Goal: Task Accomplishment & Management: Complete application form

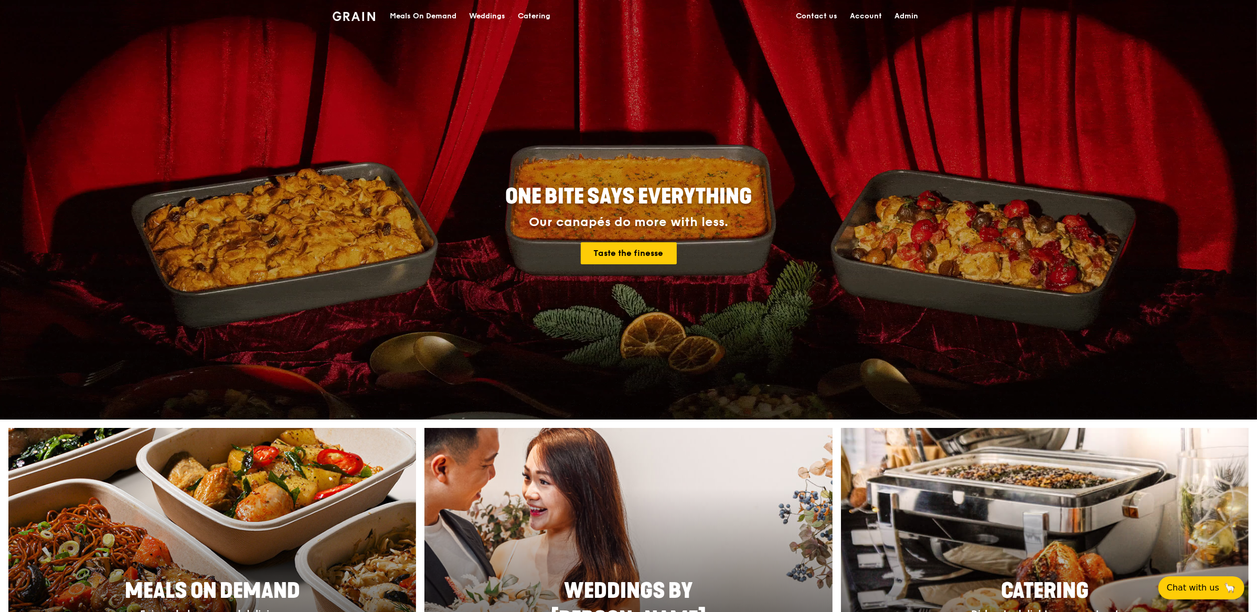
click at [902, 10] on link "Admin" at bounding box center [906, 16] width 36 height 31
select select "100"
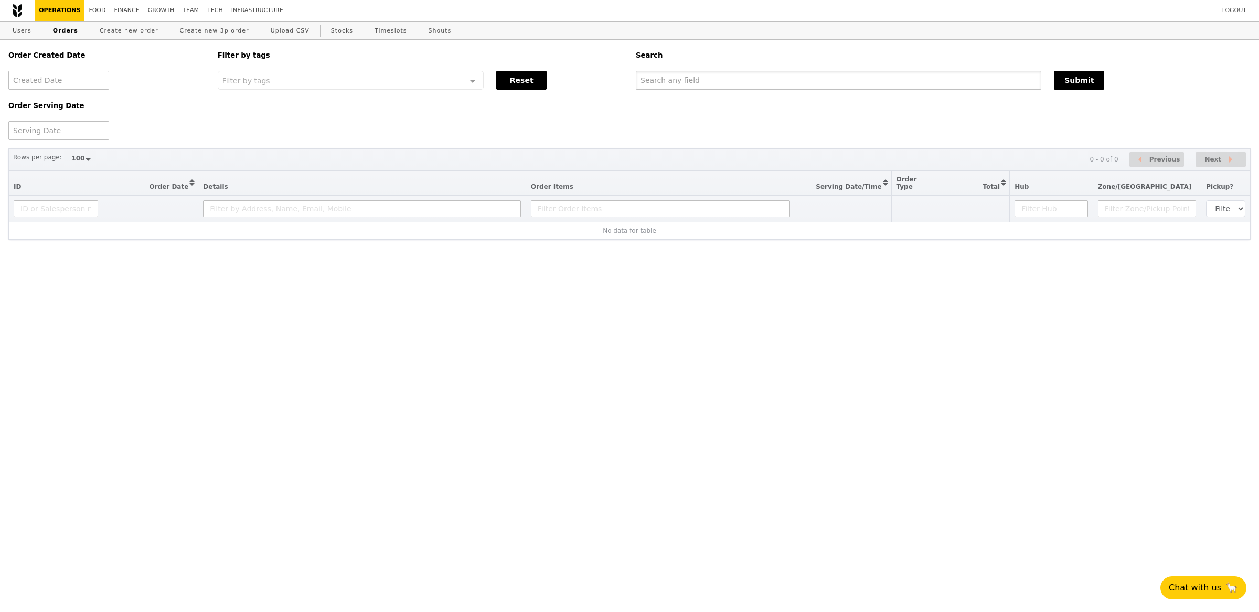
drag, startPoint x: 755, startPoint y: 85, endPoint x: 929, endPoint y: 95, distance: 175.0
click at [755, 85] on input "text" at bounding box center [839, 80] width 406 height 19
paste input "G3275185"
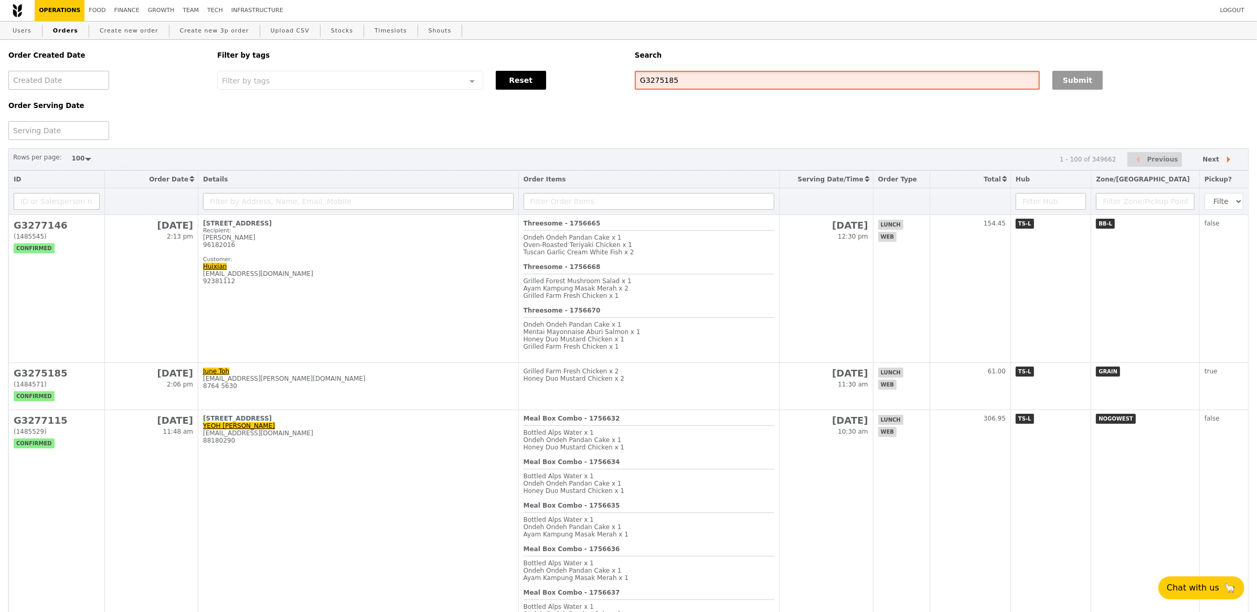
type input "G3275185"
click at [1076, 80] on button "Submit" at bounding box center [1078, 80] width 50 height 19
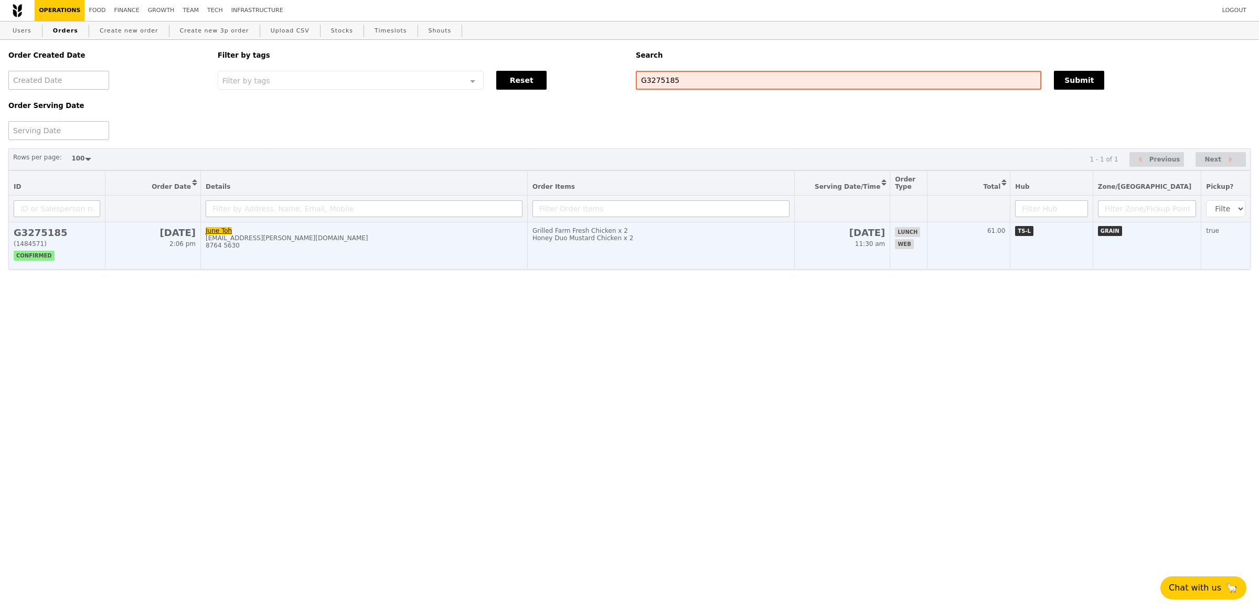
click at [323, 246] on div "8764 5630" at bounding box center [364, 245] width 317 height 7
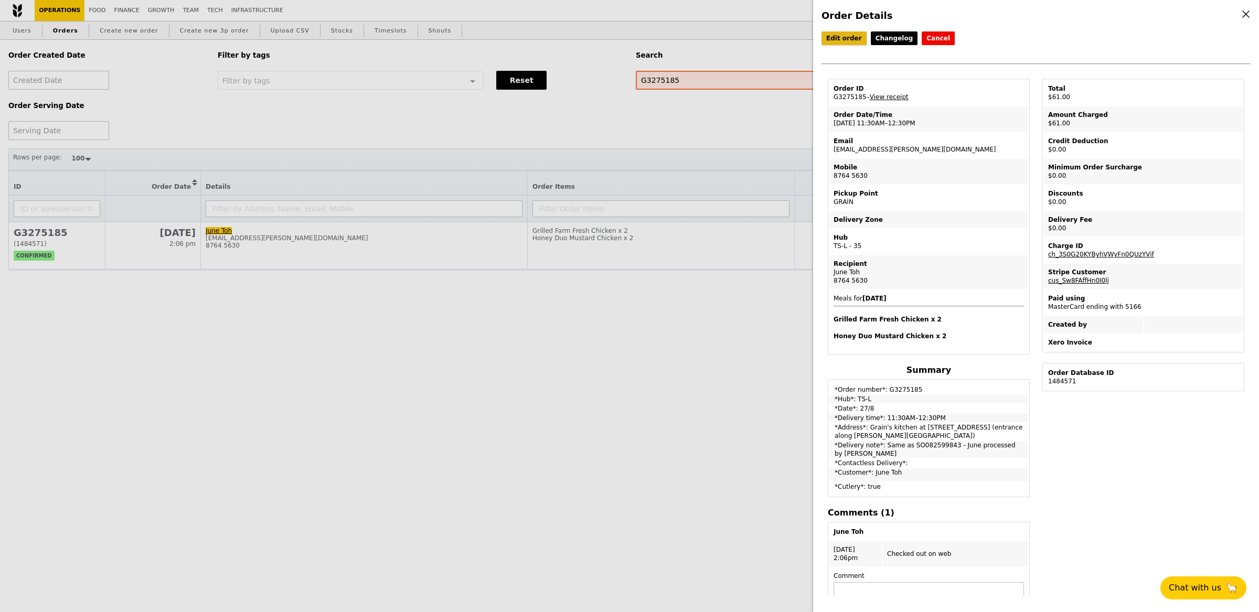
click at [838, 41] on link "Edit order" at bounding box center [844, 38] width 45 height 14
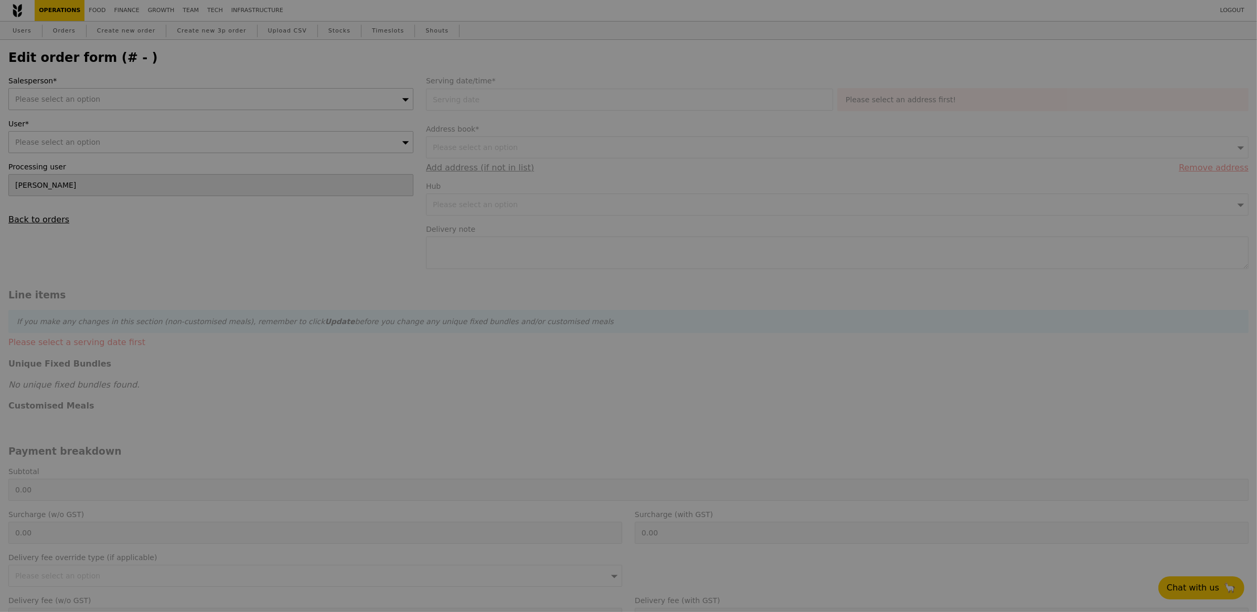
type input "[DATE]"
type textarea "Same as SO082599843 - June processed by [PERSON_NAME]"
type input "61.00"
type input "Loading..."
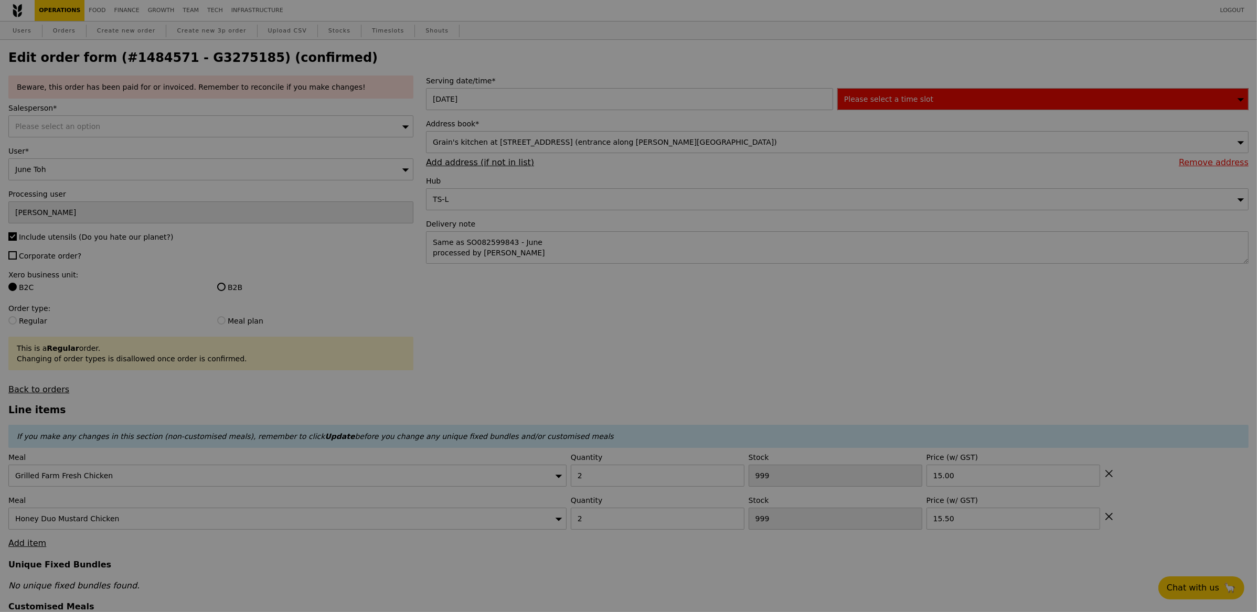
type input "454"
type input "442"
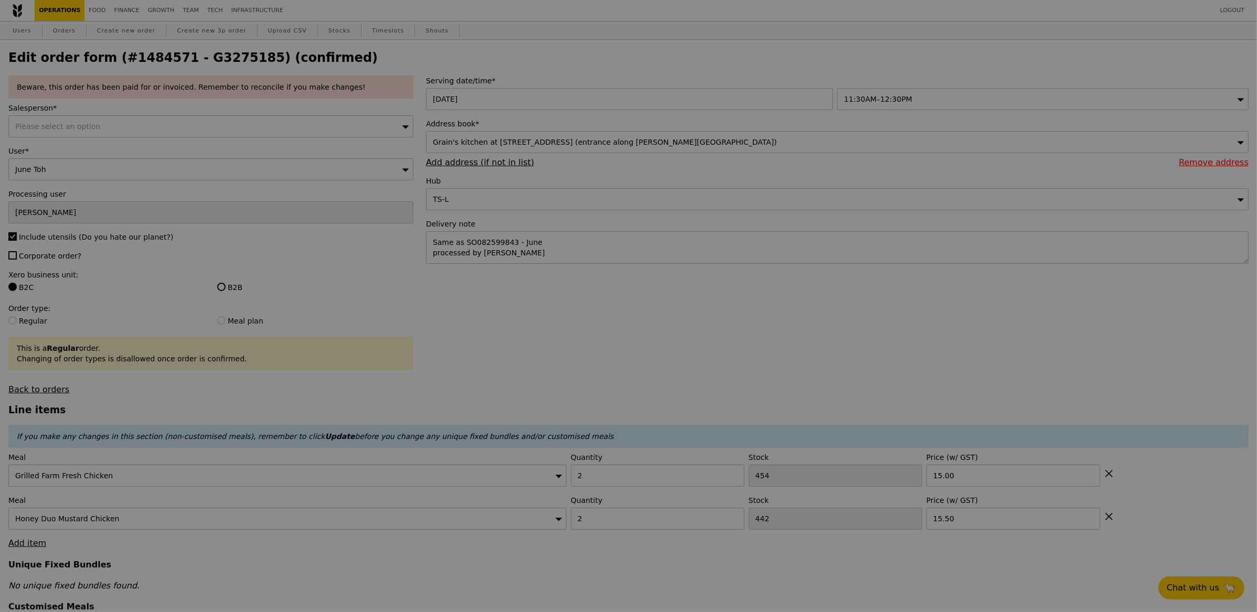
click at [156, 129] on div at bounding box center [628, 306] width 1257 height 612
click at [177, 125] on div at bounding box center [628, 306] width 1257 height 612
click at [245, 102] on div at bounding box center [628, 306] width 1257 height 612
type input "Update"
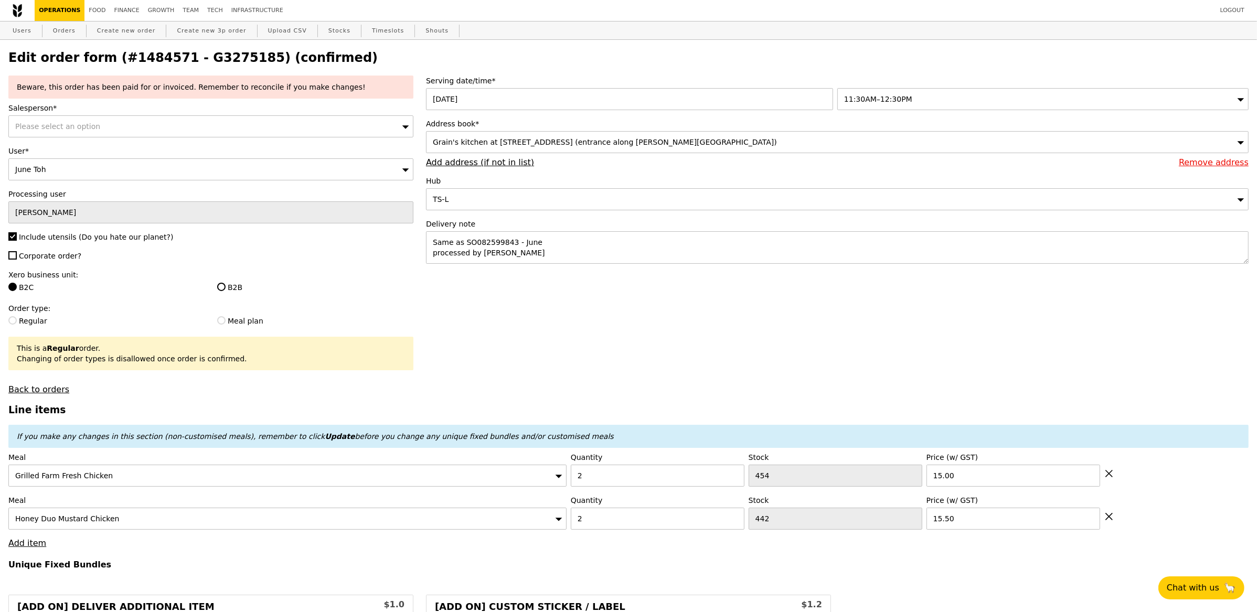
click at [237, 121] on div "Please select an option" at bounding box center [210, 126] width 405 height 22
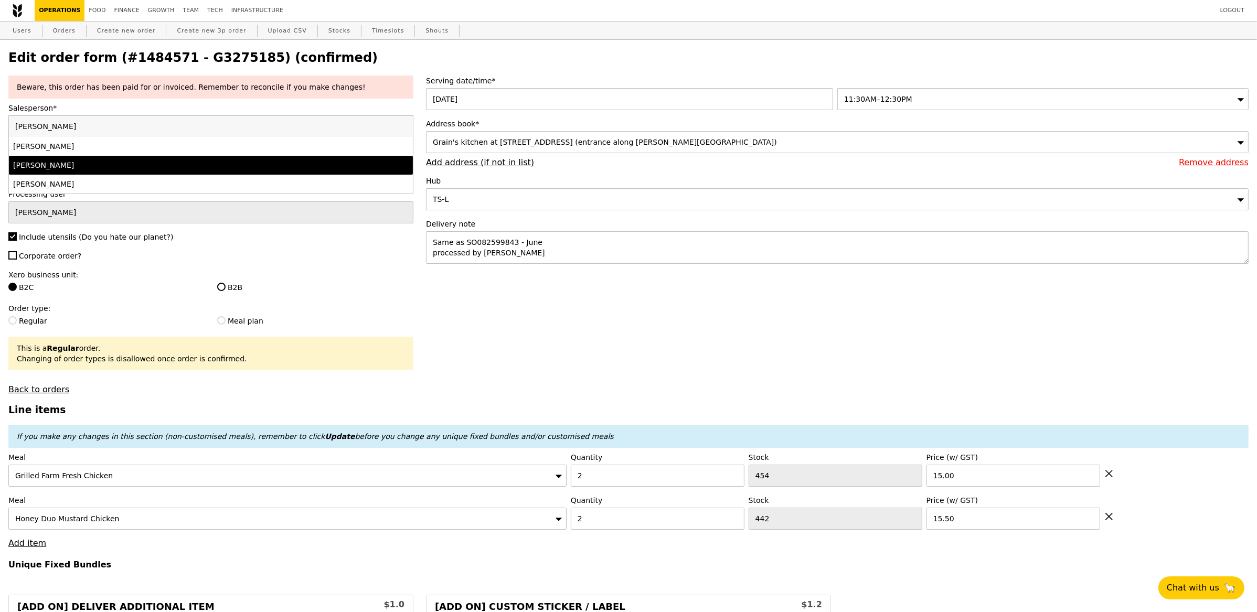
type input "[PERSON_NAME]"
click at [107, 168] on div "[PERSON_NAME]" at bounding box center [161, 165] width 296 height 10
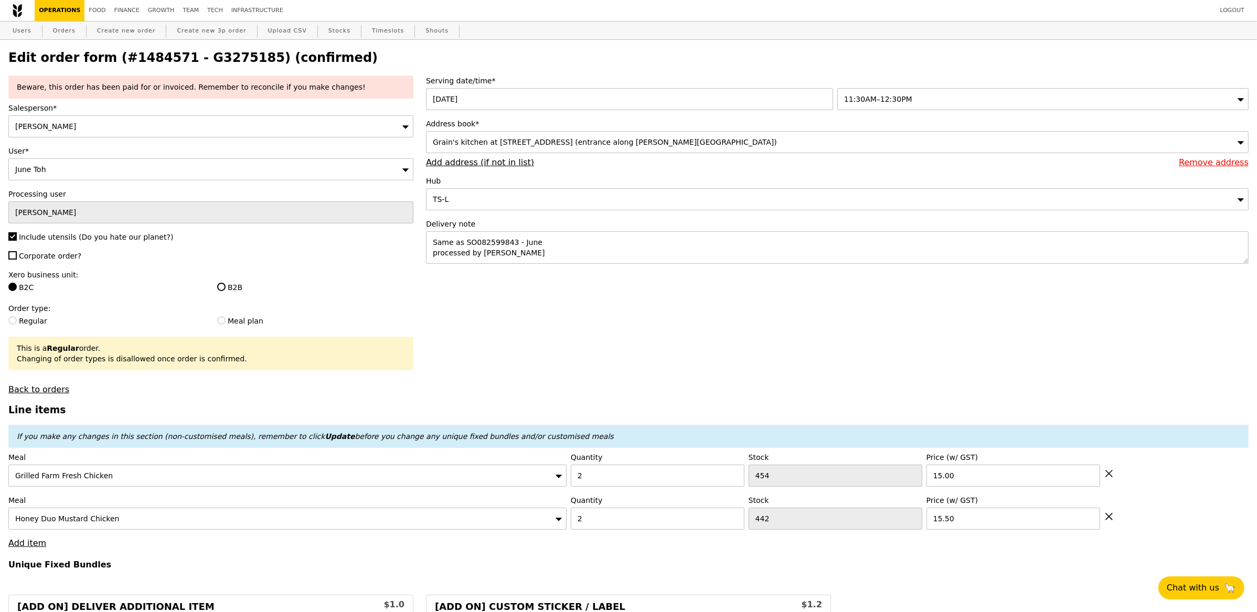
click at [34, 260] on span "Corporate order?" at bounding box center [50, 256] width 62 height 8
click at [17, 260] on input "Corporate order?" at bounding box center [12, 255] width 8 height 8
checkbox input "true"
click at [241, 284] on label "B2B" at bounding box center [315, 287] width 196 height 10
click at [226, 284] on input "B2B" at bounding box center [221, 287] width 8 height 8
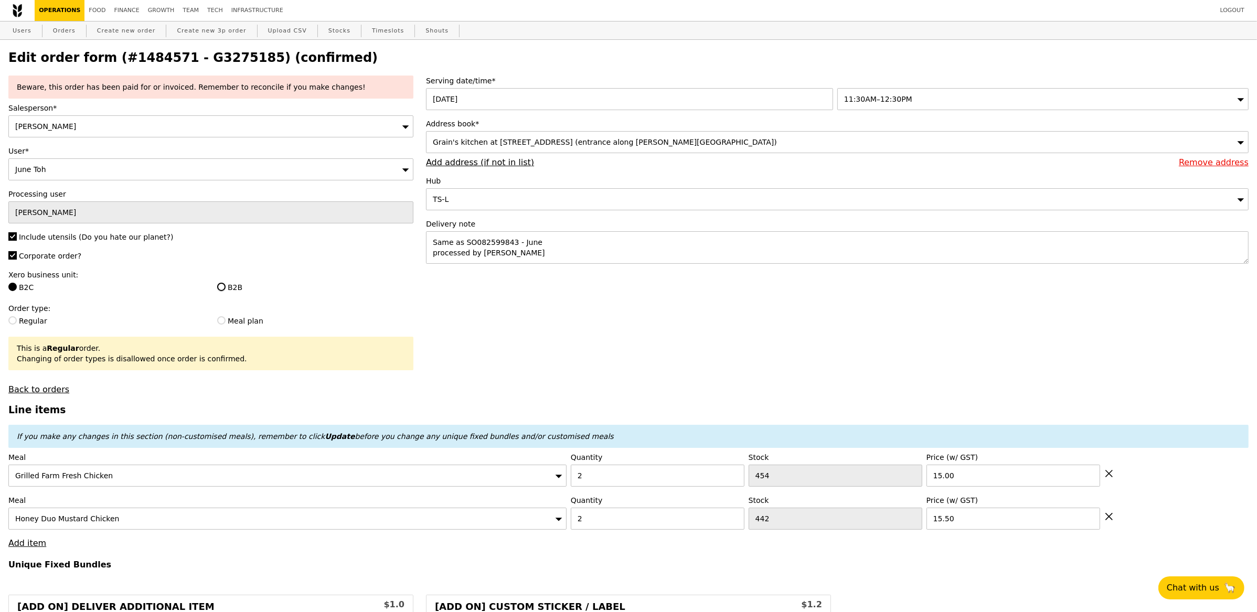
radio input "true"
click at [578, 213] on div "Serving date/time* [DATE] 11:30AM–12:30PM Address book* Grain's kitchen at [STR…" at bounding box center [837, 175] width 835 height 199
click at [498, 200] on div "TS-L" at bounding box center [837, 199] width 823 height 22
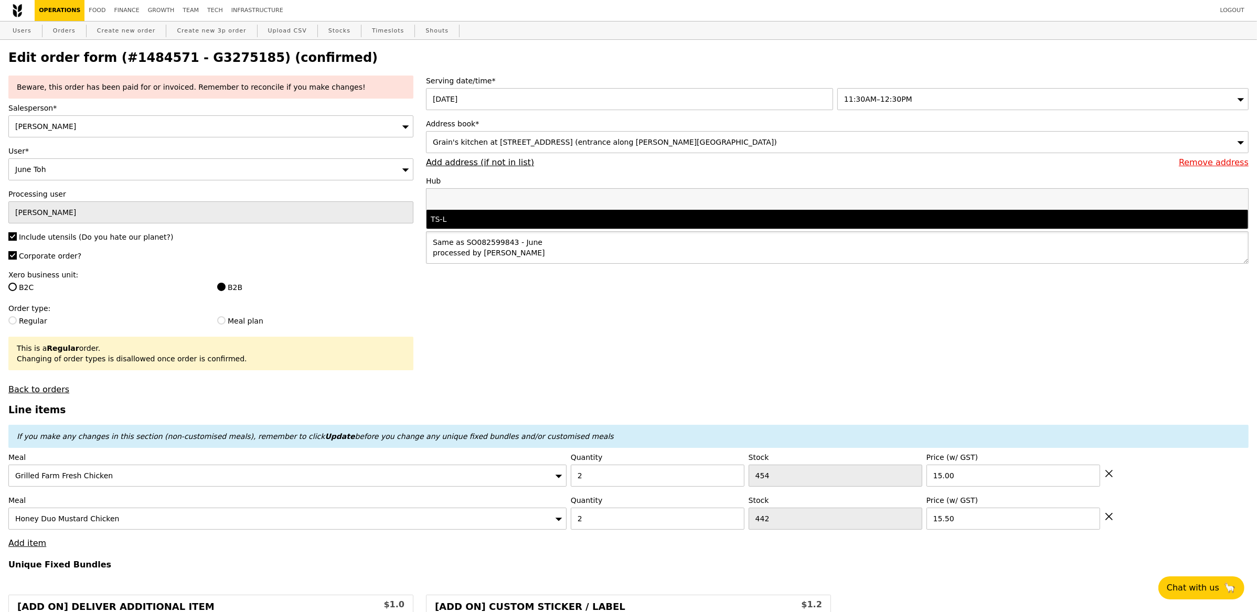
click at [548, 255] on textarea "Same as SO082599843 - June processed by [PERSON_NAME]" at bounding box center [837, 247] width 823 height 33
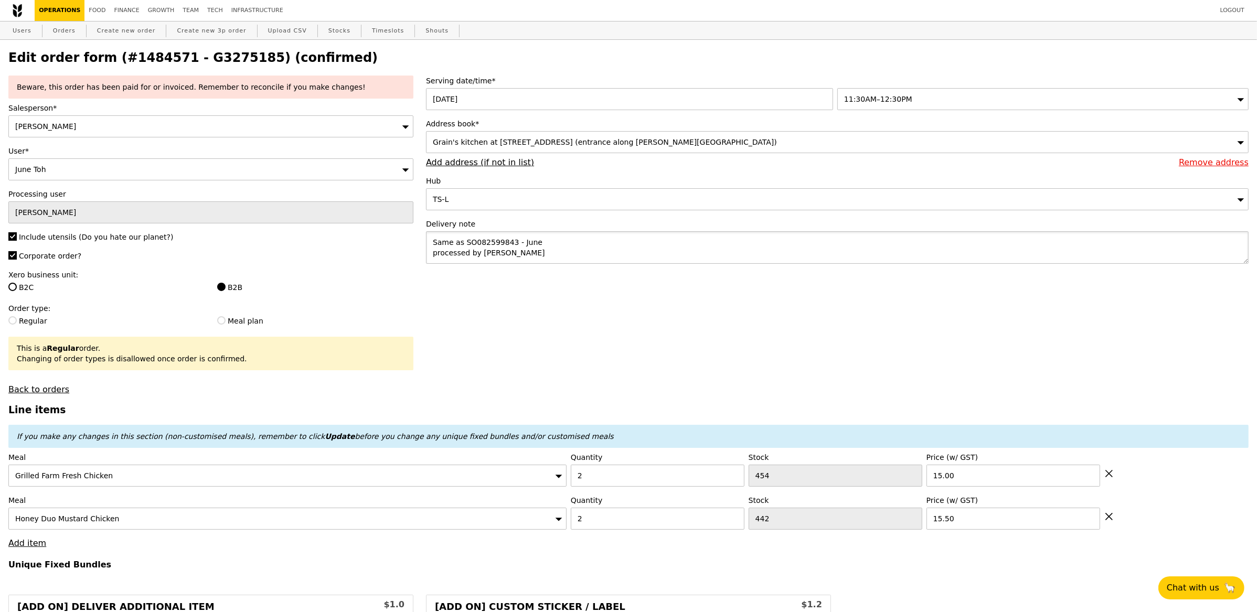
drag, startPoint x: 558, startPoint y: 251, endPoint x: 554, endPoint y: 248, distance: 5.7
click at [555, 249] on textarea "Same as SO082599843 - June processed by [PERSON_NAME]" at bounding box center [837, 247] width 823 height 33
click at [516, 242] on textarea "Same as SO082599843 - June processed by [PERSON_NAME]" at bounding box center [837, 247] width 823 height 33
click at [515, 242] on textarea "Same as SO082599843 - June processed by [PERSON_NAME]" at bounding box center [837, 247] width 823 height 33
click at [545, 243] on textarea "Same as SO082599843 - June processed by [PERSON_NAME]" at bounding box center [837, 247] width 823 height 33
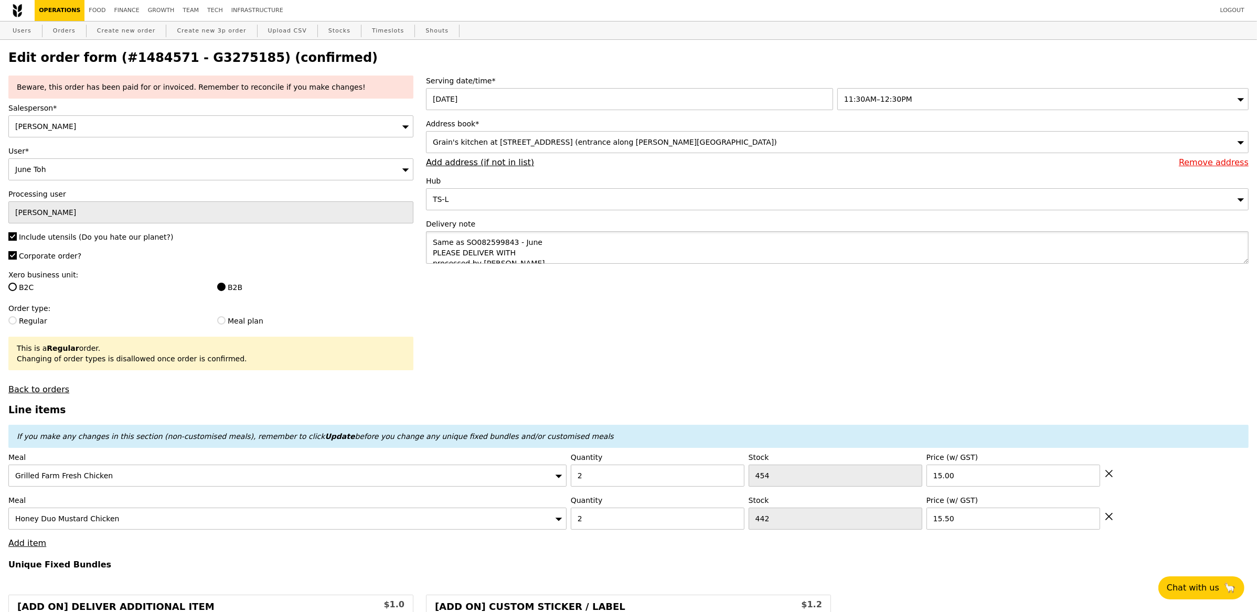
paste textarea "P7447"
click at [650, 250] on textarea "Same as SO082599843 - June PLEASE DELIVER WITH P7447 processed by [PERSON_NAME]" at bounding box center [837, 247] width 823 height 33
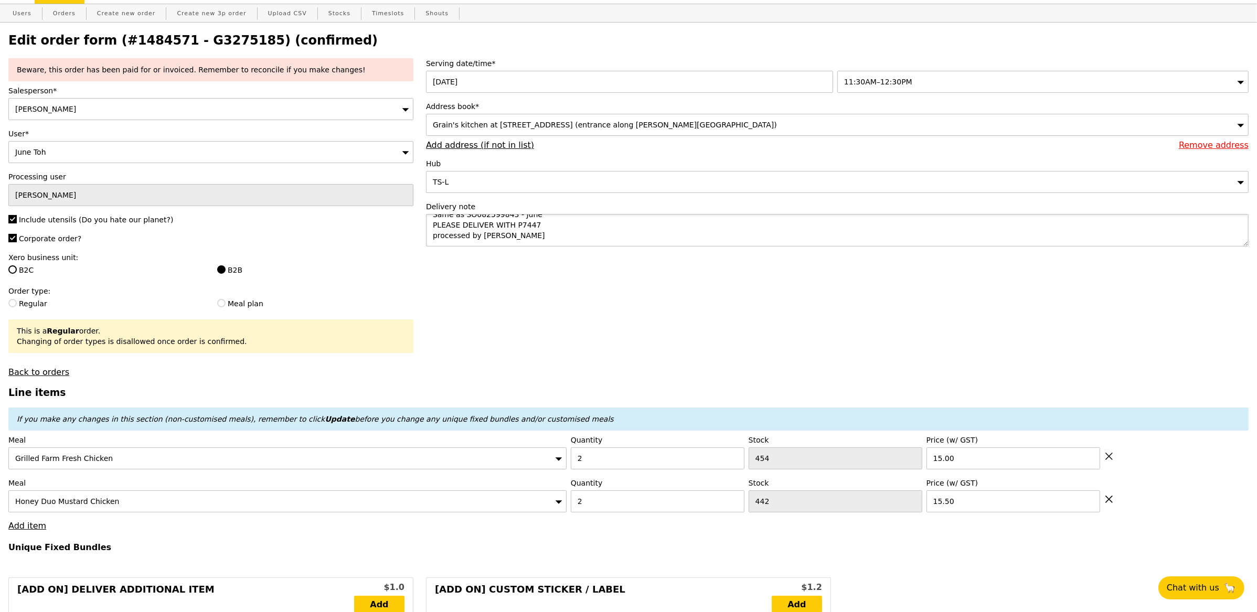
click at [572, 223] on textarea "Same as SO082599843 - June PLEASE DELIVER WITH P7447 processed by [PERSON_NAME]" at bounding box center [837, 230] width 823 height 33
type textarea "Same as SO082599843 - June PLEASE DELIVER WITH P7447 processed by [PERSON_NAME]"
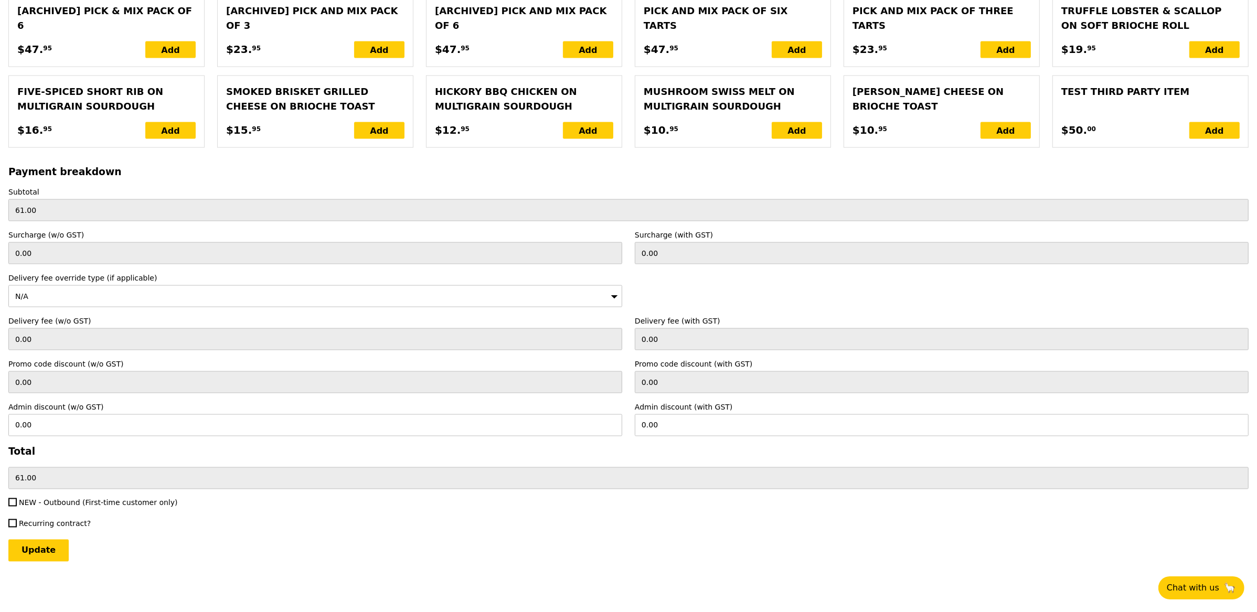
scroll to position [2105, 0]
click at [62, 548] on input "Update" at bounding box center [38, 551] width 60 height 22
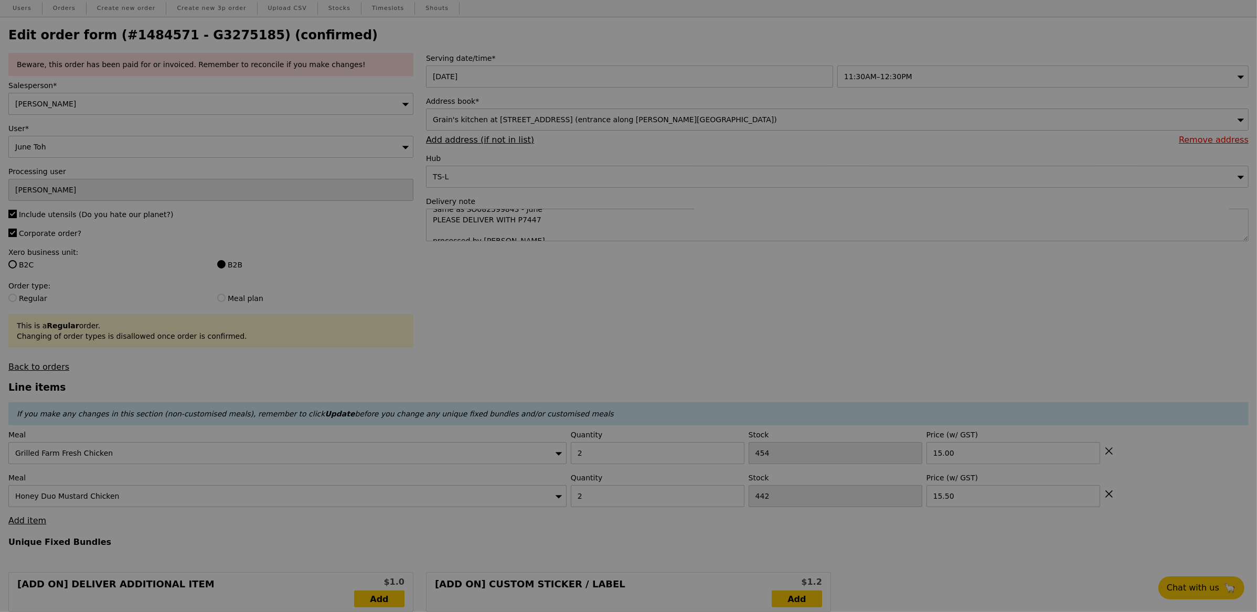
scroll to position [0, 0]
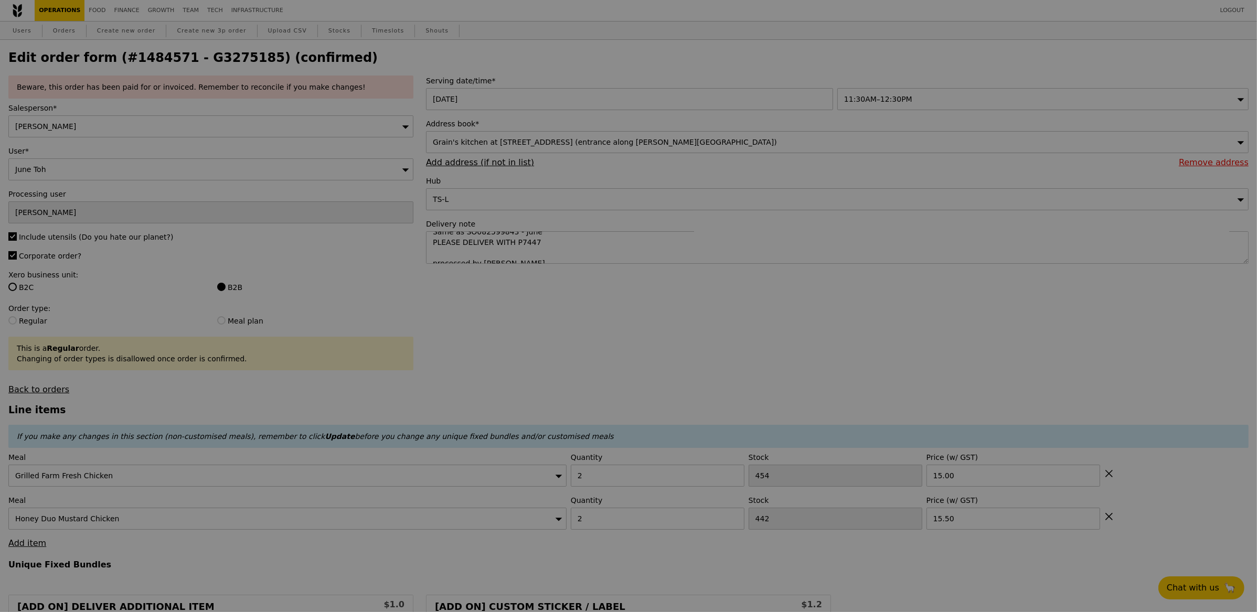
type input "Update"
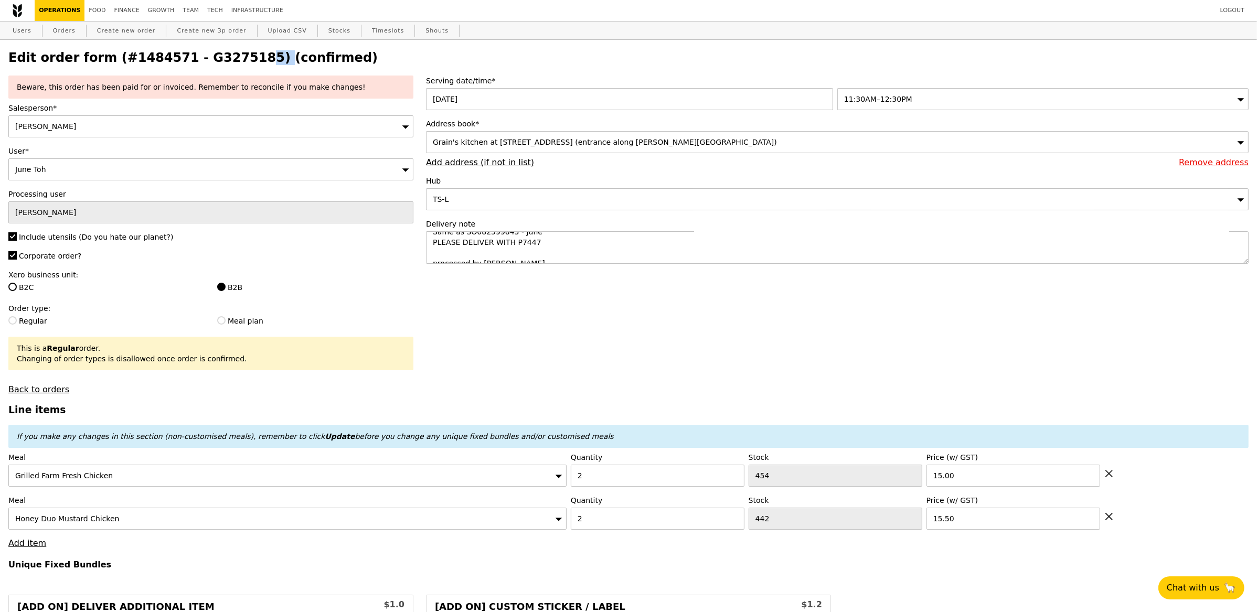
drag, startPoint x: 238, startPoint y: 60, endPoint x: 176, endPoint y: 51, distance: 62.6
click at [176, 51] on h2 "Edit order form (#1484571 - G3275185) (confirmed)" at bounding box center [628, 57] width 1240 height 15
copy h2 "G3275185"
click at [102, 31] on link "Create new order" at bounding box center [126, 31] width 67 height 19
type input "0.00"
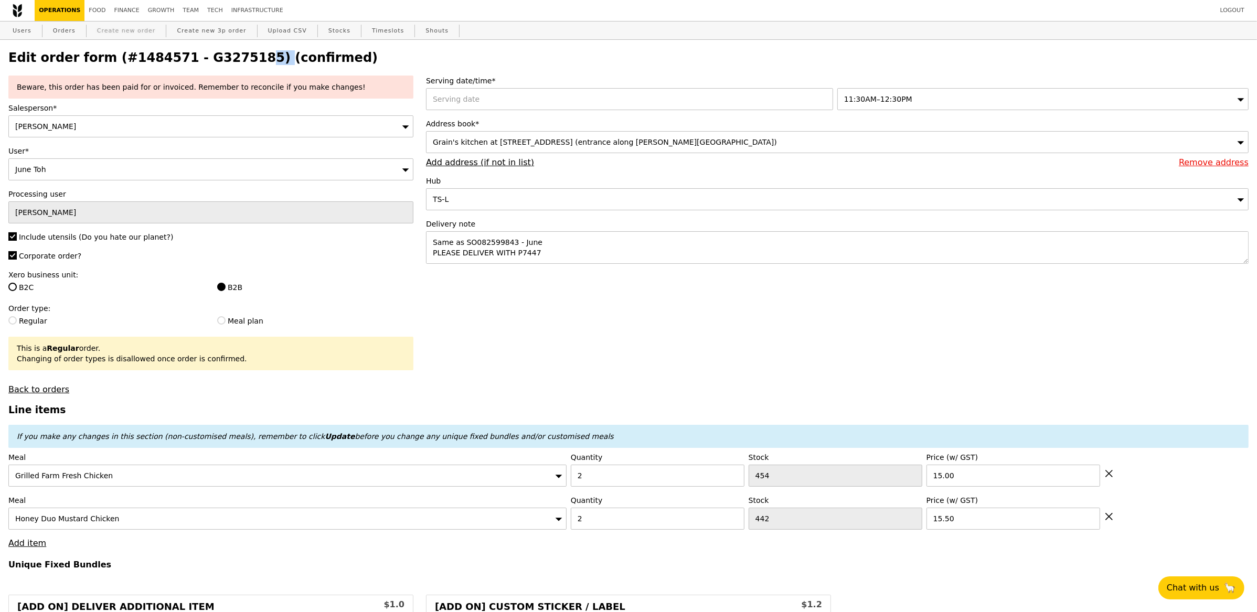
type input "0.00"
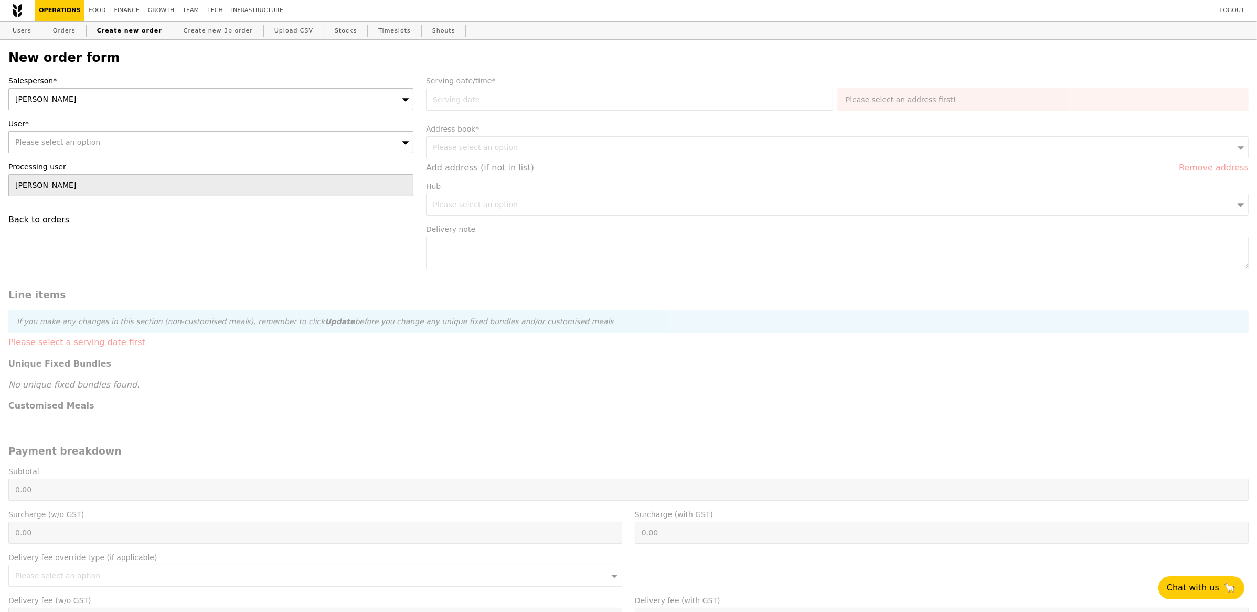
click at [87, 93] on div "[PERSON_NAME]" at bounding box center [210, 99] width 405 height 22
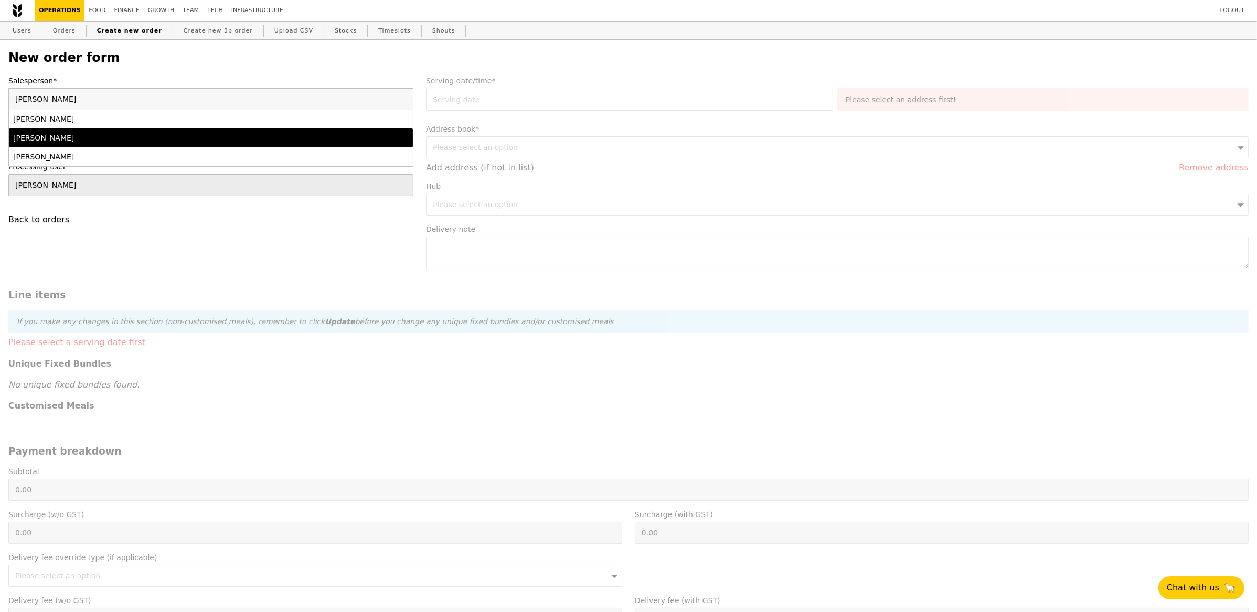
click at [71, 135] on div "[PERSON_NAME]" at bounding box center [161, 138] width 296 height 10
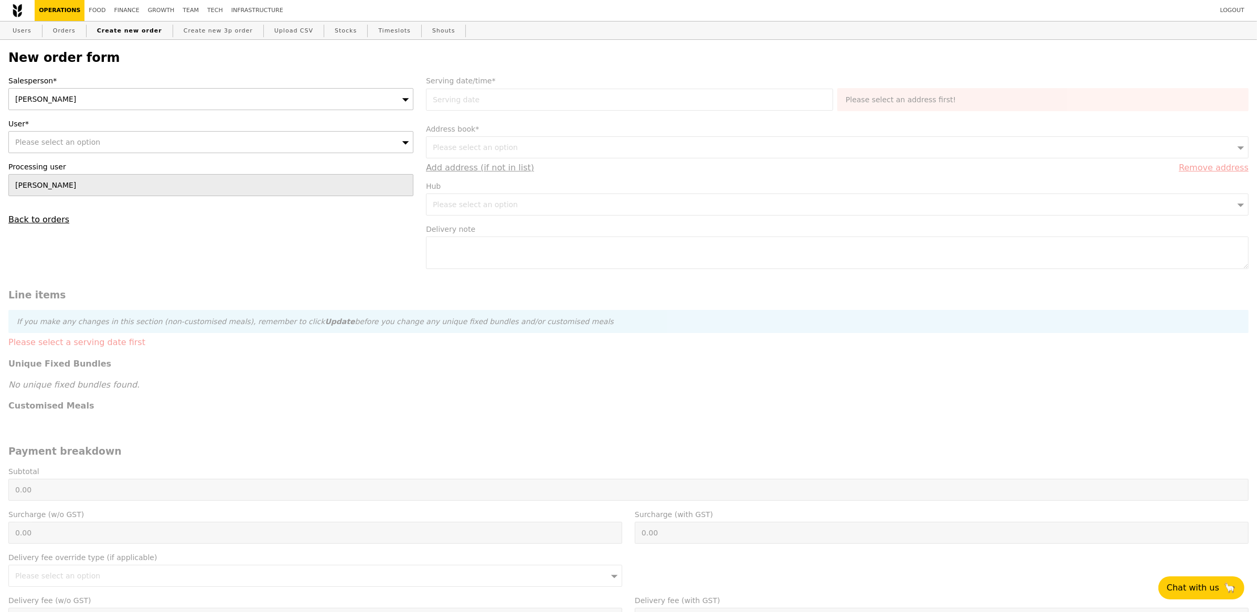
click at [69, 148] on div "Please select an option" at bounding box center [210, 142] width 405 height 22
type input "Confirm"
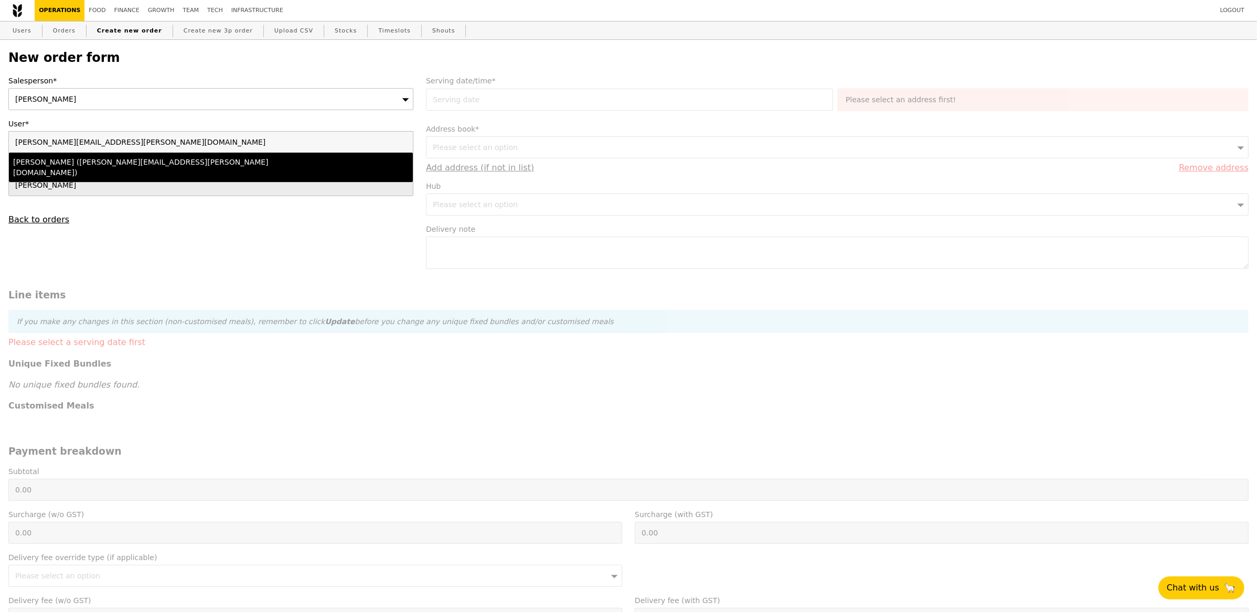
type input "[PERSON_NAME][EMAIL_ADDRESS][PERSON_NAME][DOMAIN_NAME]"
click at [86, 160] on div "[PERSON_NAME] ([PERSON_NAME][EMAIL_ADDRESS][PERSON_NAME][DOMAIN_NAME])" at bounding box center [161, 167] width 296 height 21
type input "Loading..."
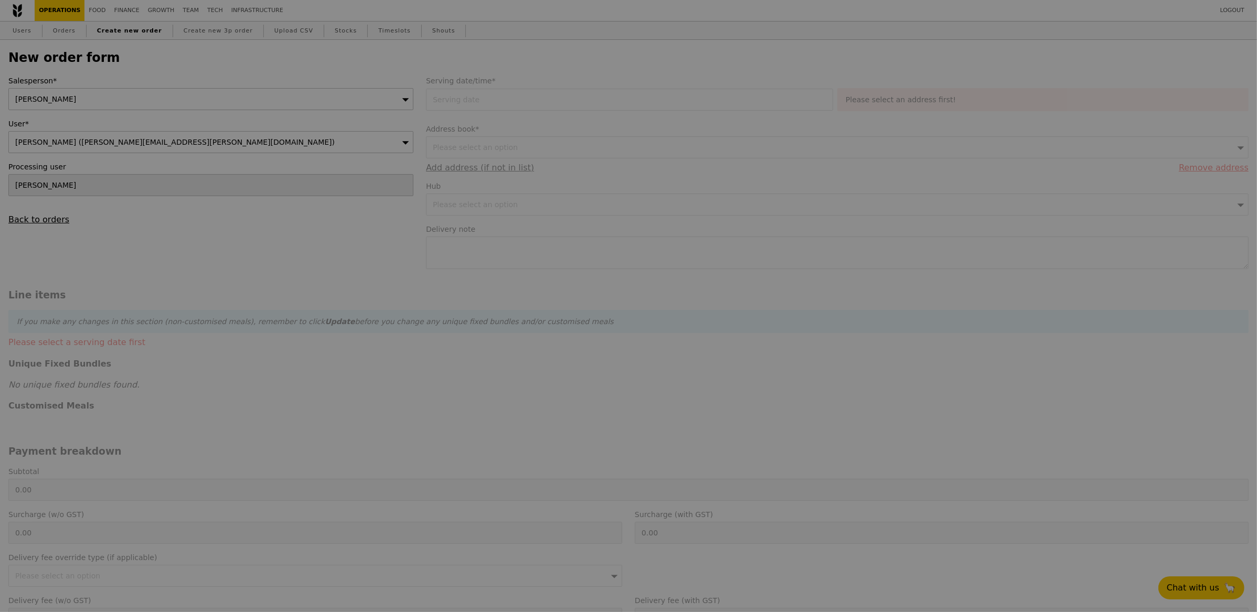
type input "9.08"
type input "9.90"
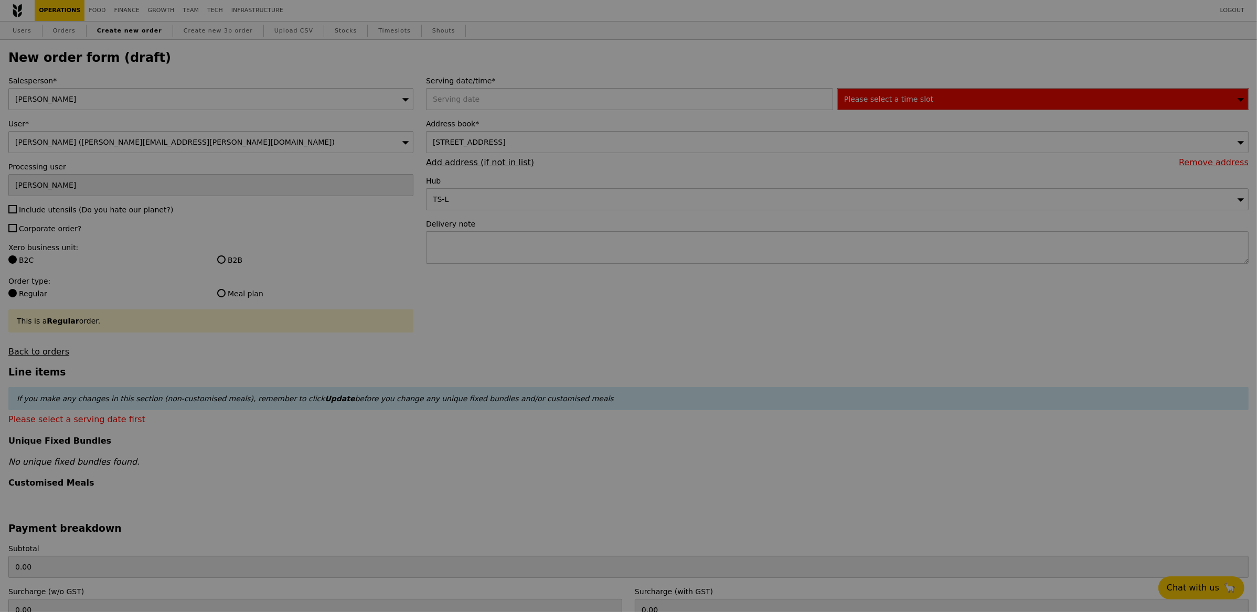
type input "Confirm"
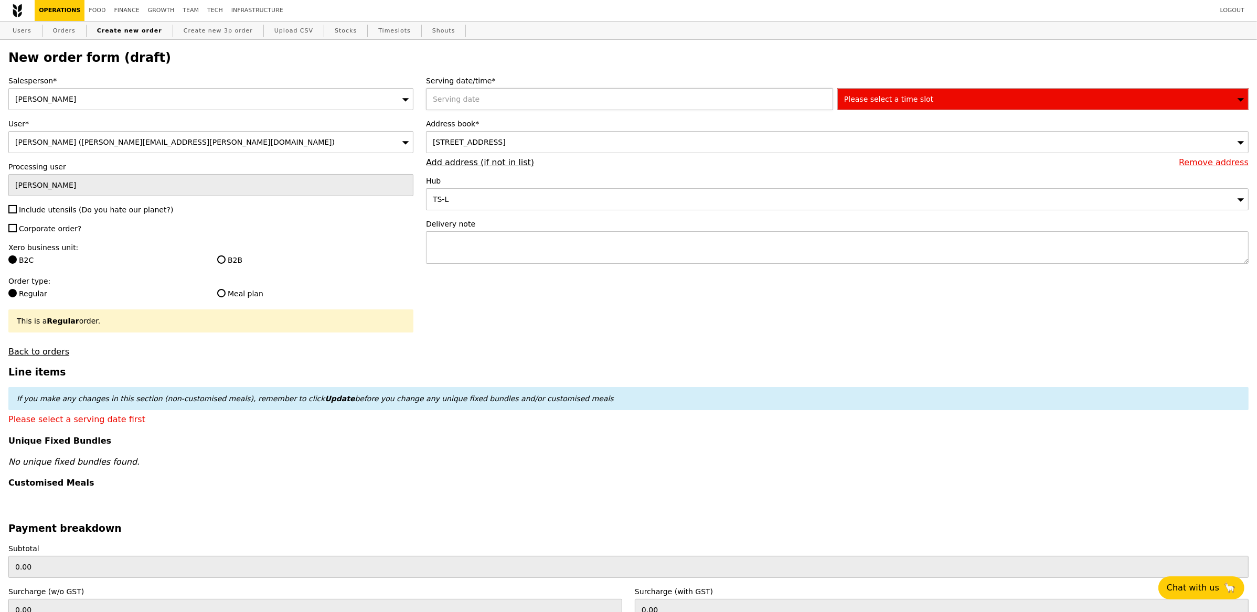
click at [507, 106] on div at bounding box center [631, 99] width 411 height 22
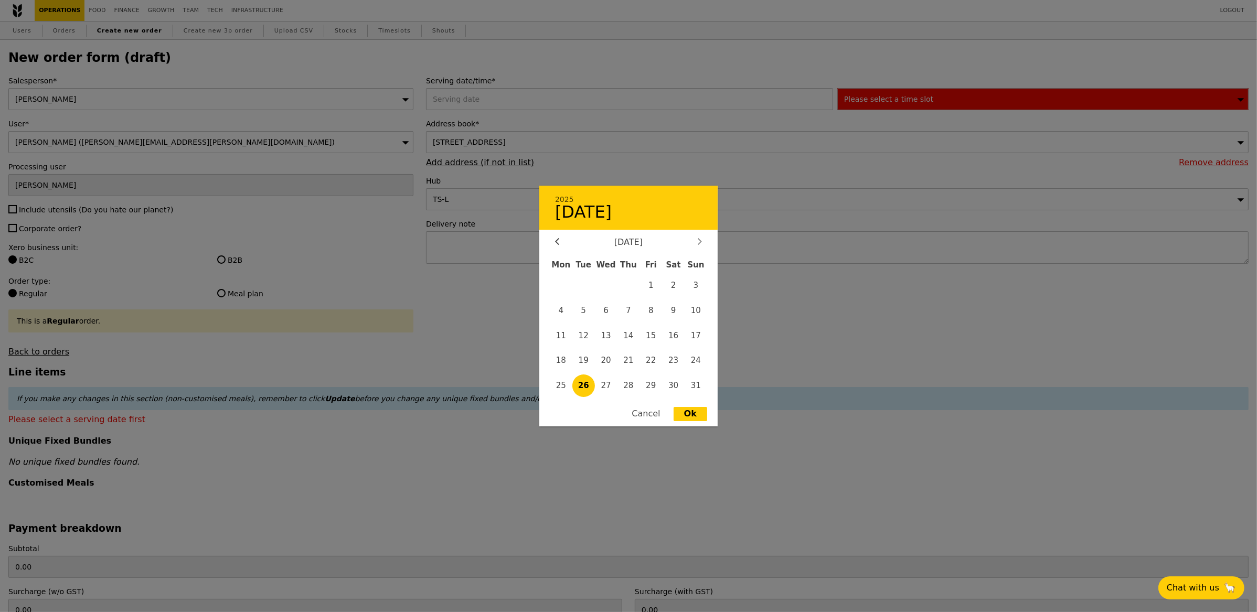
click at [700, 243] on icon at bounding box center [700, 241] width 4 height 7
click at [563, 281] on span "1" at bounding box center [561, 285] width 23 height 23
type input "[DATE]"
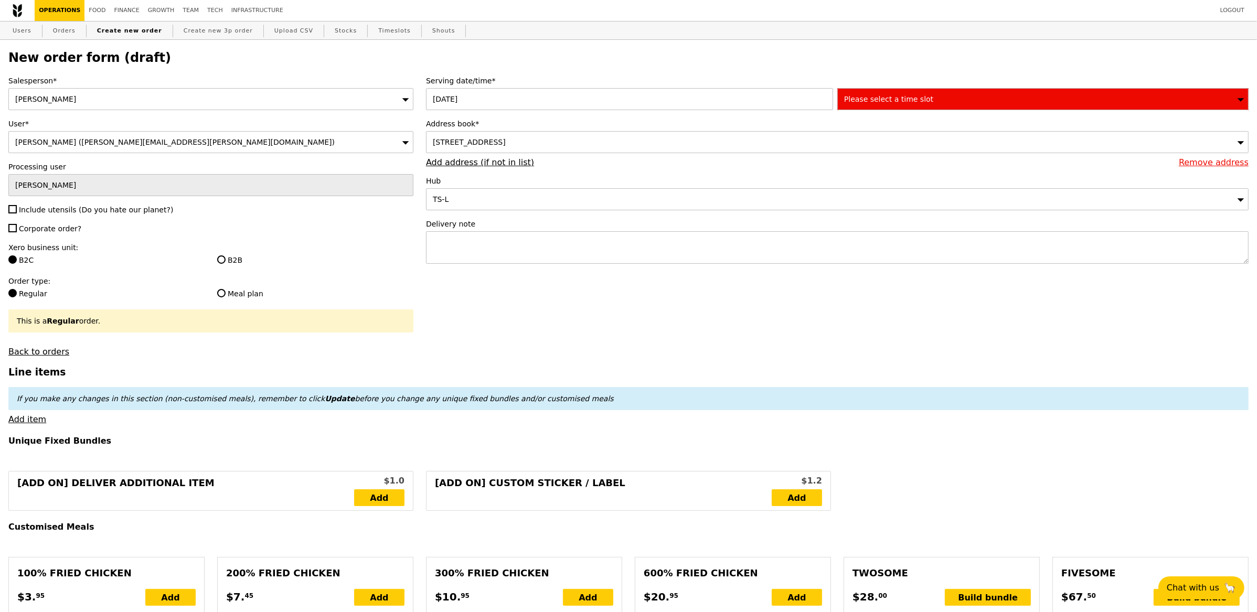
click at [887, 98] on span "Please select a time slot" at bounding box center [888, 99] width 89 height 8
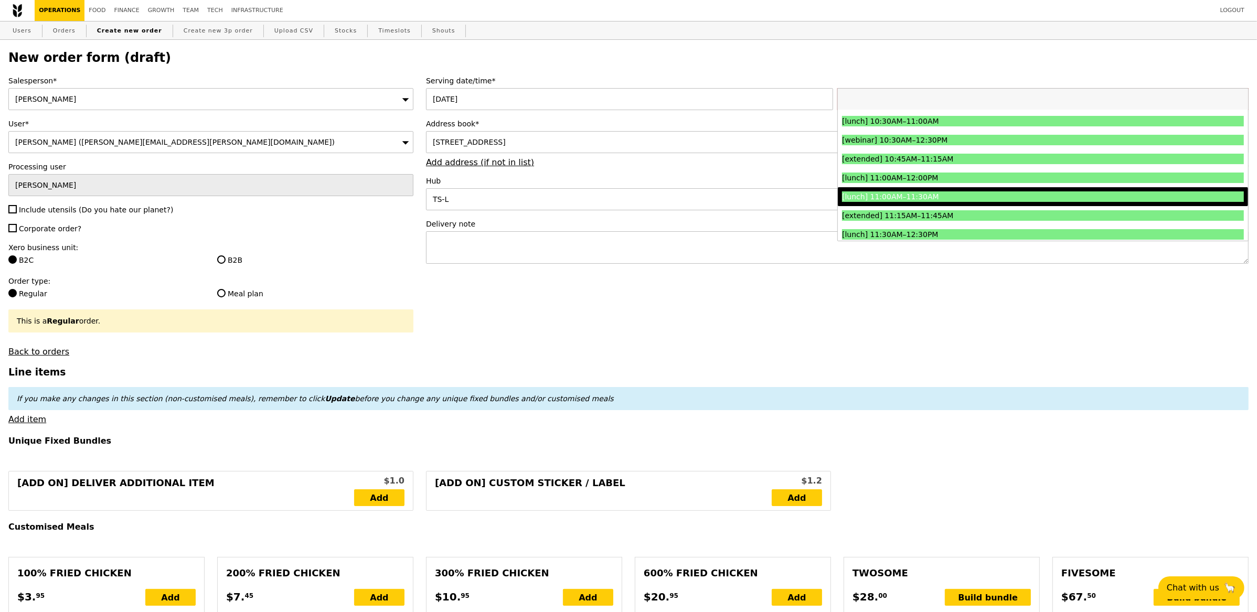
scroll to position [282, 0]
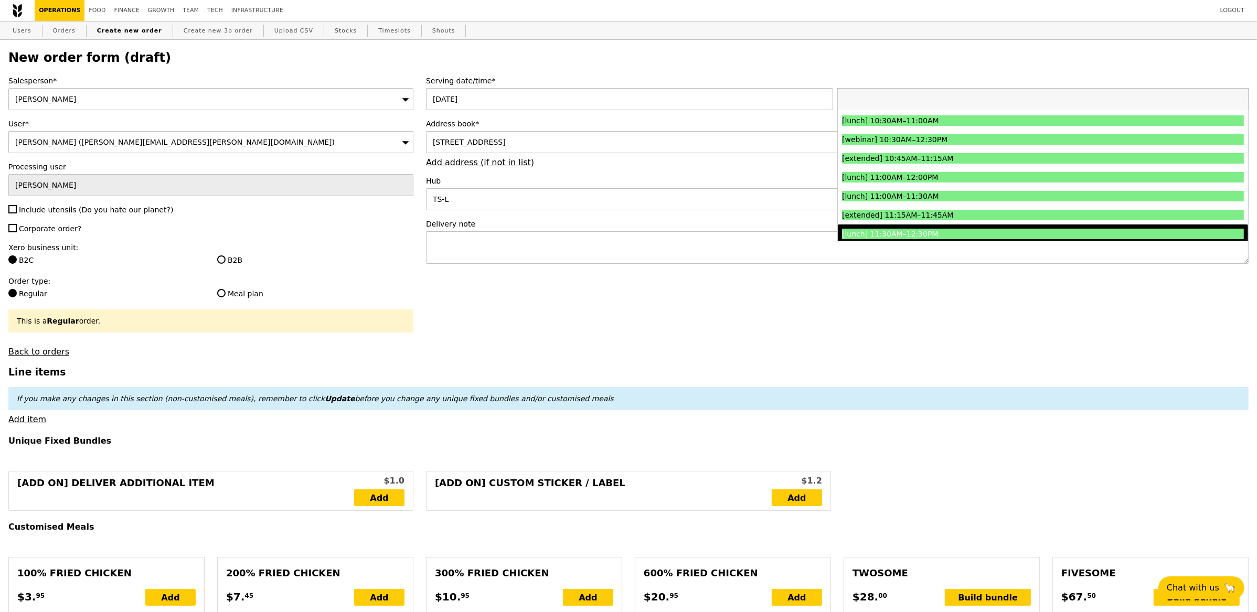
click at [969, 234] on div "[lunch] 11:30AM–12:30PM" at bounding box center [993, 234] width 302 height 10
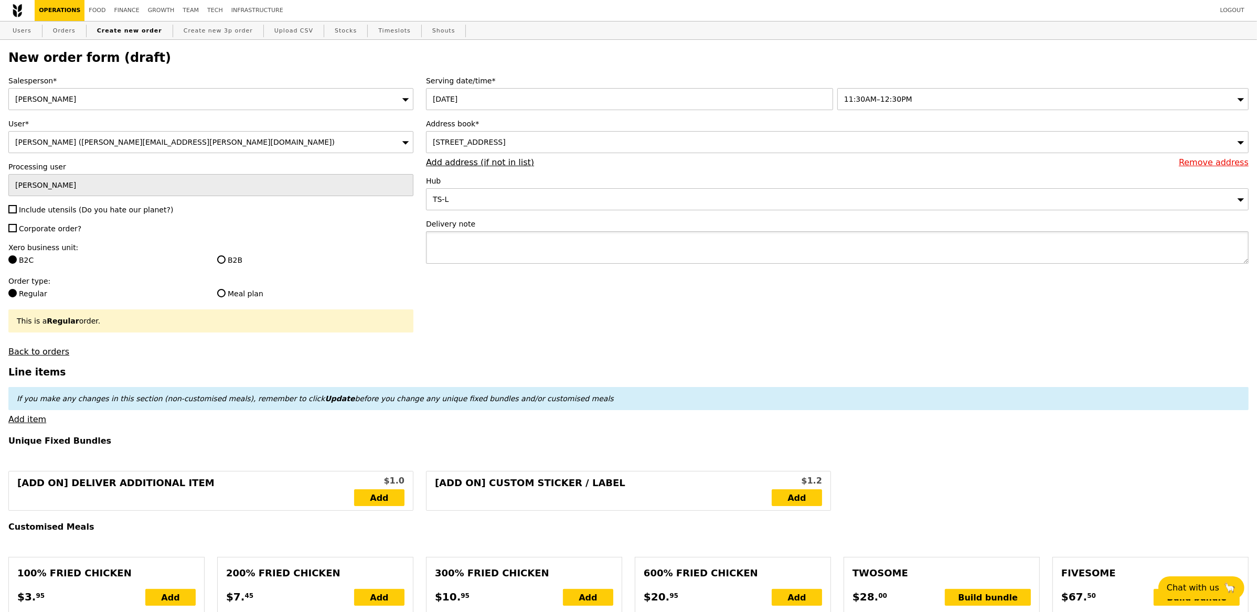
click at [647, 252] on textarea at bounding box center [837, 247] width 823 height 33
type input "Confirm"
click at [84, 205] on div "Salesperson* [PERSON_NAME] User* [PERSON_NAME] ([PERSON_NAME][EMAIL_ADDRESS][PE…" at bounding box center [211, 216] width 418 height 281
click at [56, 210] on span "Include utensils (Do you hate our planet?)" at bounding box center [96, 210] width 154 height 8
click at [17, 210] on input "Include utensils (Do you hate our planet?)" at bounding box center [12, 209] width 8 height 8
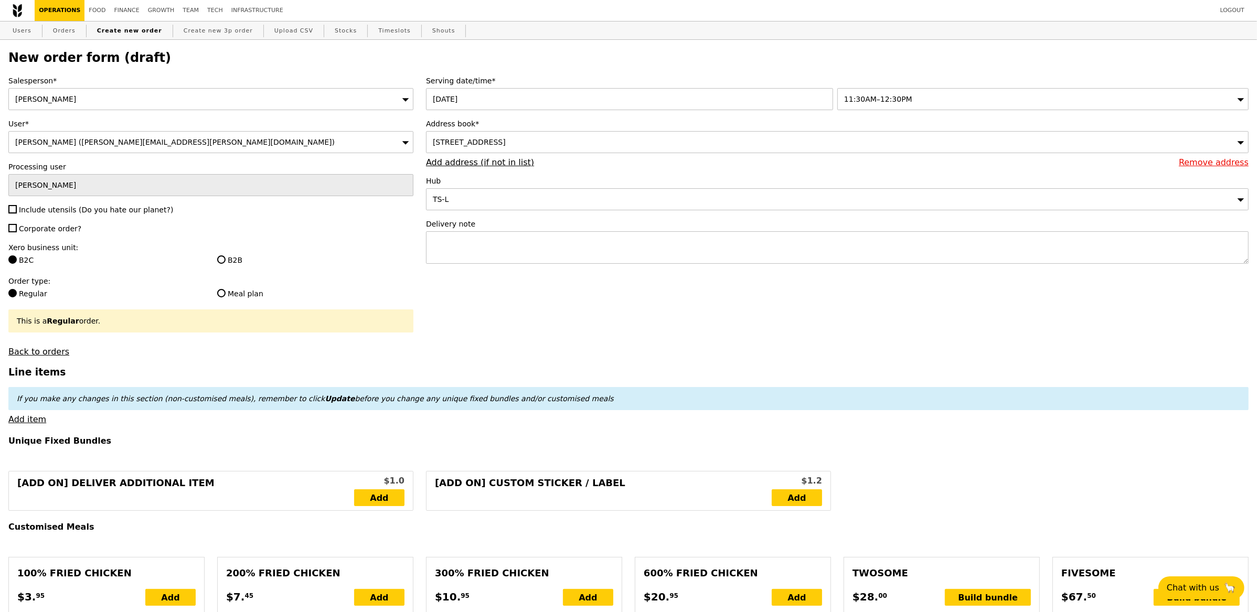
checkbox input "true"
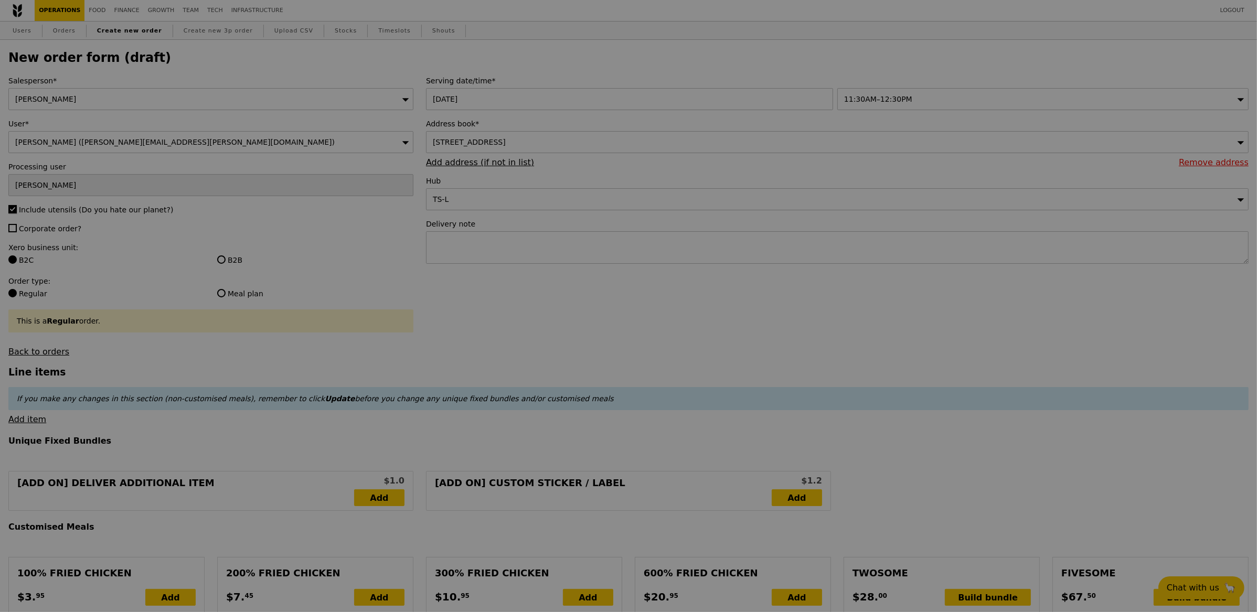
type input "Confirm"
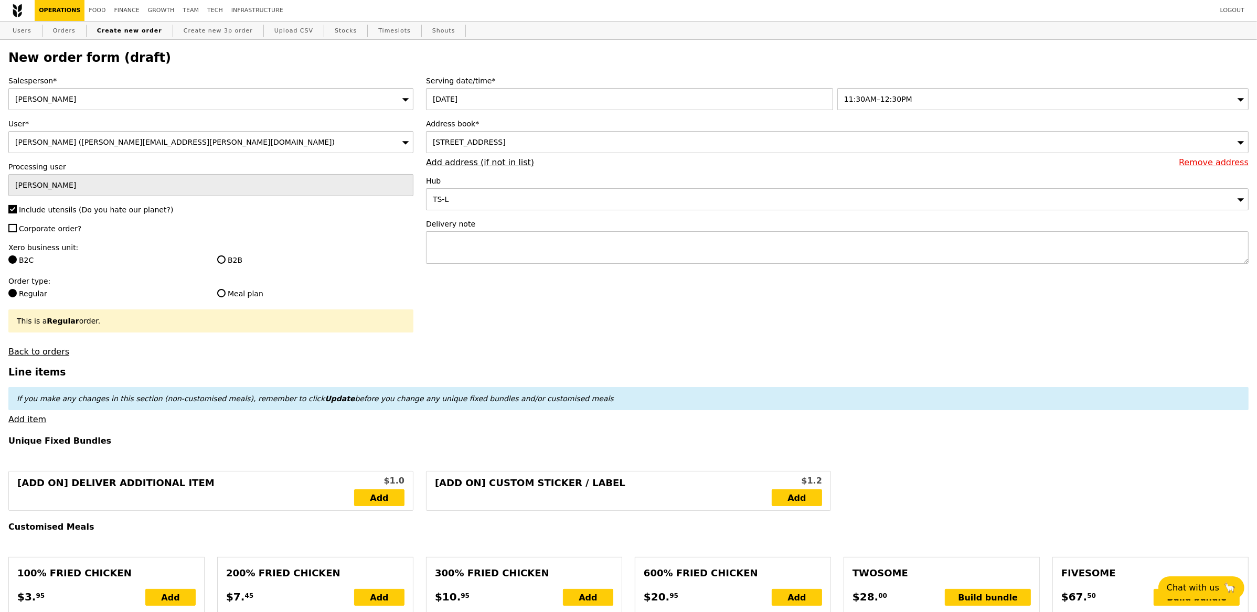
click at [46, 230] on span "Corporate order?" at bounding box center [50, 229] width 62 height 8
click at [17, 230] on input "Corporate order?" at bounding box center [12, 228] width 8 height 8
click at [46, 230] on span "Corporate order?" at bounding box center [50, 229] width 62 height 8
click at [17, 230] on input "Corporate order?" at bounding box center [12, 228] width 8 height 8
checkbox input "false"
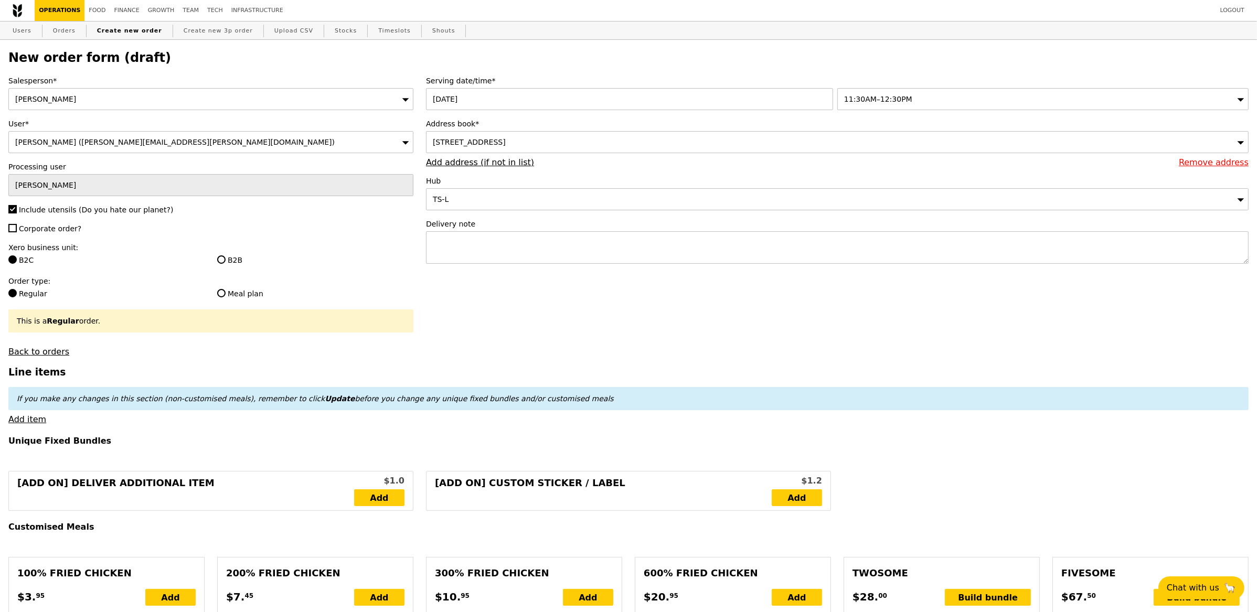
click at [506, 139] on span "[STREET_ADDRESS]" at bounding box center [469, 142] width 73 height 8
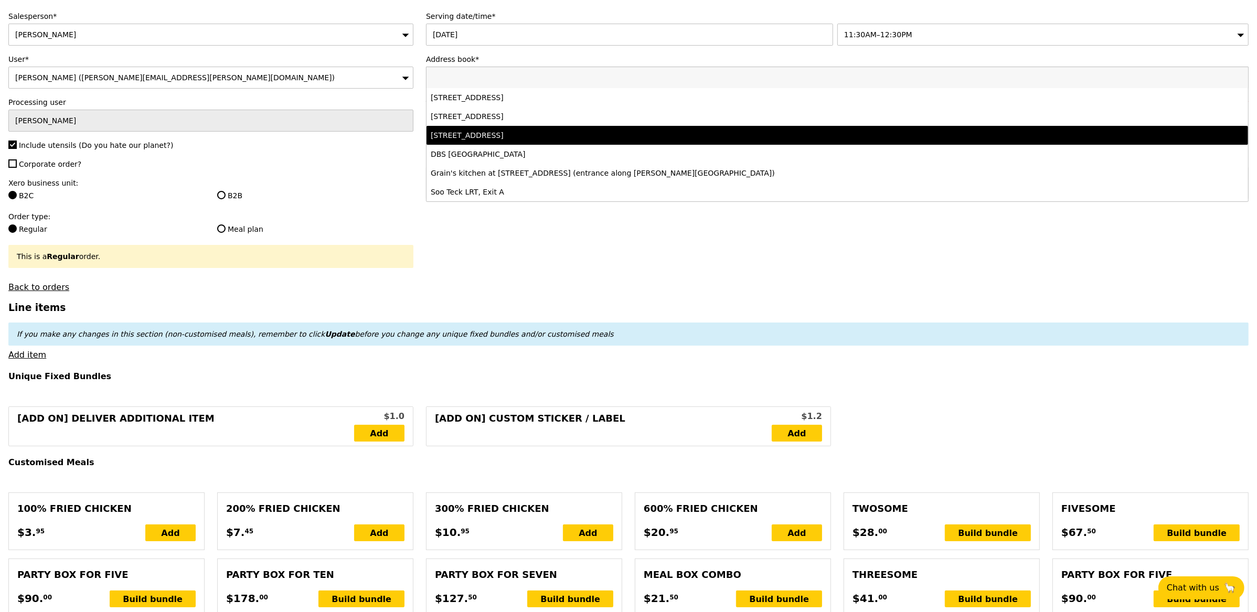
scroll to position [79, 0]
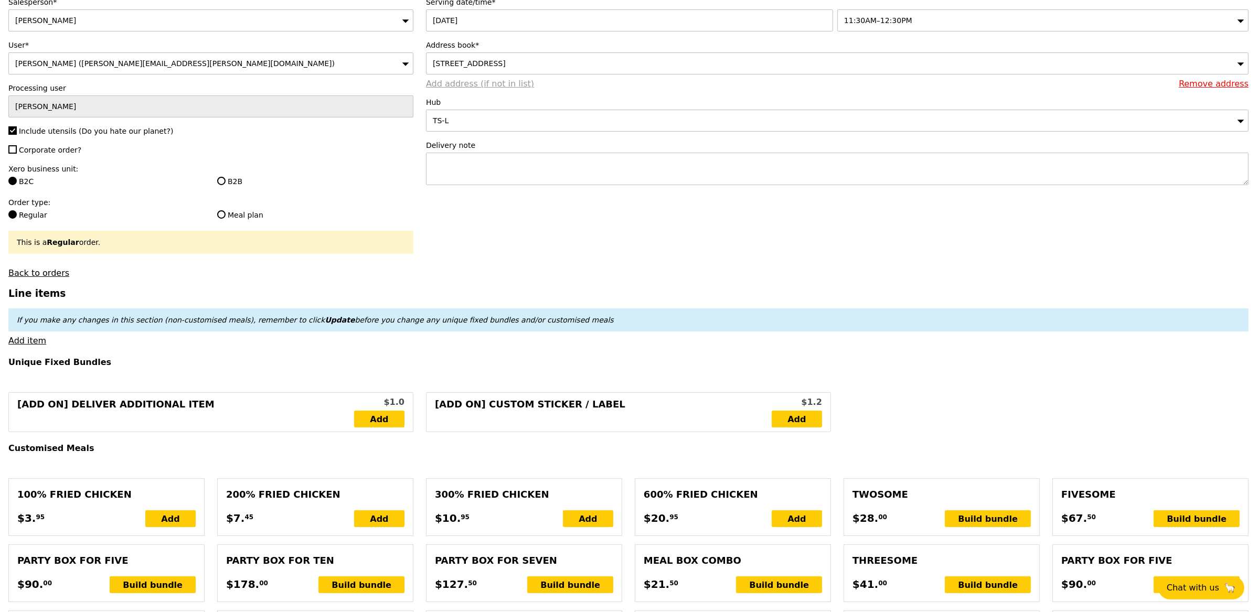
click at [464, 87] on link "Add address (if not in list)" at bounding box center [480, 84] width 108 height 10
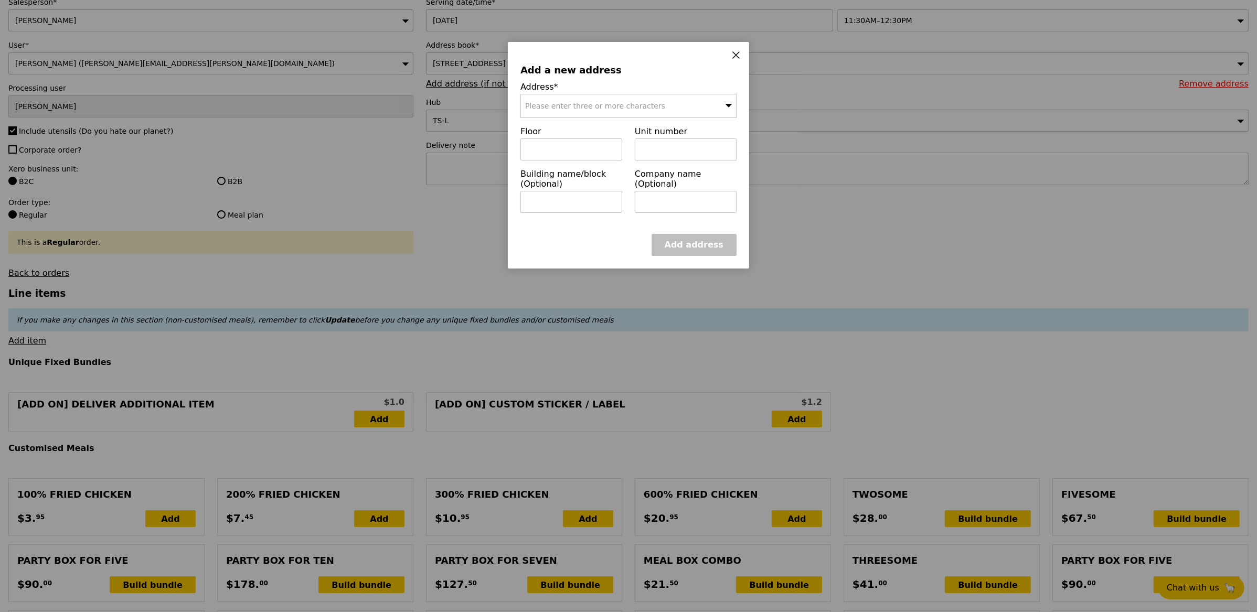
click at [585, 109] on span "Please enter three or more characters" at bounding box center [595, 106] width 140 height 8
paste input "049320"
type input "049320"
click at [575, 130] on div "21 Collyer Quay" at bounding box center [602, 127] width 155 height 10
click at [572, 142] on input "text" at bounding box center [571, 150] width 102 height 22
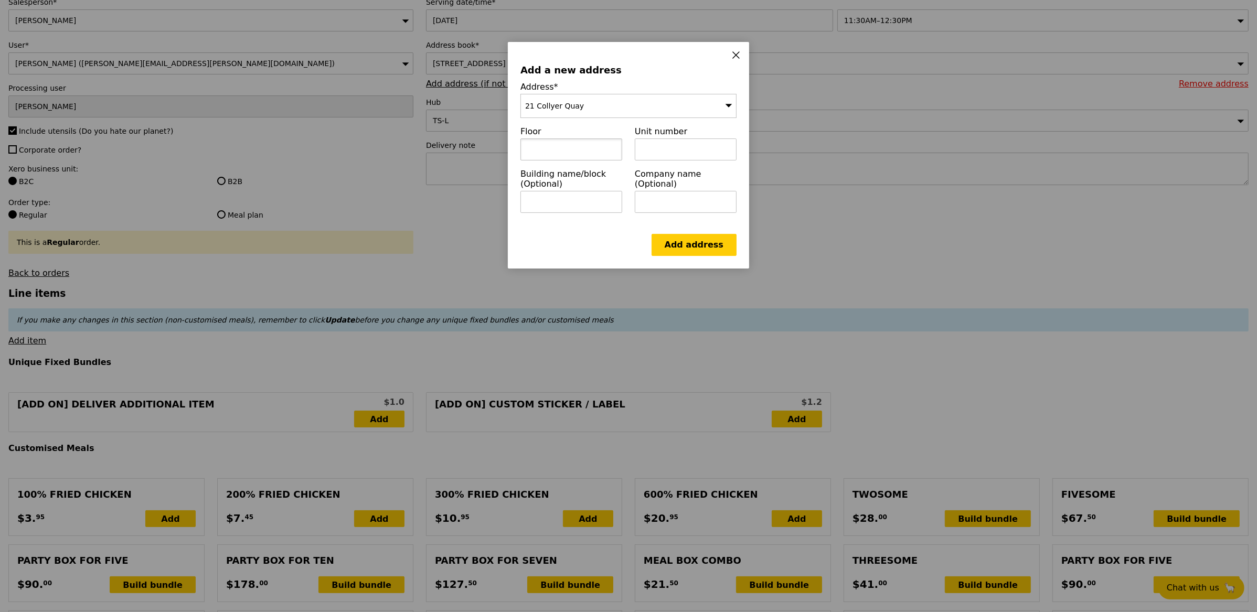
click at [574, 146] on input "text" at bounding box center [571, 150] width 102 height 22
type input "01"
click at [707, 158] on input "text" at bounding box center [686, 150] width 102 height 22
type input "01"
click at [675, 192] on input "text" at bounding box center [686, 202] width 102 height 22
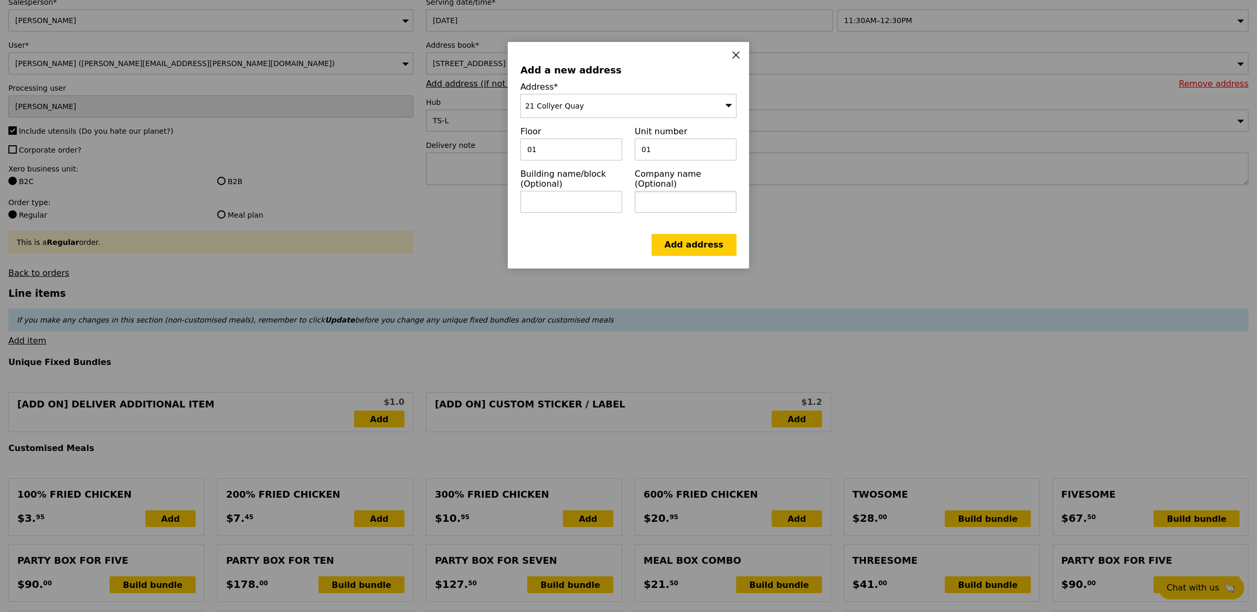
paste input "Bayer ([GEOGRAPHIC_DATA]) Pte Ltd"
type input "Bayer ([GEOGRAPHIC_DATA]) Pte Ltd"
click at [694, 251] on link "Add address" at bounding box center [694, 245] width 85 height 22
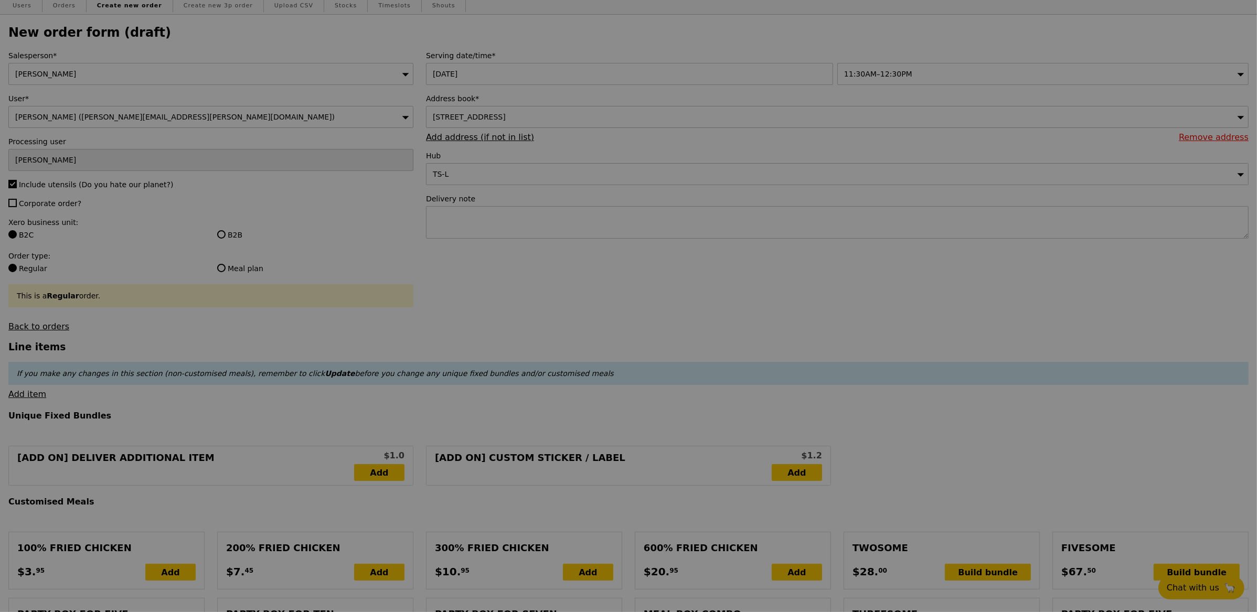
scroll to position [6, 0]
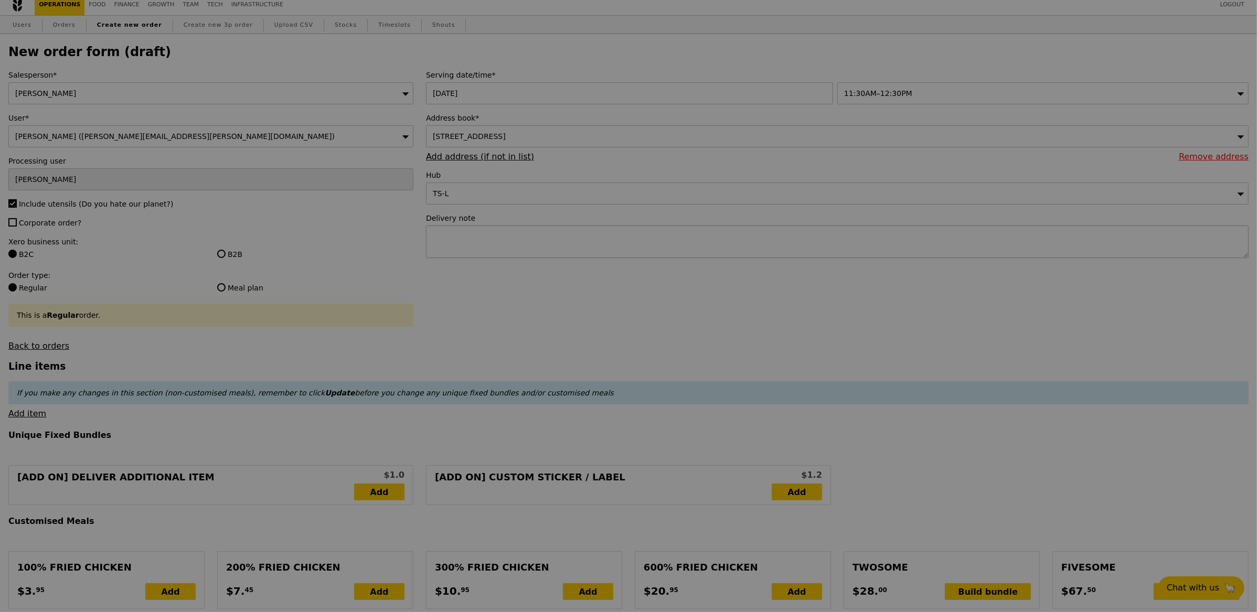
type input "Confirm"
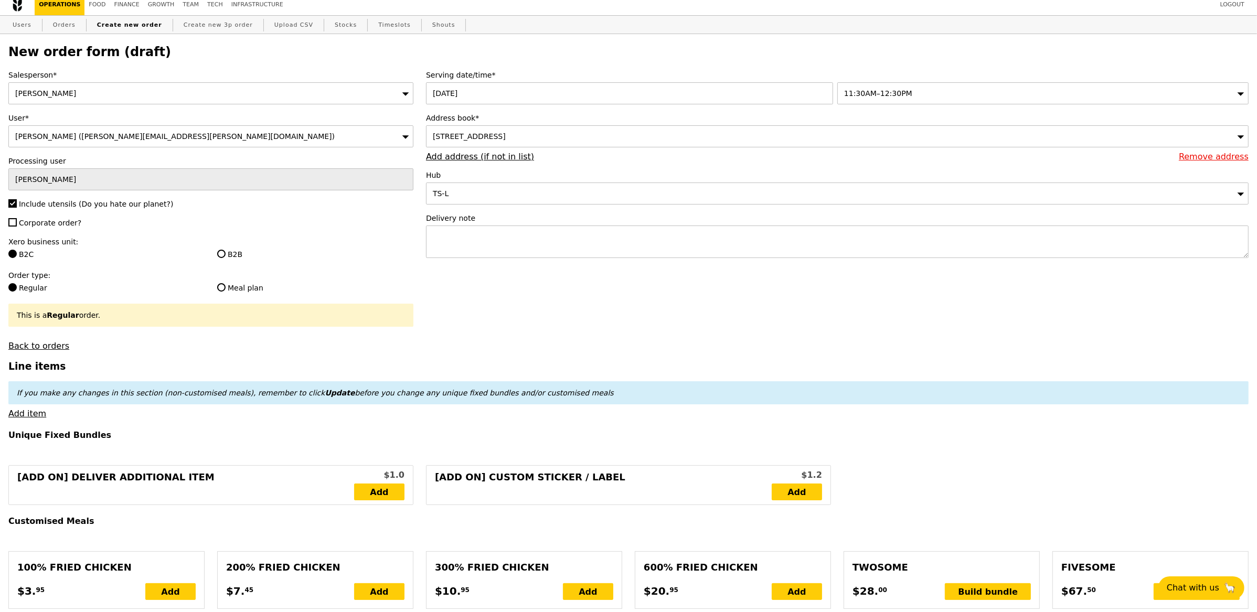
click at [70, 224] on span "Corporate order?" at bounding box center [50, 223] width 62 height 8
click at [17, 224] on input "Corporate order?" at bounding box center [12, 222] width 8 height 8
checkbox input "true"
click at [244, 253] on label "B2B" at bounding box center [315, 254] width 196 height 10
click at [226, 253] on input "B2B" at bounding box center [221, 254] width 8 height 8
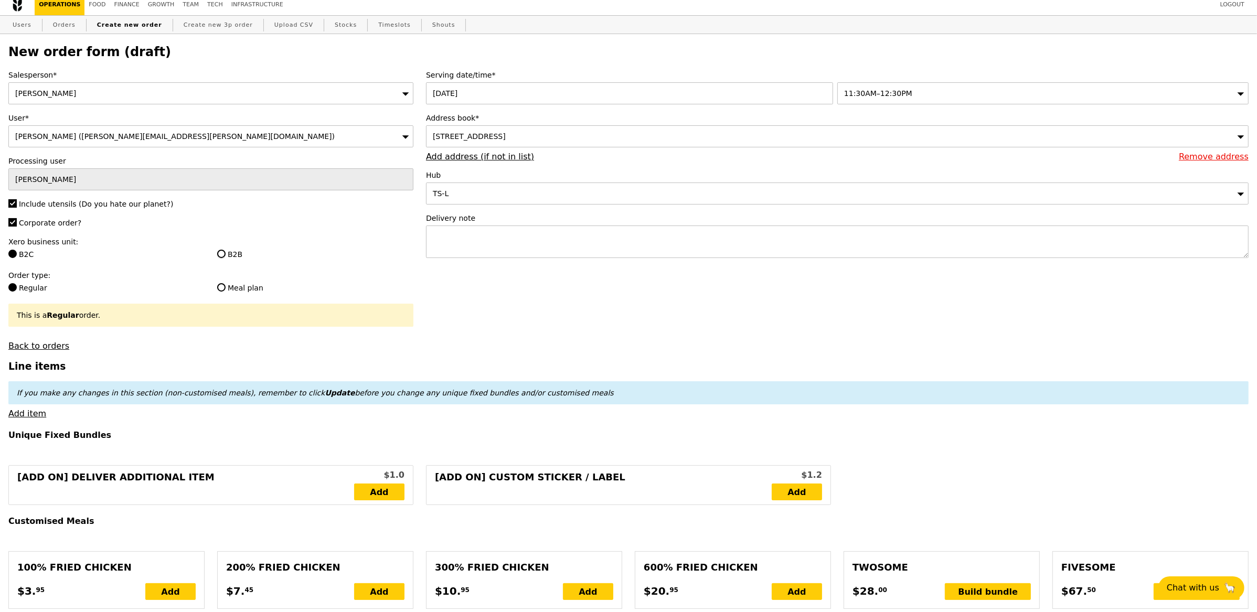
radio input "true"
type input "Loading..."
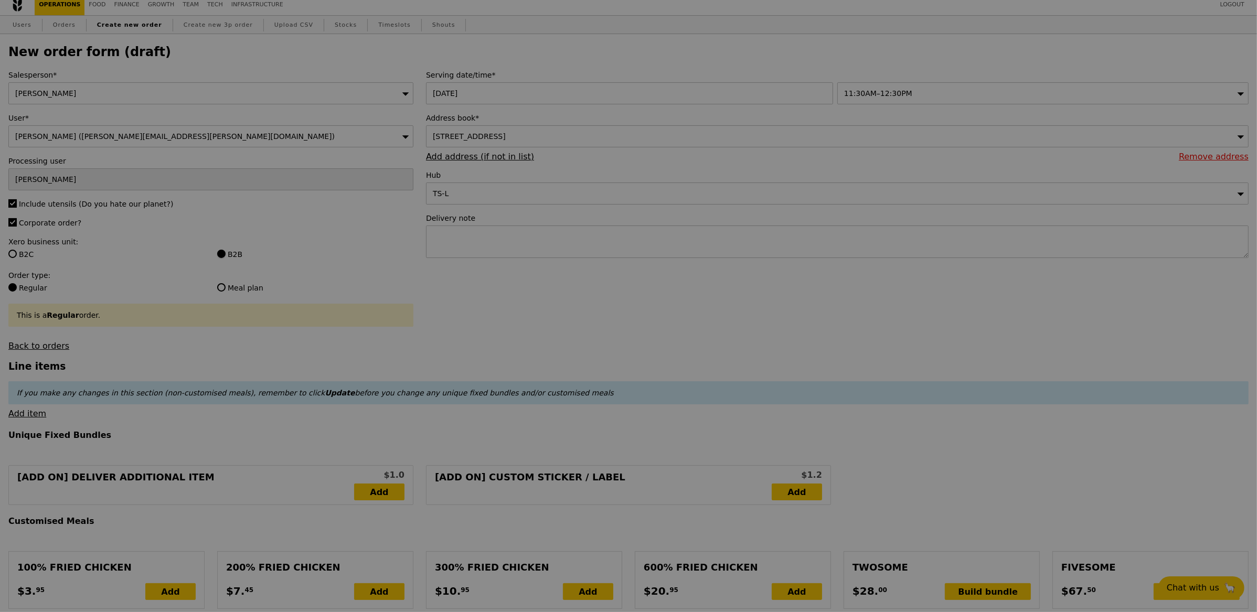
type input "11.10"
type input "12.10"
type input "Confirm"
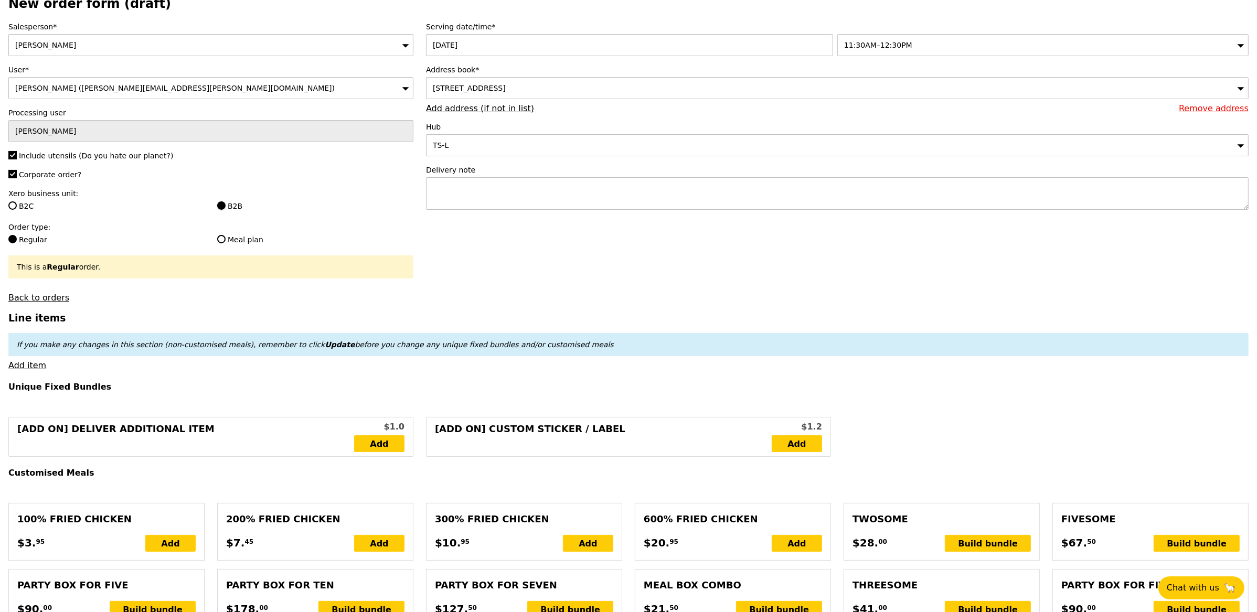
scroll to position [73, 0]
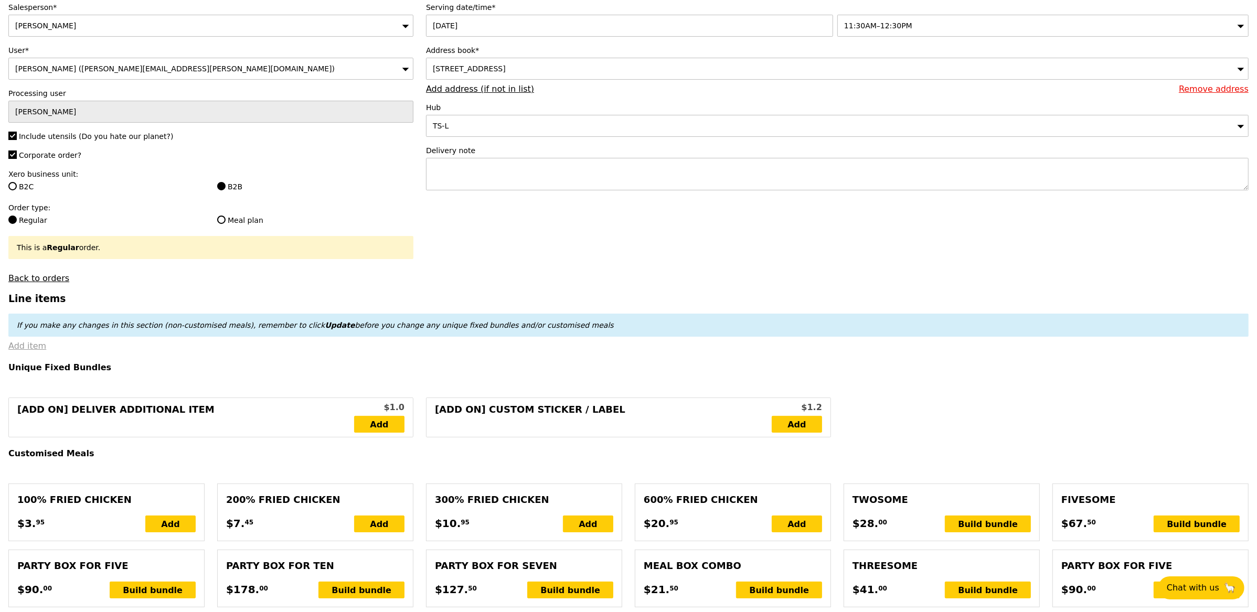
click at [16, 346] on link "Add item" at bounding box center [27, 346] width 38 height 10
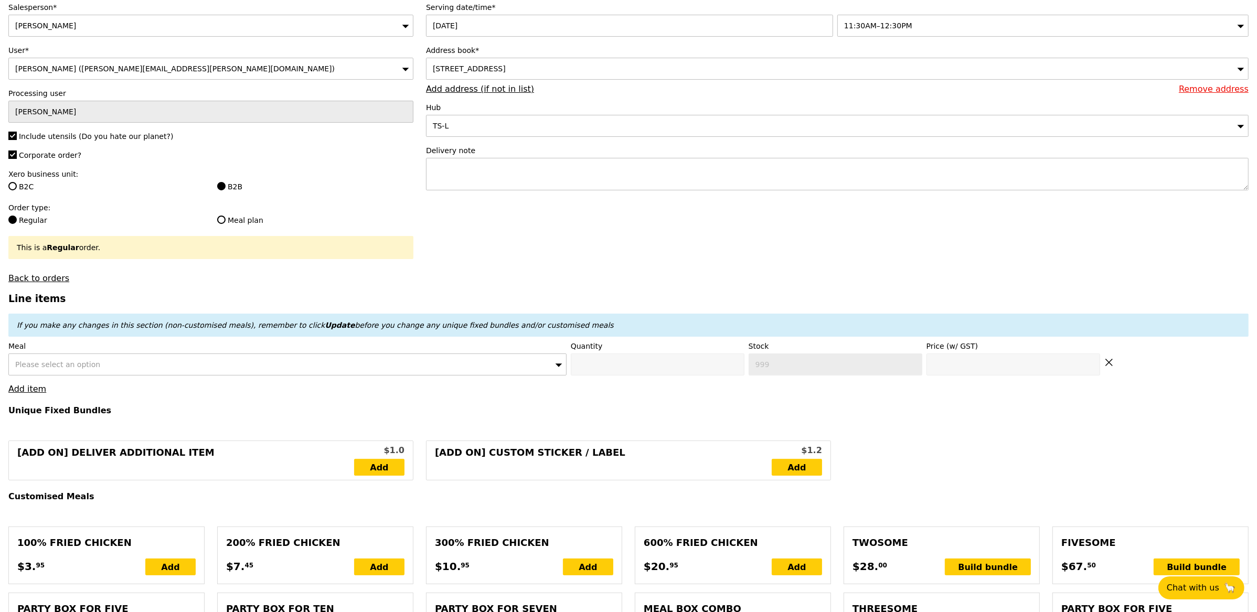
click at [115, 371] on div "Please select an option" at bounding box center [287, 365] width 558 height 22
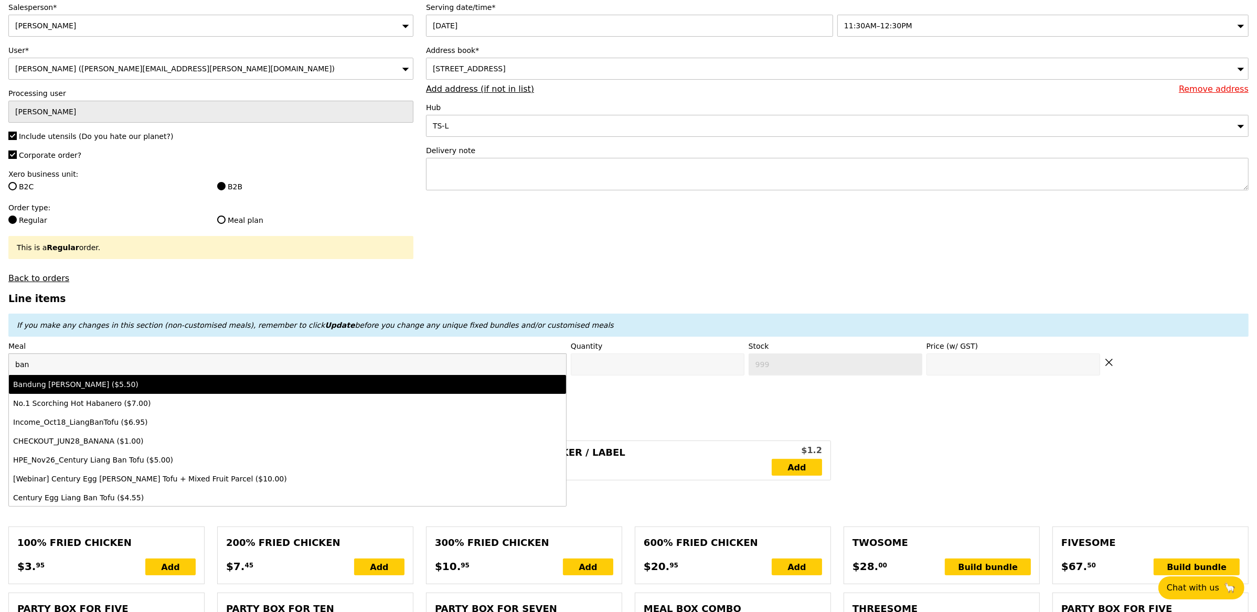
type input "ban"
click at [85, 385] on div "Bandung [PERSON_NAME] ($5.50)" at bounding box center [218, 384] width 411 height 10
type input "Confirm anyway"
type input "0"
type input "500"
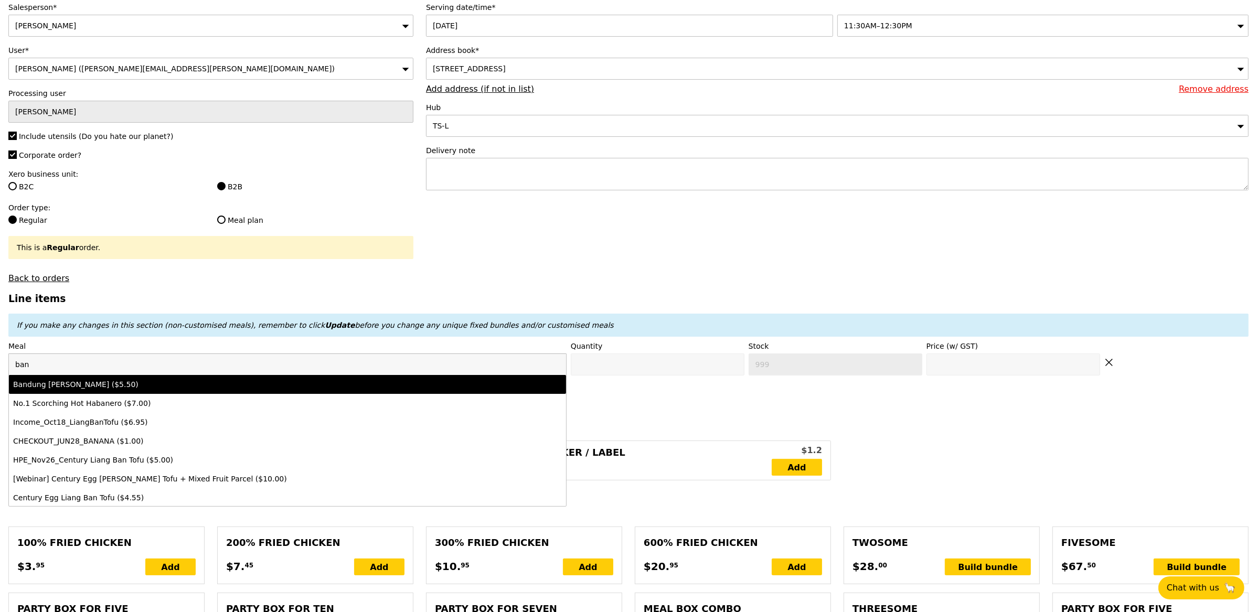
type input "5.5"
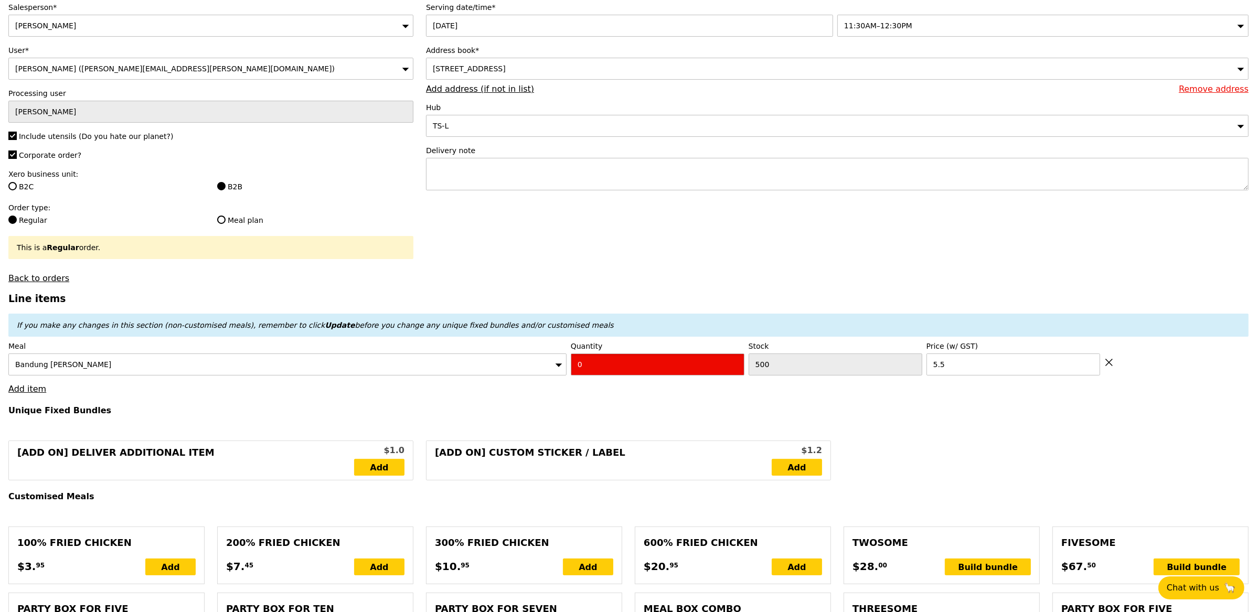
drag, startPoint x: 621, startPoint y: 371, endPoint x: 605, endPoint y: 376, distance: 15.8
click at [621, 371] on input "0" at bounding box center [658, 365] width 174 height 22
type input "Confirm"
type input "2"
drag, startPoint x: 567, startPoint y: 396, endPoint x: 531, endPoint y: 398, distance: 36.2
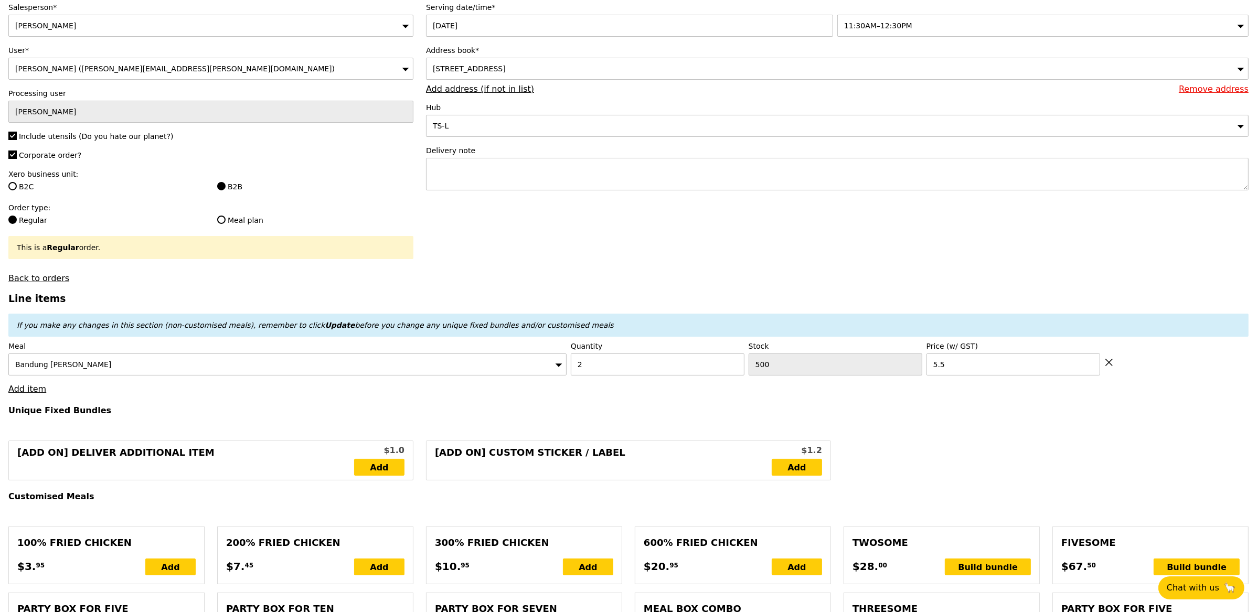
click at [28, 390] on link "Add item" at bounding box center [27, 389] width 38 height 10
type input "Loading..."
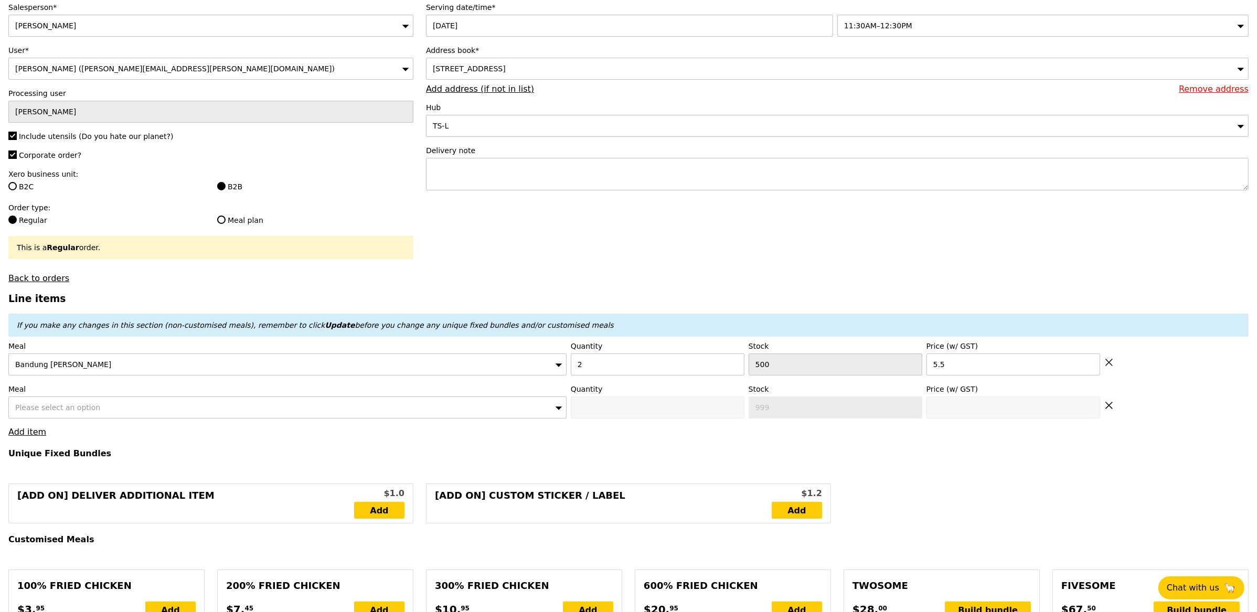
type input "11.00"
type input "10.09"
type input "11.00"
type input "22.00"
type input "Confirm"
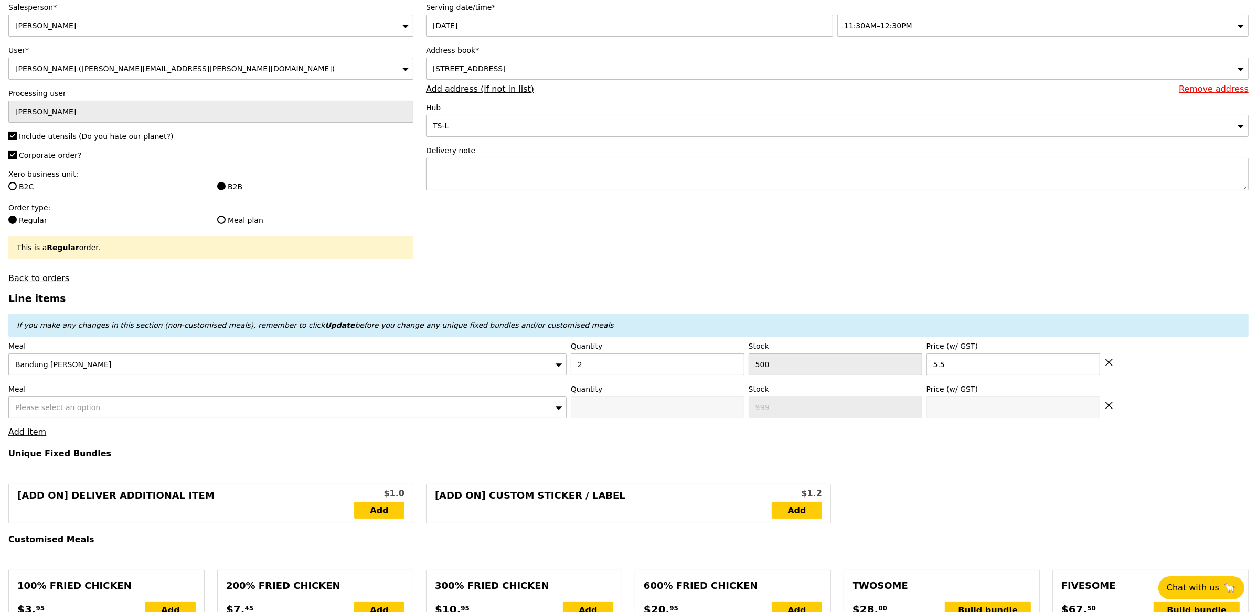
click at [69, 410] on span "Please select an option" at bounding box center [57, 407] width 85 height 8
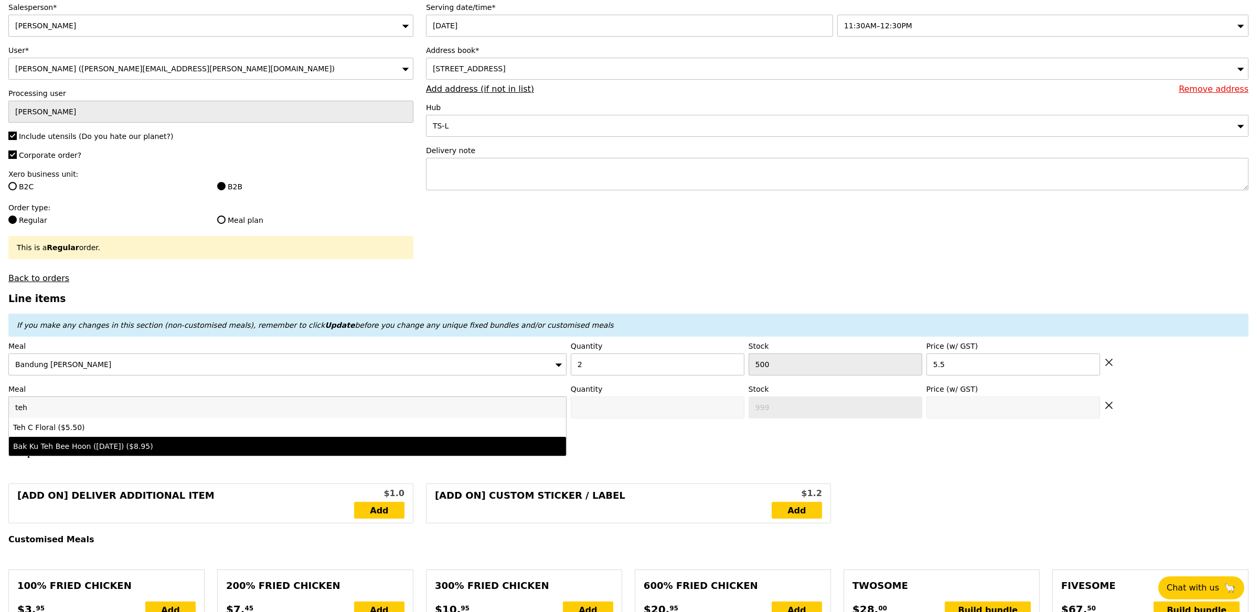
type input "teh"
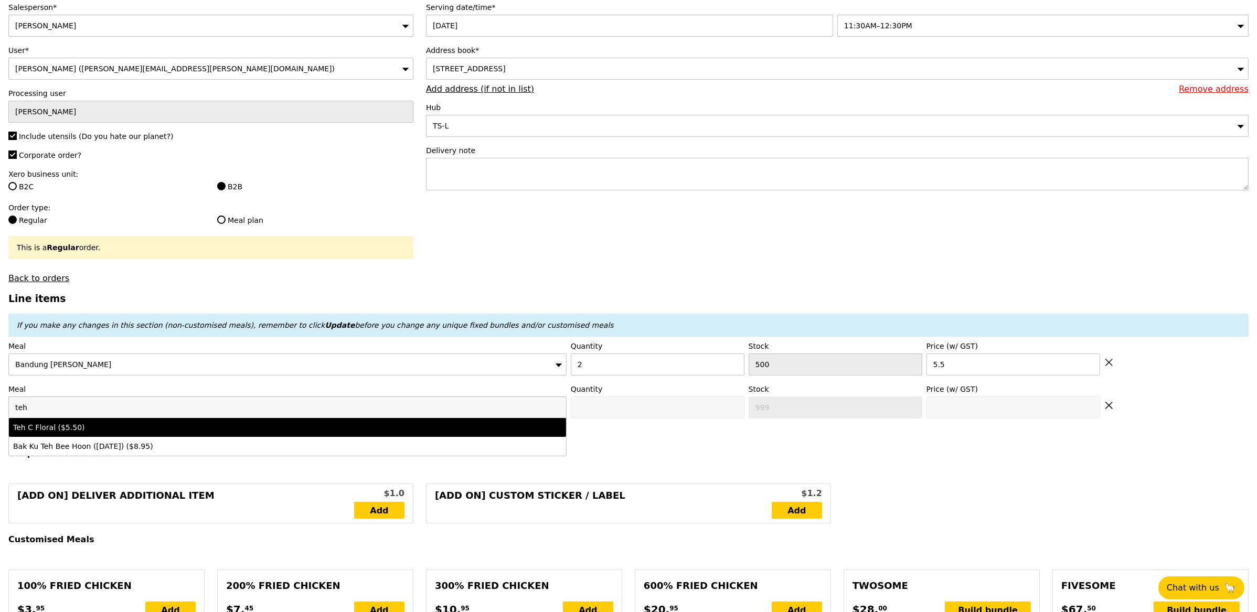
click at [60, 433] on div "Teh C Floral ($5.50)" at bounding box center [218, 427] width 411 height 10
type input "Confirm anyway"
type input "0"
type input "500"
type input "5.5"
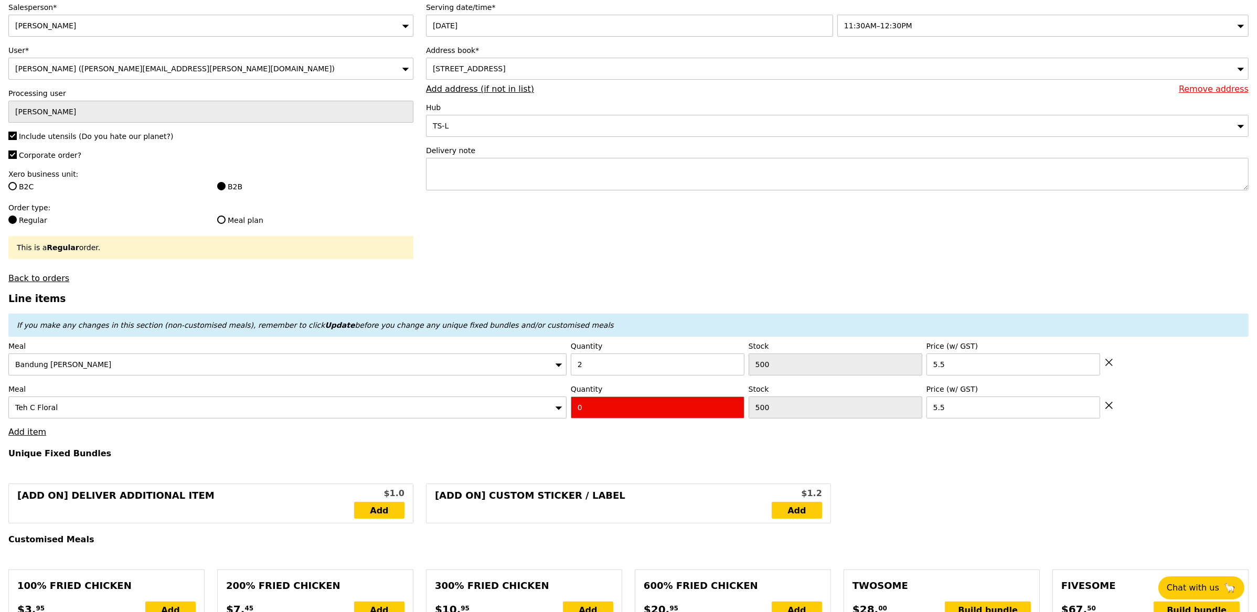
click at [598, 409] on input "0" at bounding box center [658, 408] width 174 height 22
type input "Confirm"
type input "2"
type input "Loading..."
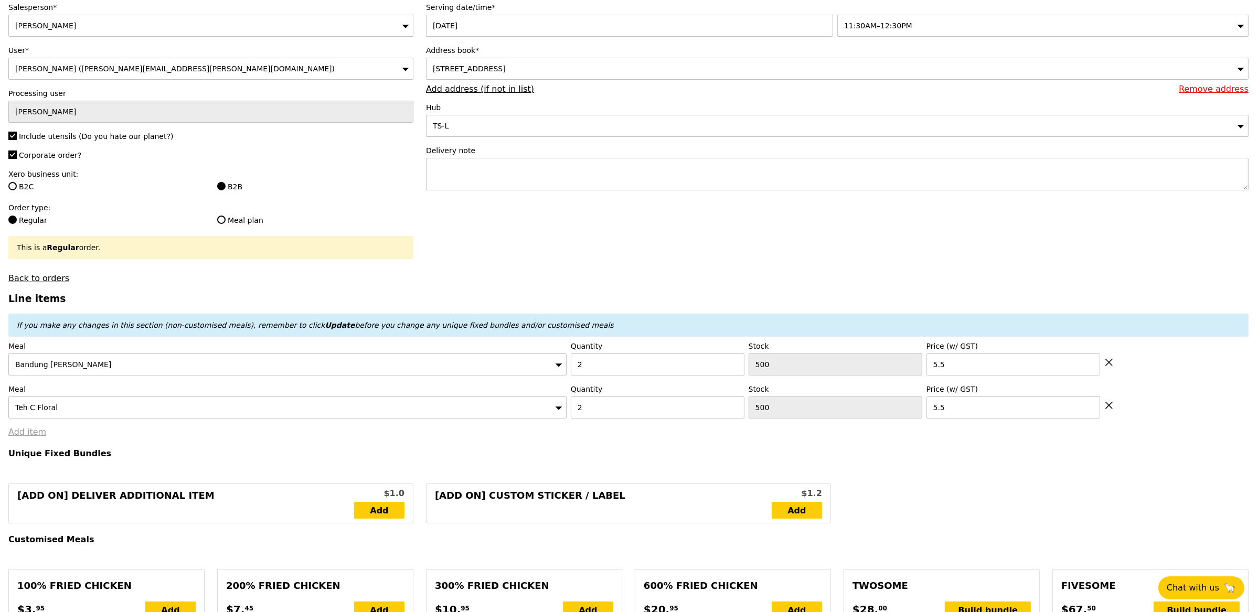
click at [20, 433] on link "Add item" at bounding box center [27, 432] width 38 height 10
type input "22.00"
type input "9.08"
type input "9.90"
type input "31.90"
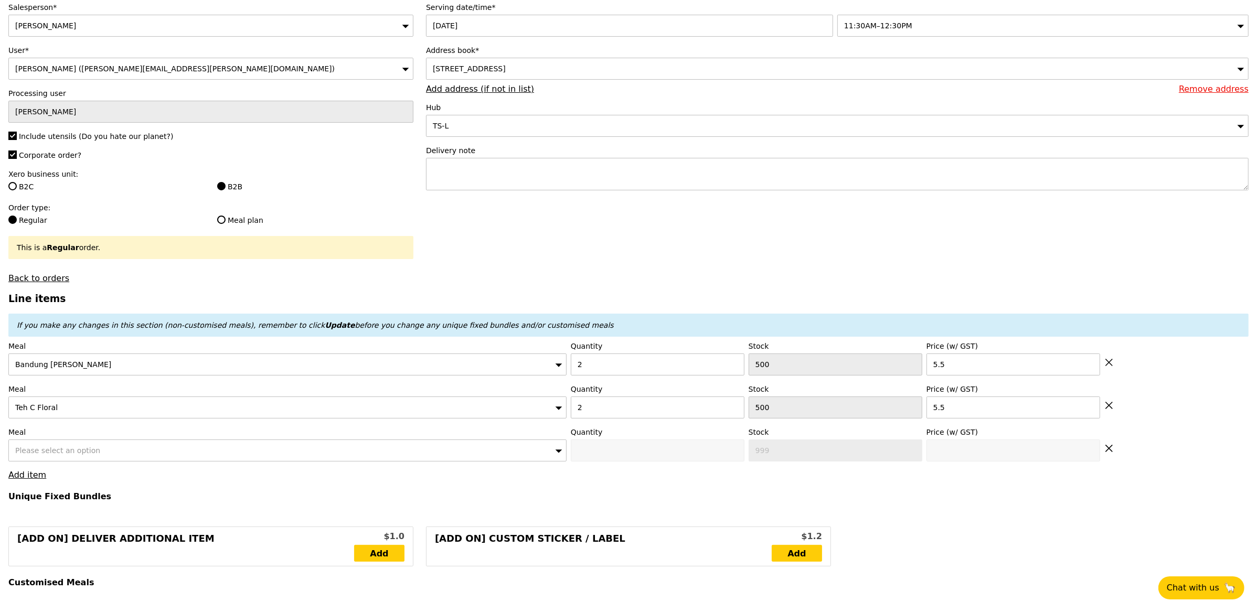
type input "Confirm"
click at [59, 454] on span "Please select an option" at bounding box center [57, 451] width 85 height 8
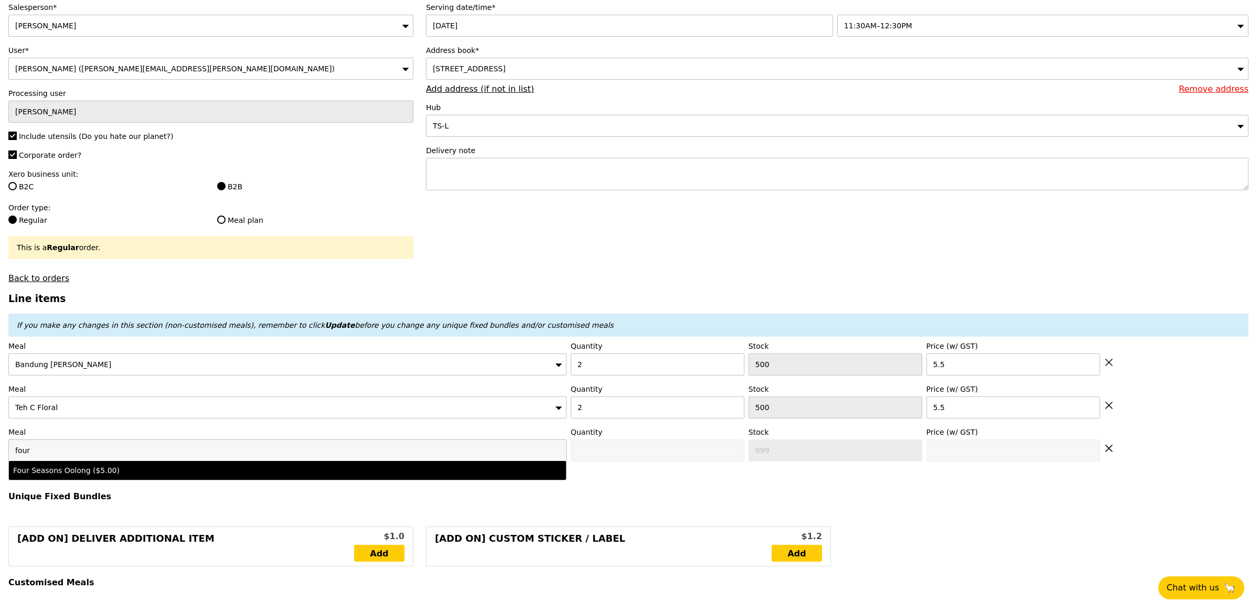
type input "four"
click at [102, 476] on div "Four Seasons Oolong ($5.00)" at bounding box center [218, 470] width 411 height 10
type input "Confirm anyway"
type input "0"
type input "495"
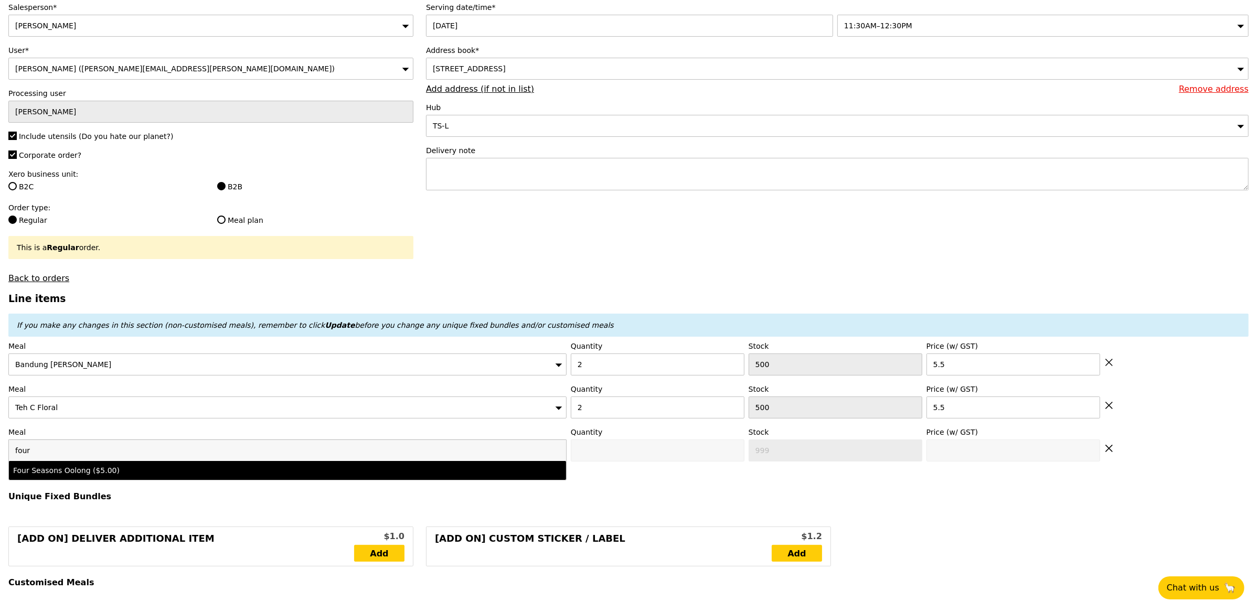
type input "5.0"
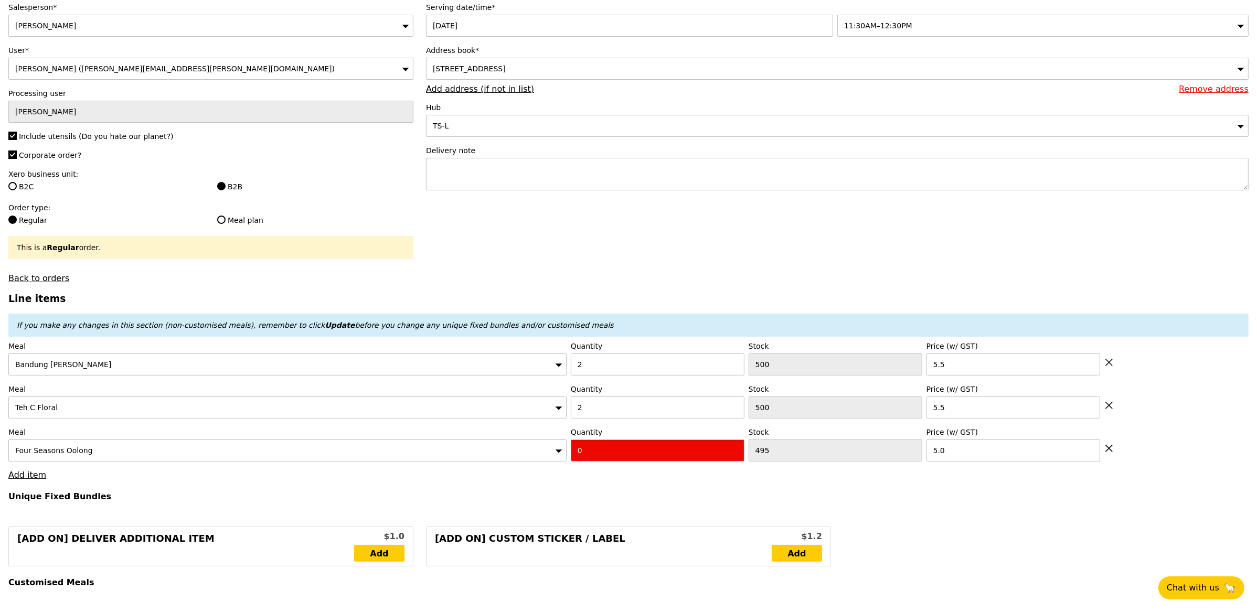
click at [598, 456] on input "0" at bounding box center [658, 451] width 174 height 22
type input "Confirm"
type input "2"
drag, startPoint x: 568, startPoint y: 476, endPoint x: 384, endPoint y: 475, distance: 184.7
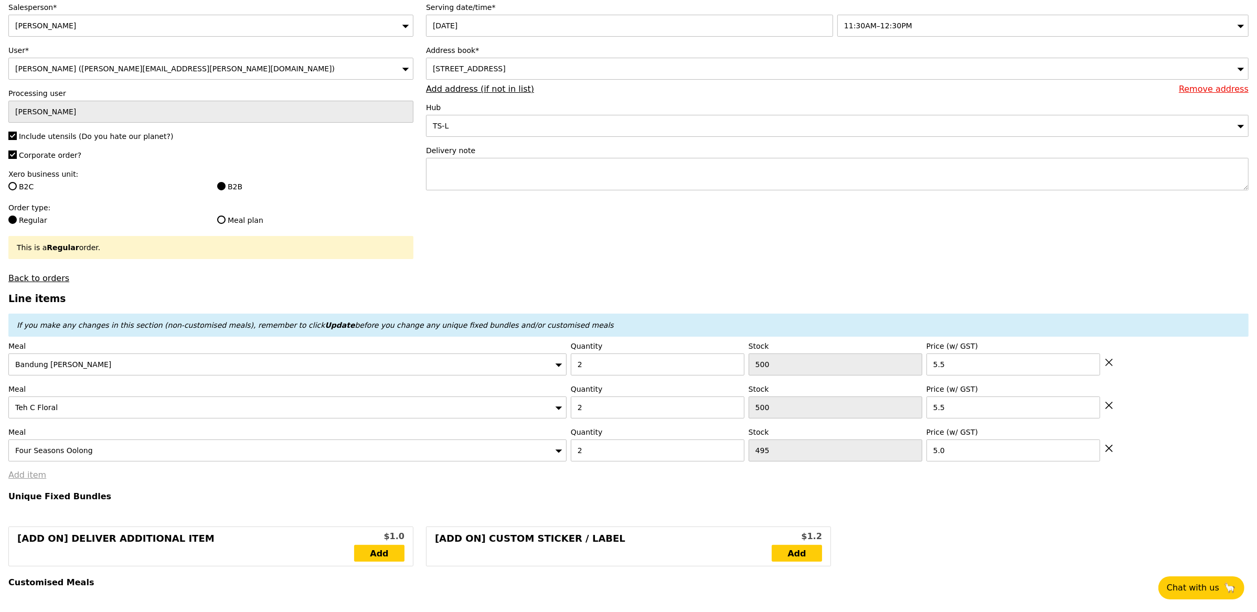
click at [22, 480] on link "Add item" at bounding box center [27, 475] width 38 height 10
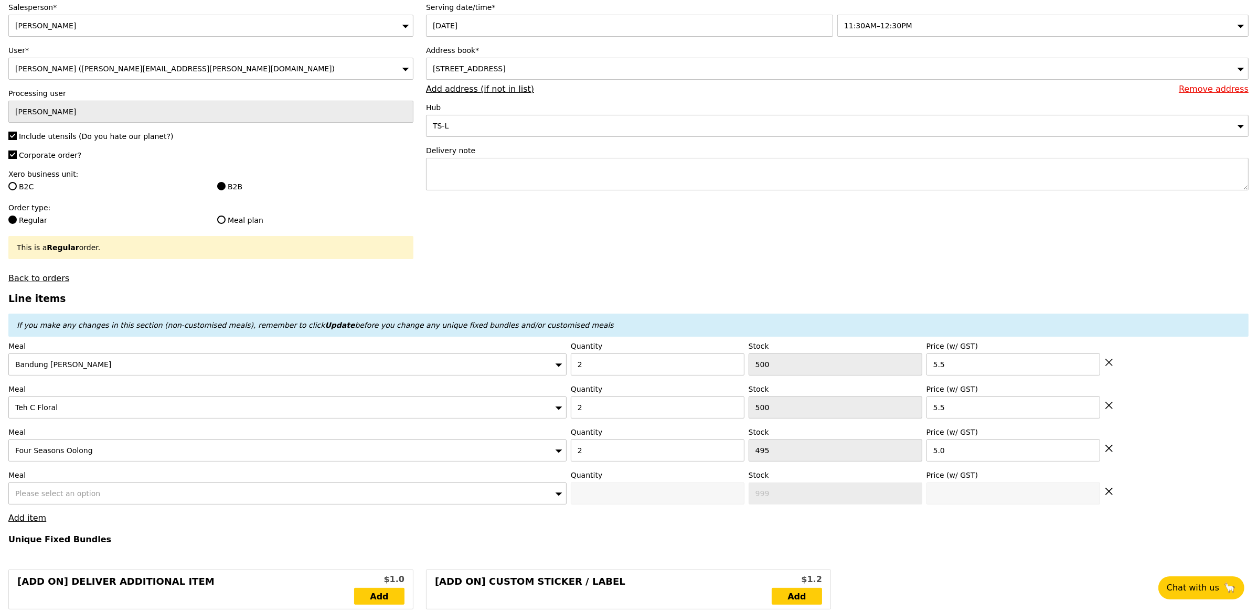
type input "Loading..."
type input "32.00"
type input "8.17"
type input "8.90"
type input "40.90"
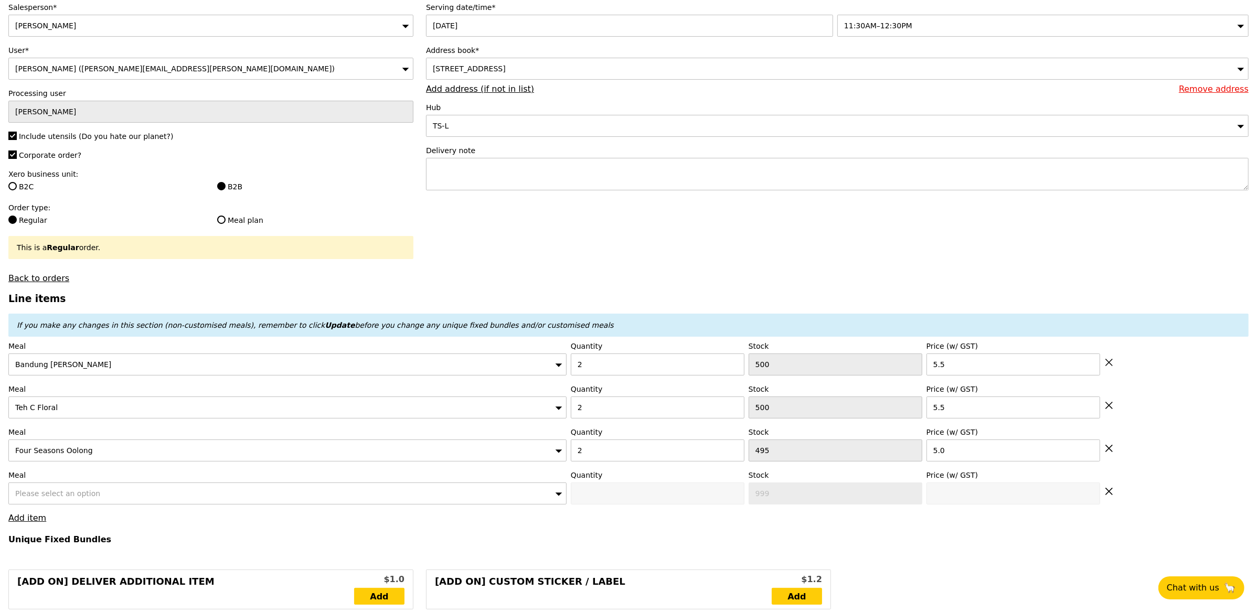
scroll to position [76, 0]
type input "Confirm"
click at [172, 493] on div "Please select an option" at bounding box center [287, 491] width 558 height 22
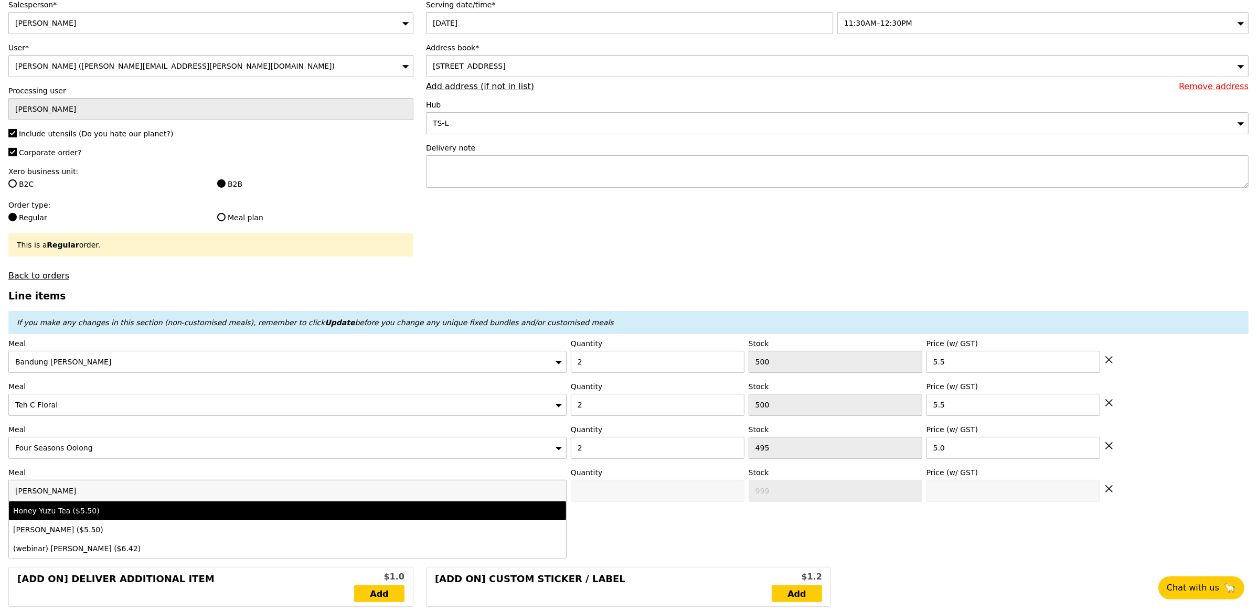
type input "[PERSON_NAME]"
click at [86, 513] on div "Honey Yuzu Tea ($5.50)" at bounding box center [218, 511] width 411 height 10
type input "Confirm anyway"
type input "0"
type input "495"
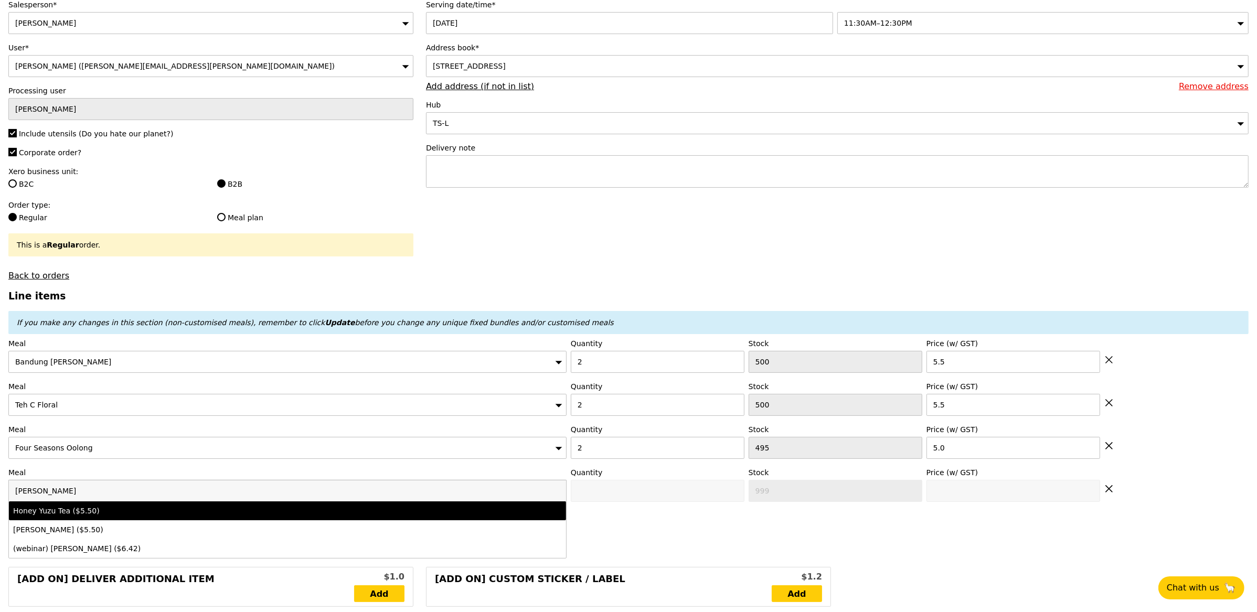
type input "5.5"
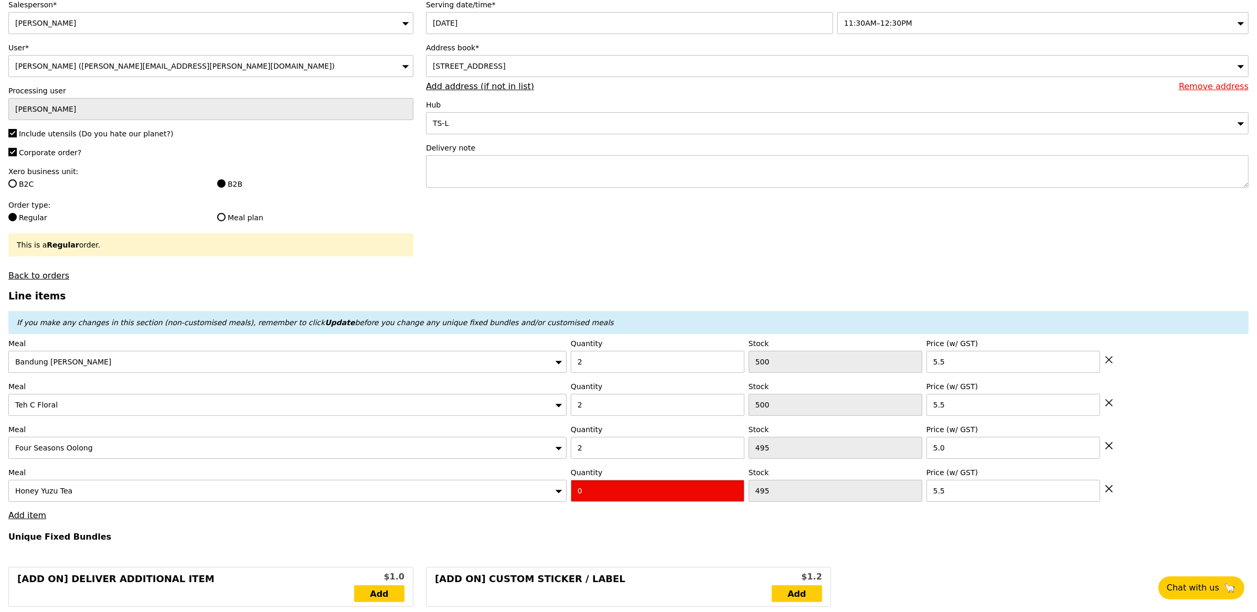
click at [601, 502] on input "0" at bounding box center [658, 491] width 174 height 22
type input "Confirm"
click at [542, 486] on div "Meal Honey Yuzu Tea Quantity 02 Stock 495 Price (w/ GST) 5.5" at bounding box center [628, 484] width 1240 height 35
type input "2"
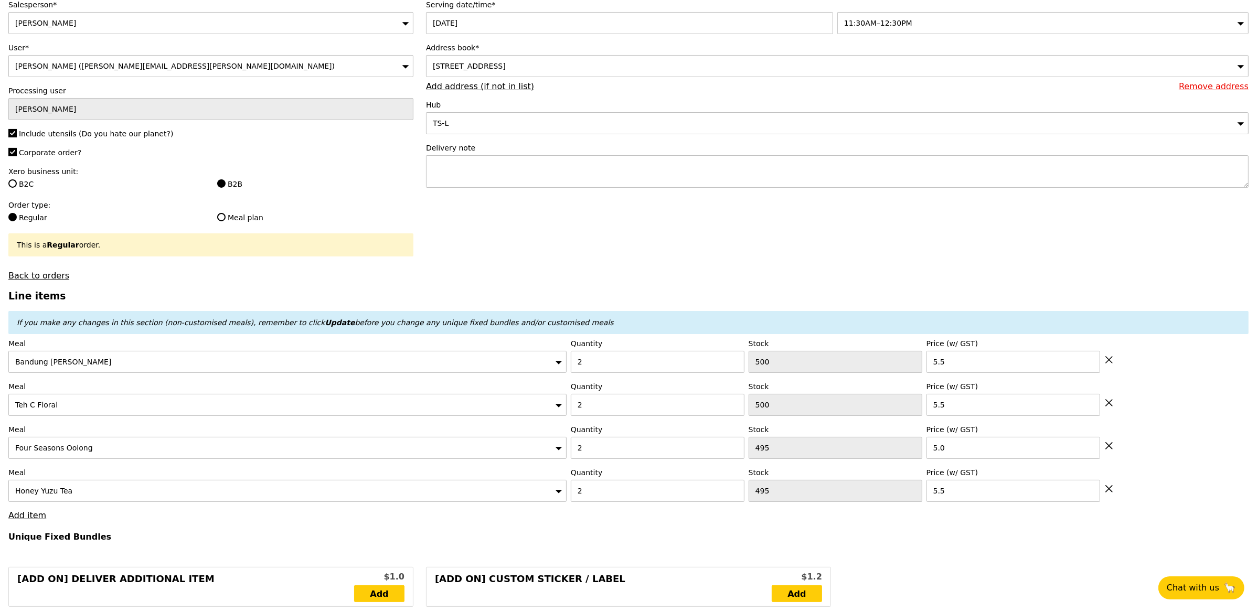
click at [515, 501] on div "Honey Yuzu Tea" at bounding box center [287, 491] width 558 height 22
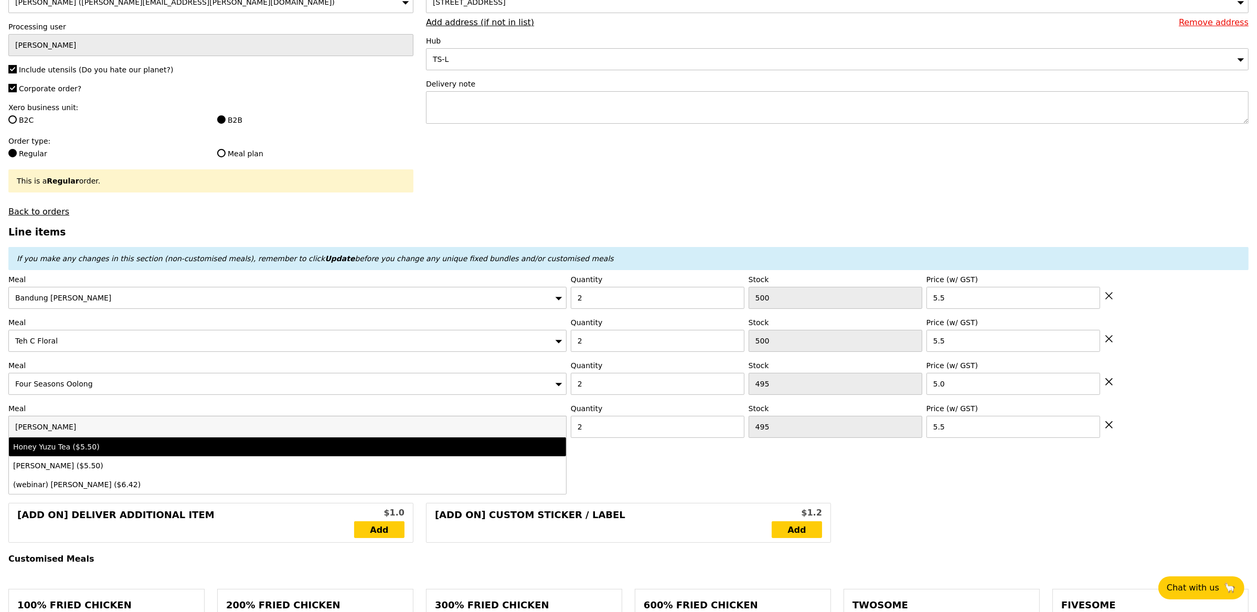
scroll to position [150, 0]
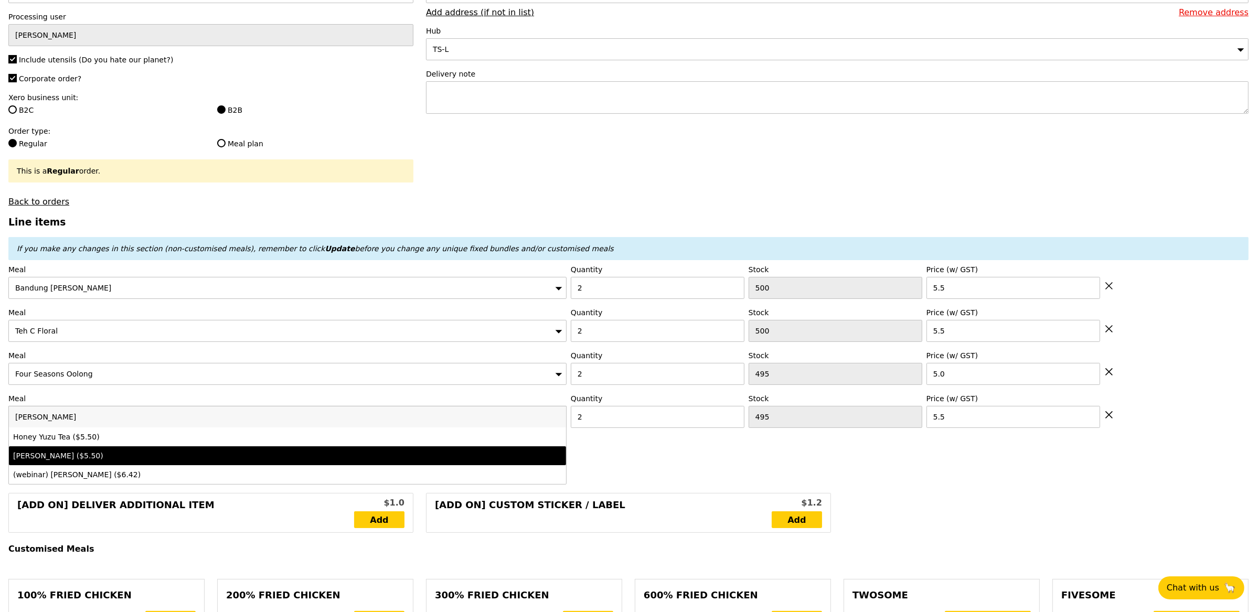
type input "Loading..."
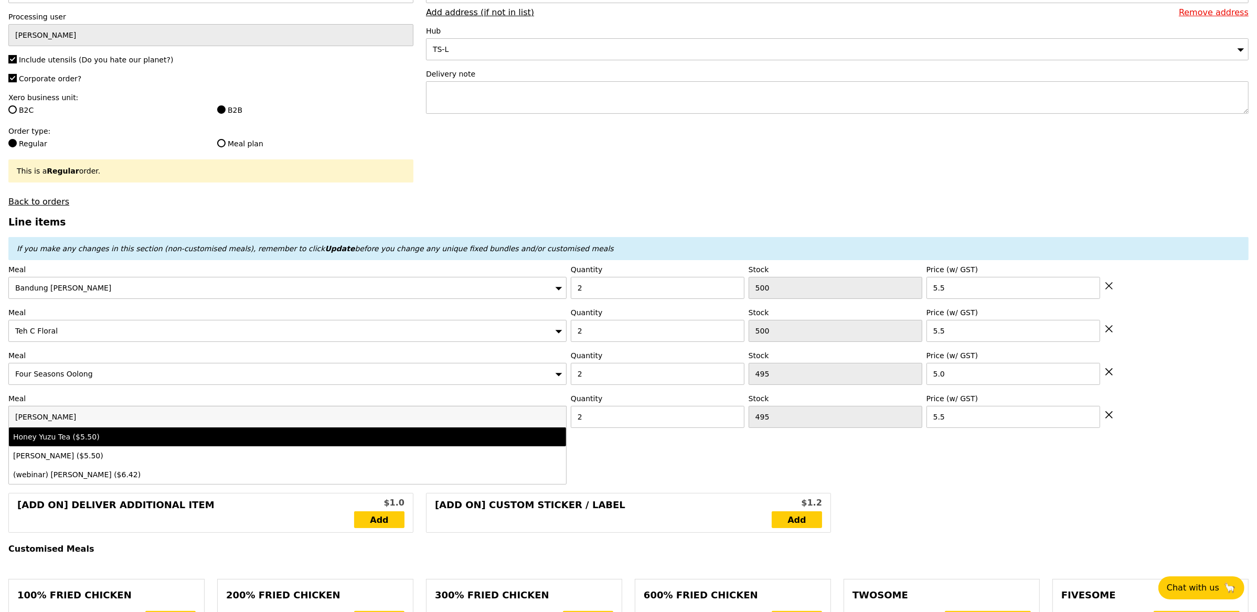
click at [199, 431] on li "Honey Yuzu Tea ($5.50)" at bounding box center [287, 437] width 557 height 19
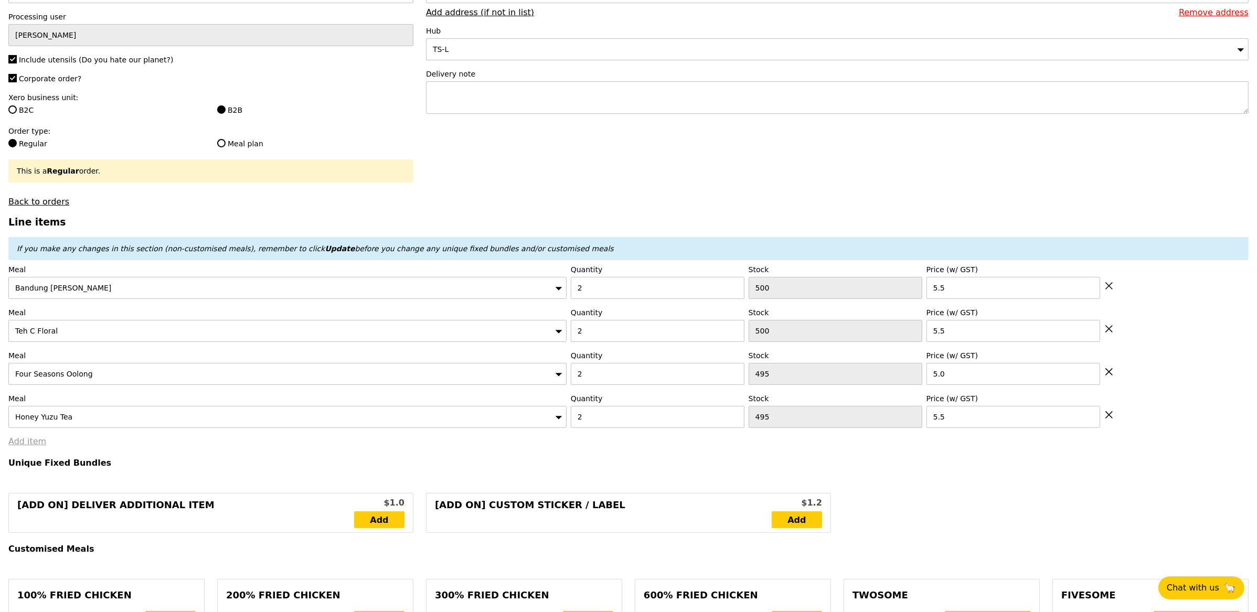
type input "43.00"
type input "7.16"
type input "7.80"
type input "50.80"
type input "32.00"
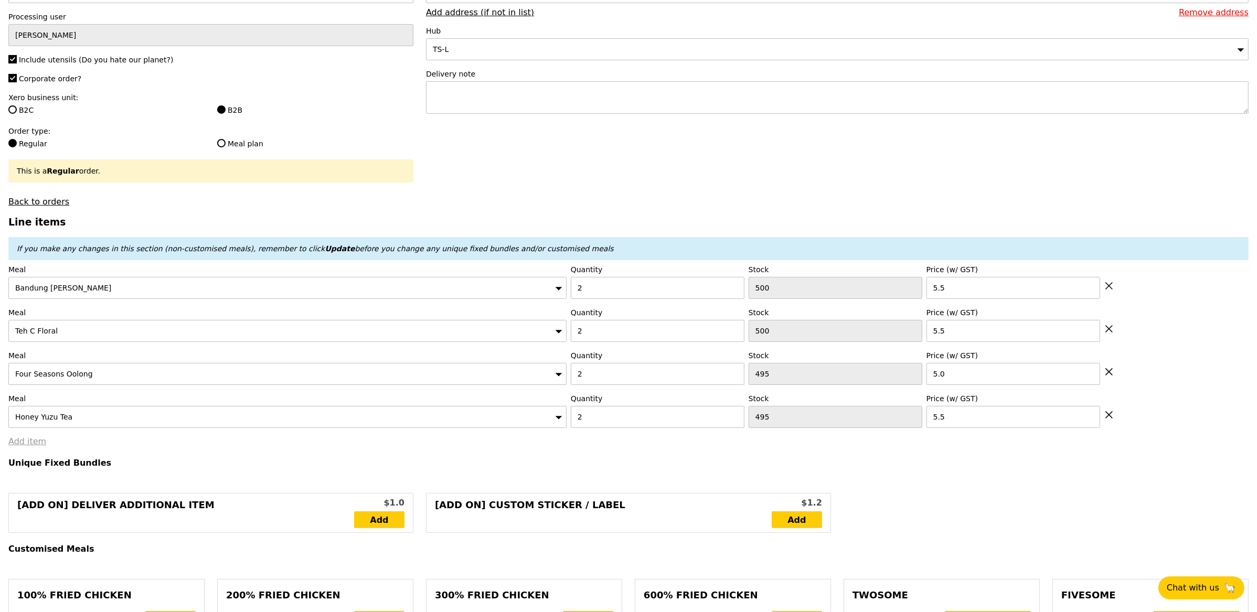
type input "8.17"
type input "8.90"
type input "40.90"
click at [34, 444] on link "Add item" at bounding box center [27, 442] width 38 height 10
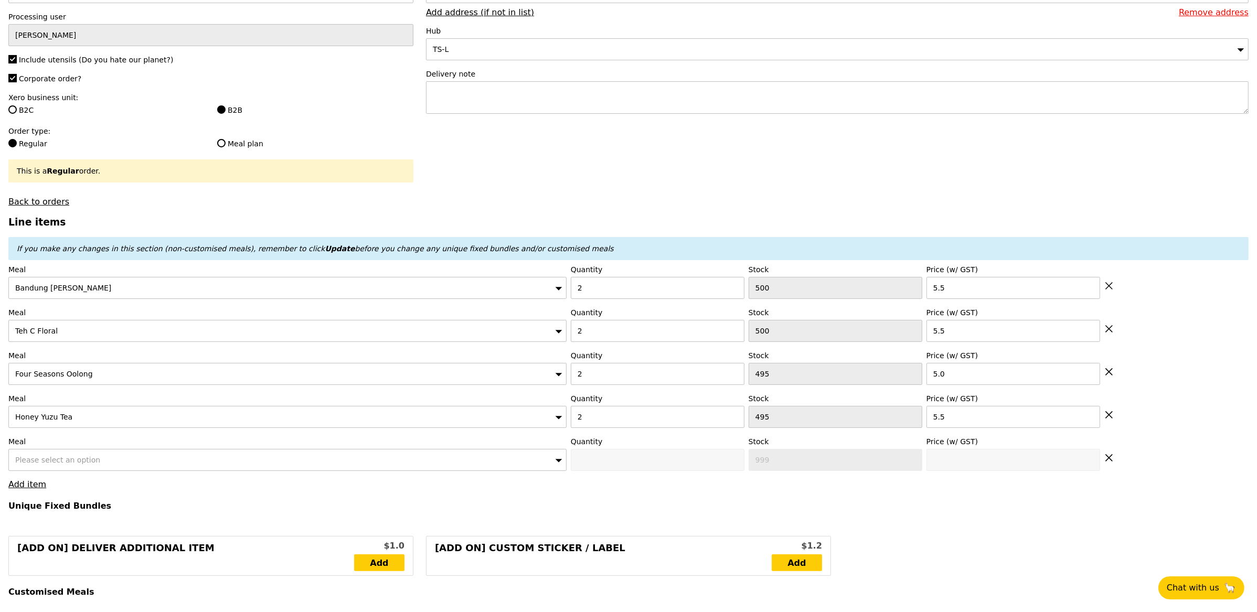
type input "Loading..."
type input "43.00"
type input "7.16"
type input "7.80"
type input "50.80"
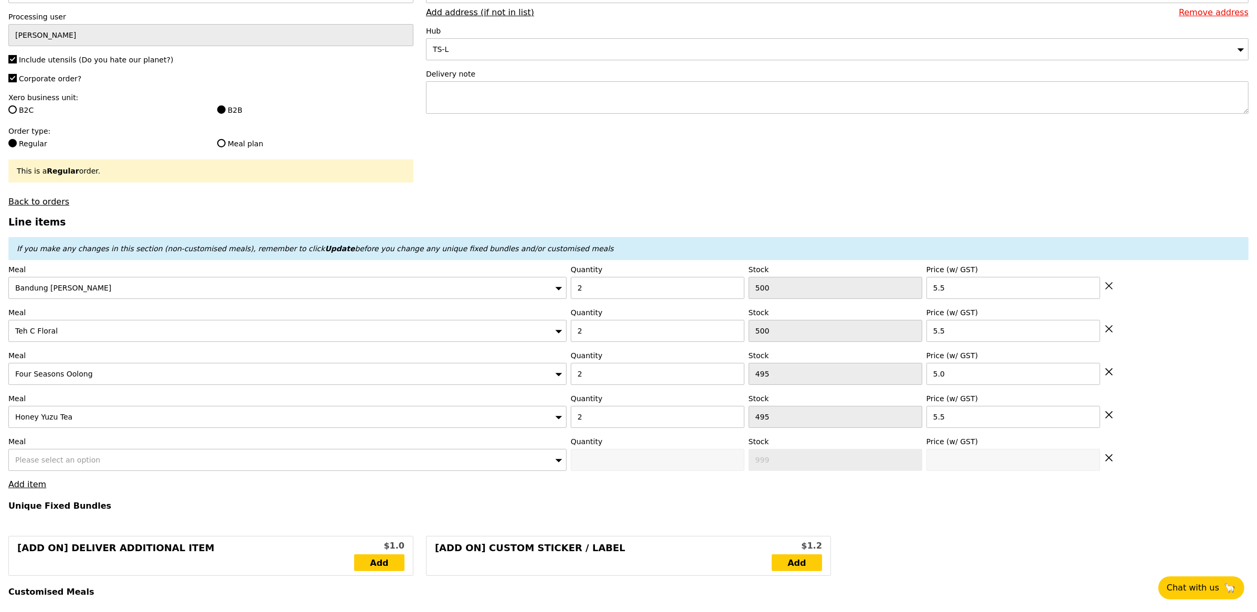
type input "Confirm"
click at [278, 468] on div "Please select an option" at bounding box center [287, 460] width 558 height 22
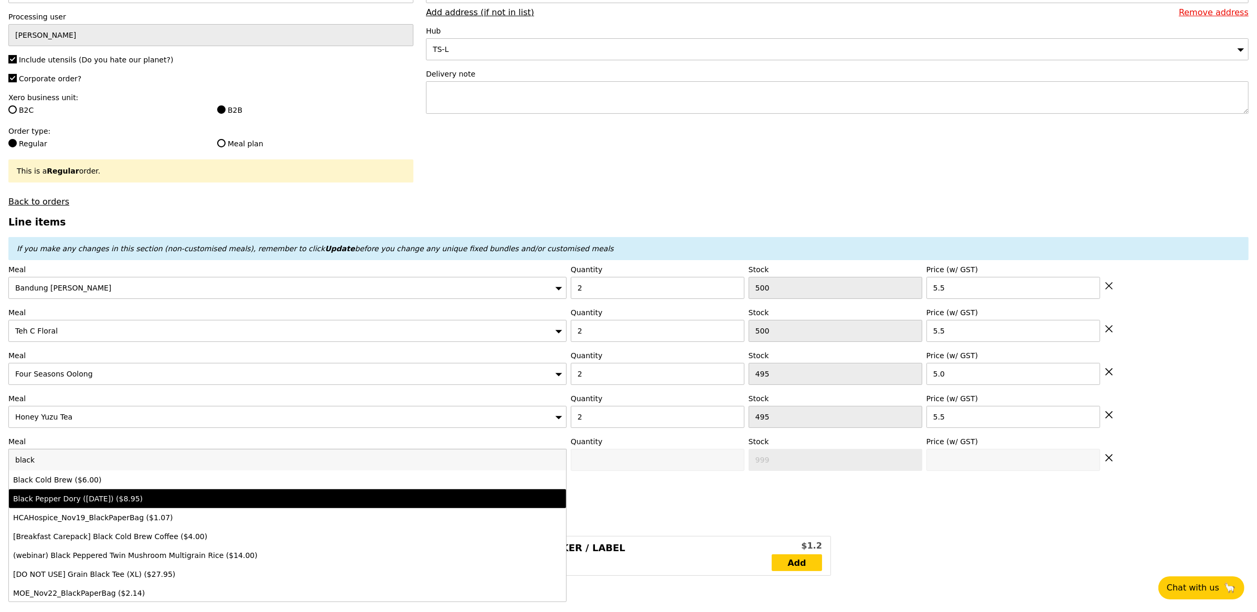
type input "black"
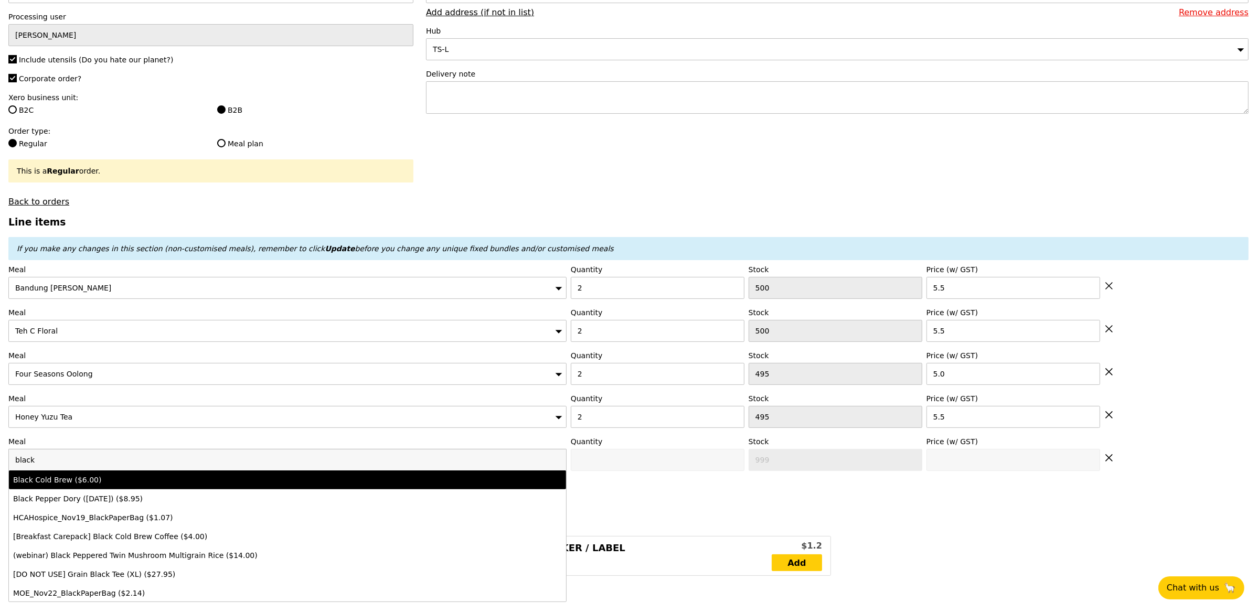
click at [250, 485] on div "Black Cold Brew ($6.00)" at bounding box center [218, 480] width 411 height 10
type input "Confirm anyway"
type input "0"
type input "500"
type input "6.0"
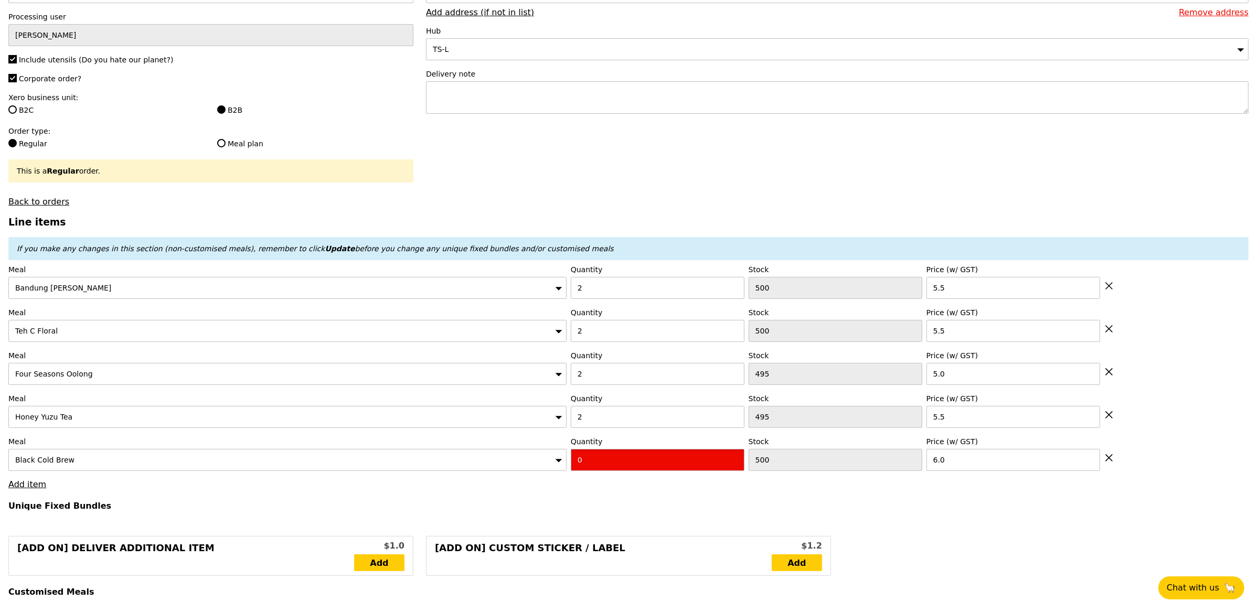
click at [599, 465] on input "0" at bounding box center [658, 460] width 174 height 22
type input "Confirm"
type input "2"
click at [30, 490] on link "Add item" at bounding box center [27, 485] width 38 height 10
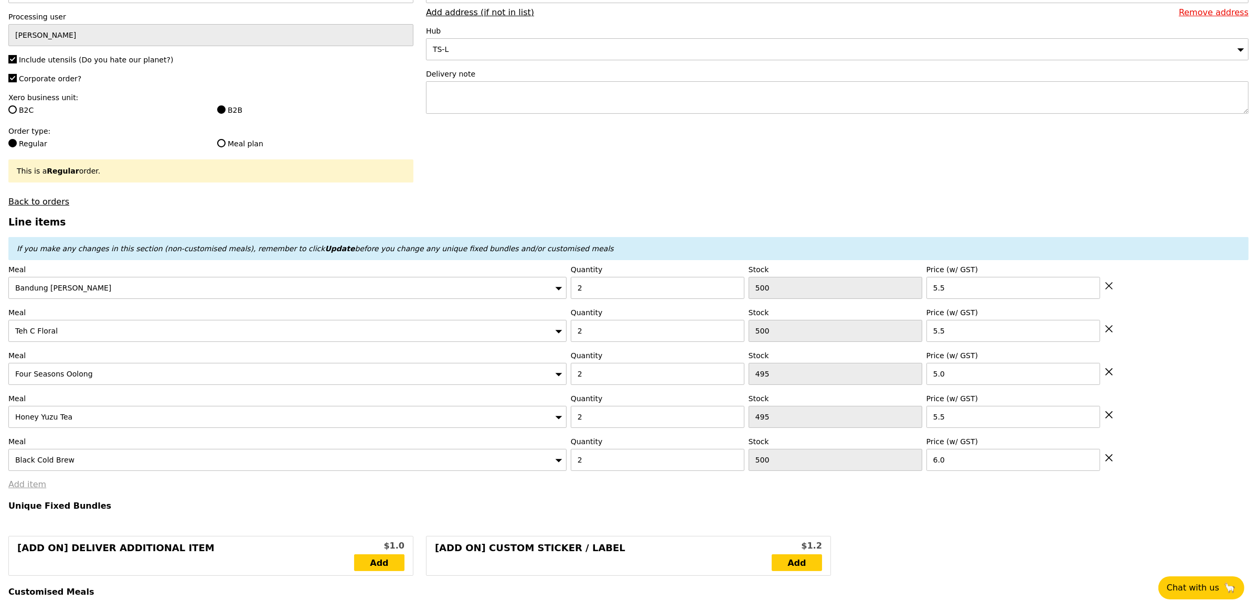
type input "Loading..."
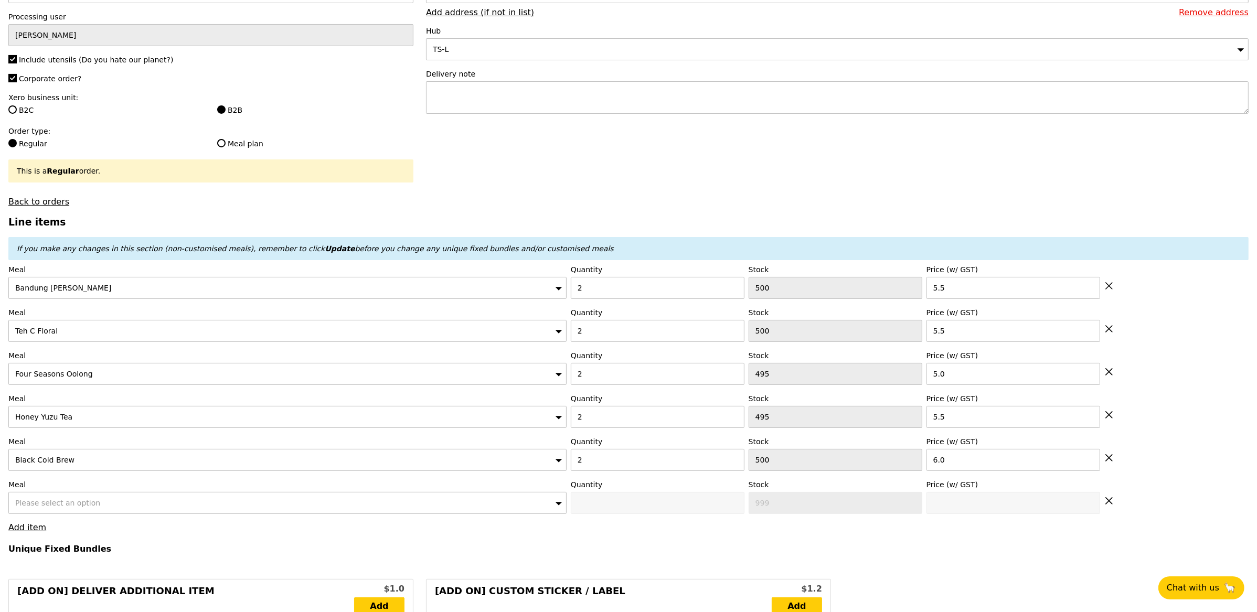
type input "55.00"
type input "6.06"
type input "6.60"
type input "61.60"
click at [148, 513] on div "Please select an option" at bounding box center [287, 503] width 558 height 22
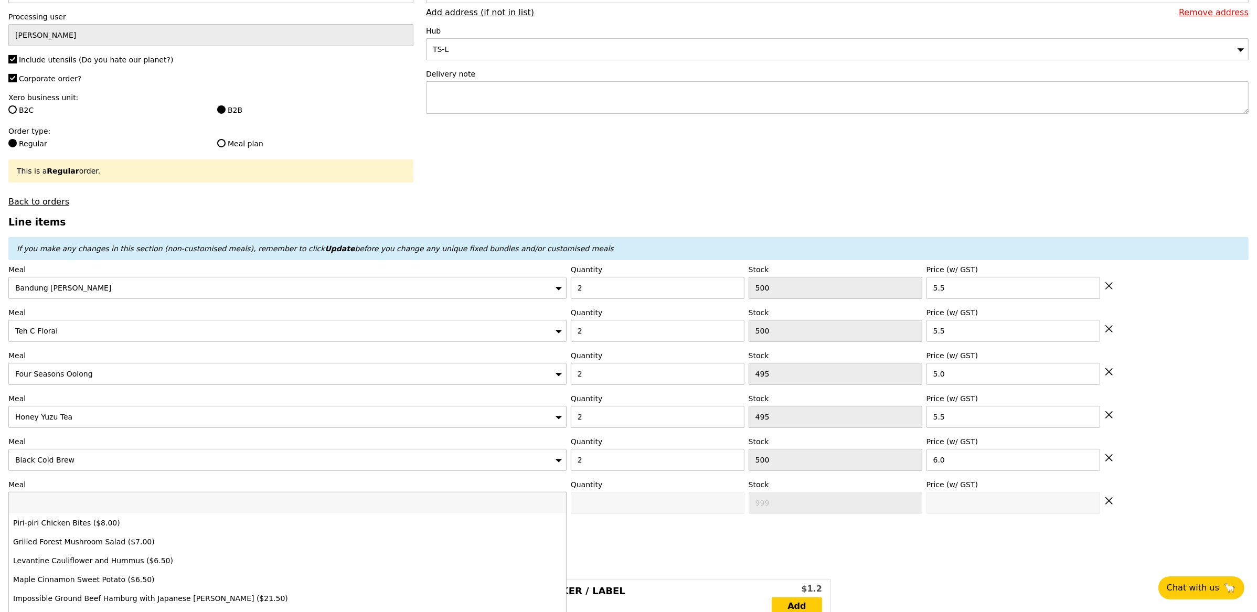
type input "Confirm"
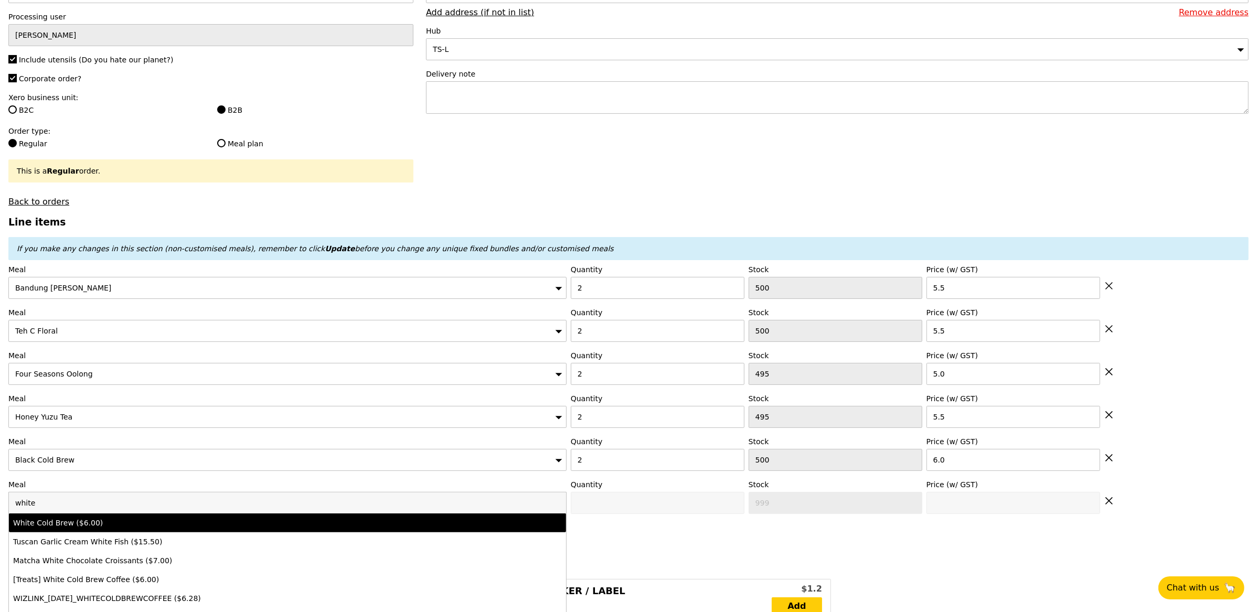
type input "white"
drag, startPoint x: 195, startPoint y: 529, endPoint x: 202, endPoint y: 529, distance: 6.8
click at [195, 528] on div "White Cold Brew ($6.00)" at bounding box center [218, 523] width 411 height 10
type input "Confirm anyway"
type input "0"
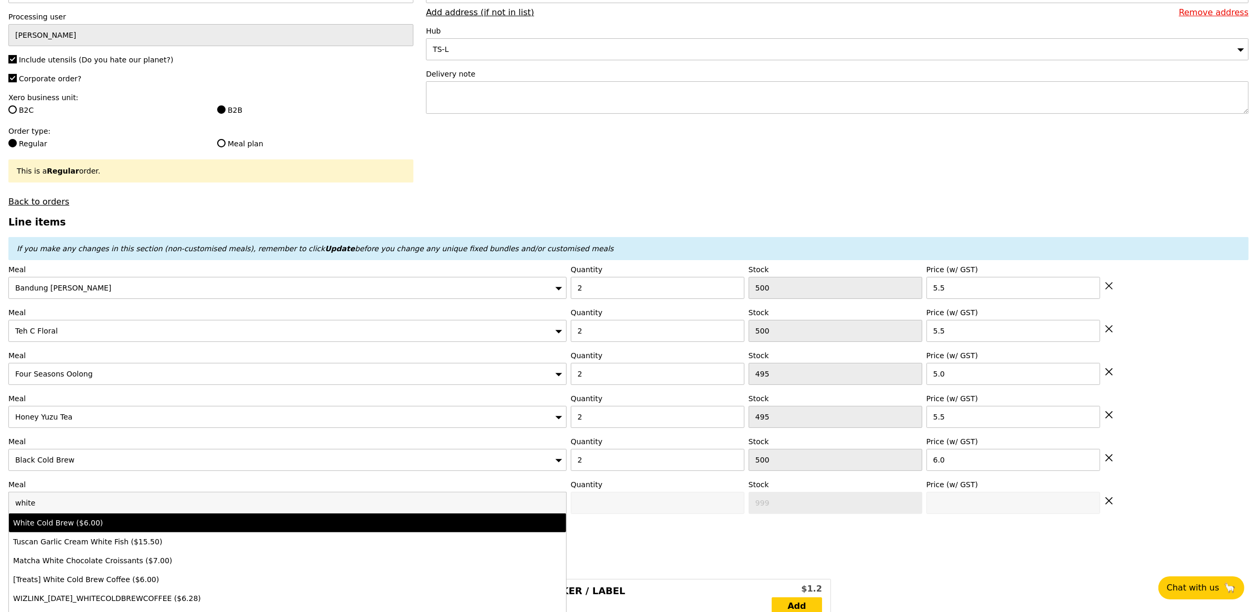
type input "500"
type input "6.0"
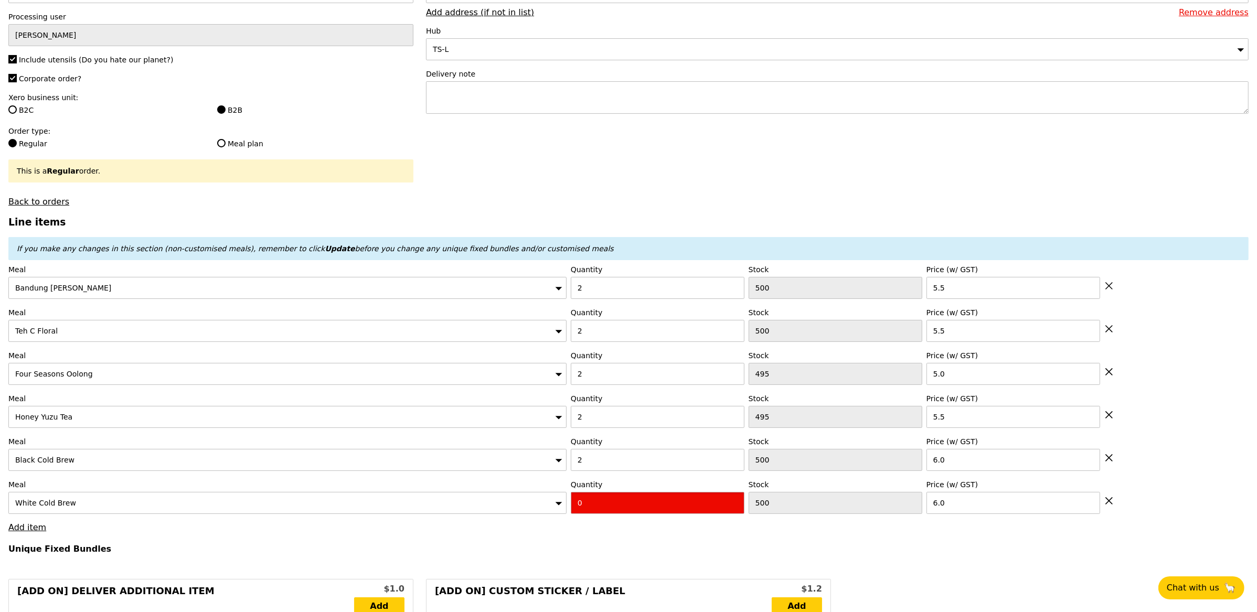
click at [608, 498] on input "0" at bounding box center [658, 503] width 174 height 22
drag, startPoint x: 602, startPoint y: 509, endPoint x: 500, endPoint y: 494, distance: 103.9
click at [500, 494] on div "Meal White Cold Brew Quantity 0 Stock 500 Price (w/ GST) 6.0" at bounding box center [628, 497] width 1240 height 35
type input "Confirm"
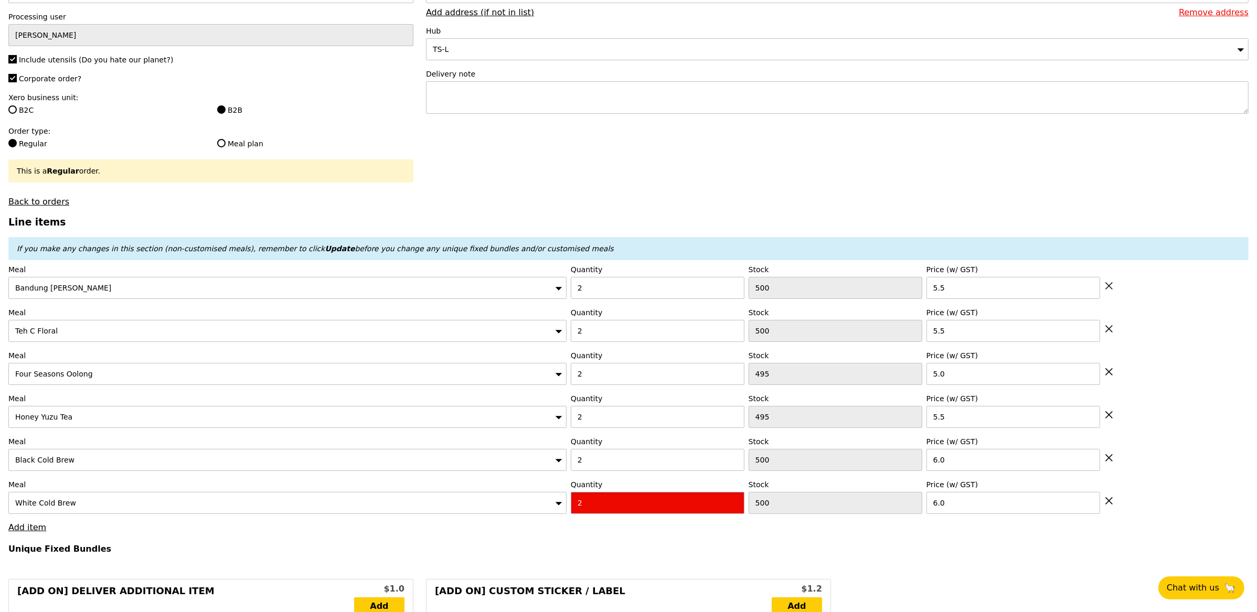
type input "2"
type input "Loading..."
type input "67.00"
type input "4.95"
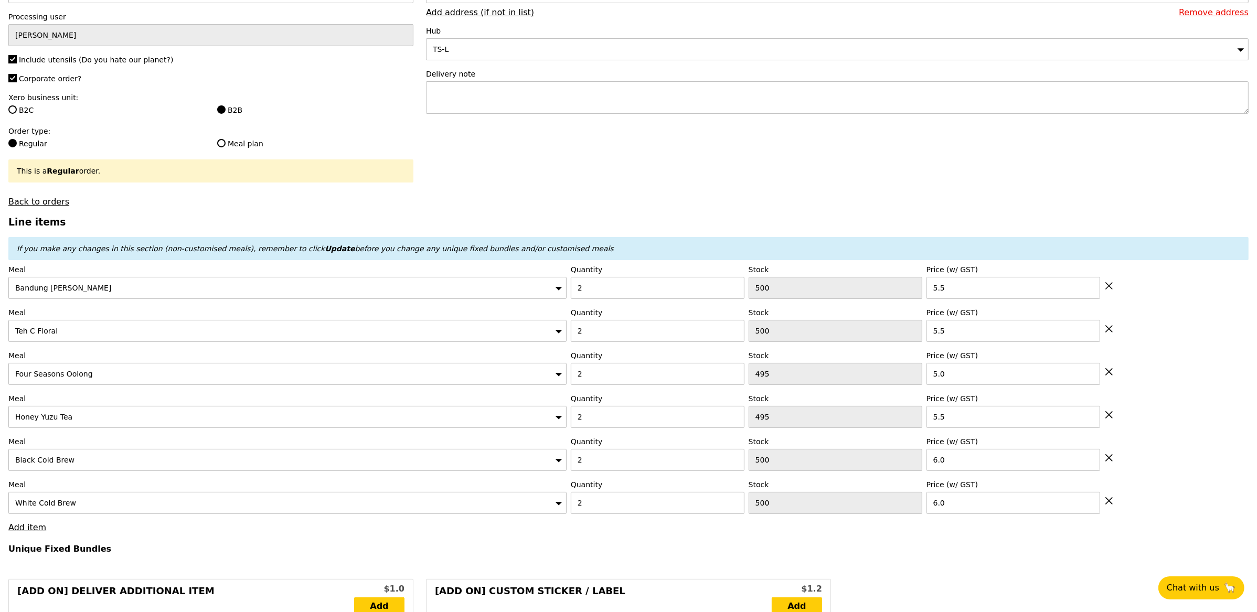
type input "5.40"
type input "72.40"
type input "Confirm"
click at [25, 533] on link "Add item" at bounding box center [27, 528] width 38 height 10
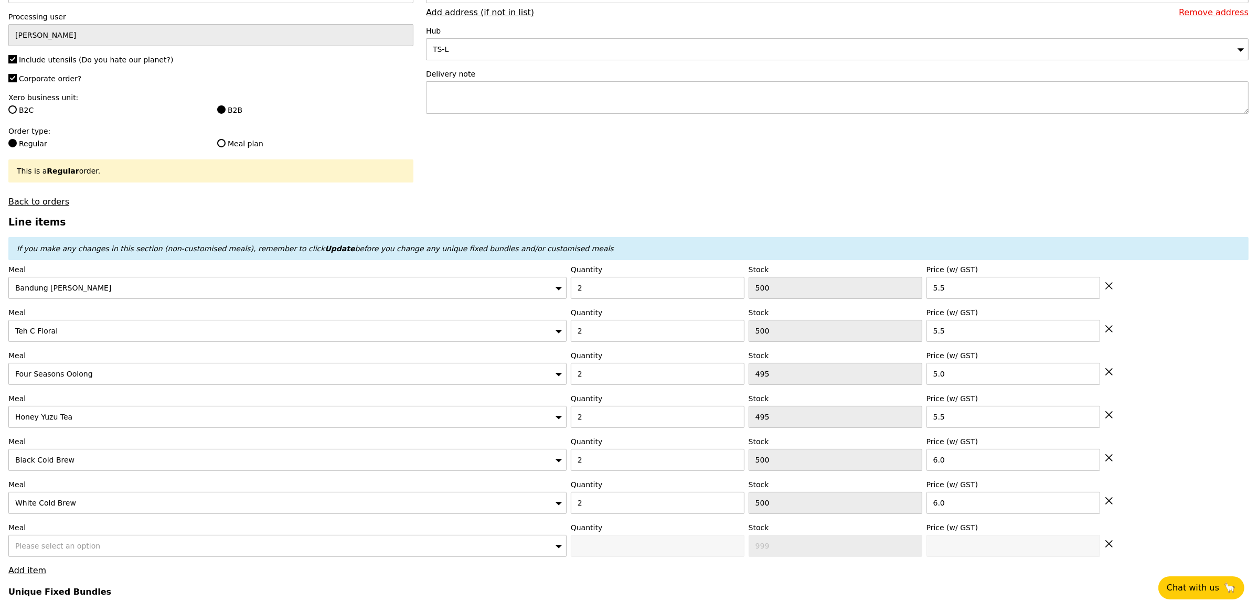
click at [61, 546] on span "Please select an option" at bounding box center [57, 546] width 85 height 8
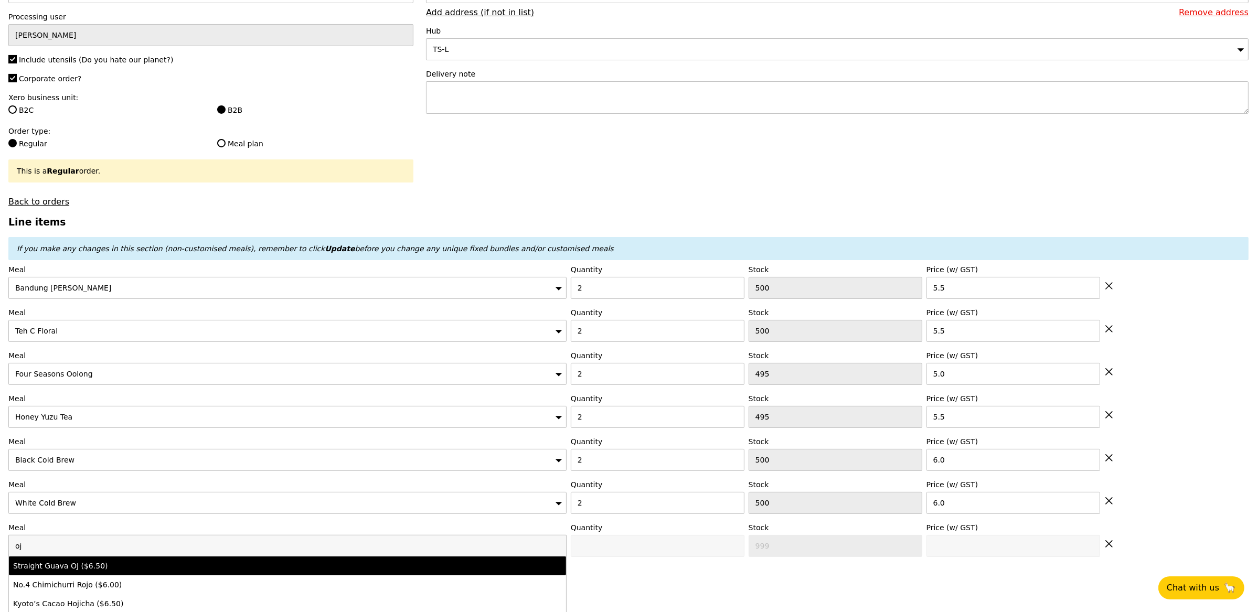
type input "oj"
click at [146, 576] on li "Straight Guava OJ ($6.50)" at bounding box center [287, 566] width 557 height 19
type input "Confirm anyway"
type input "0"
type input "500"
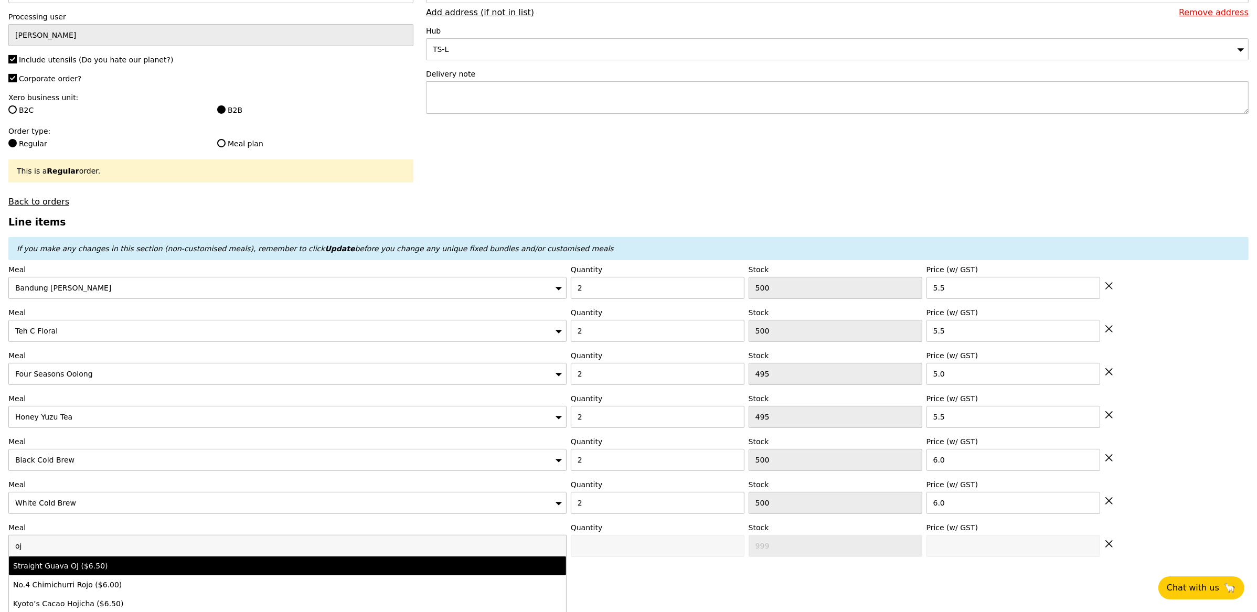
type input "6.5"
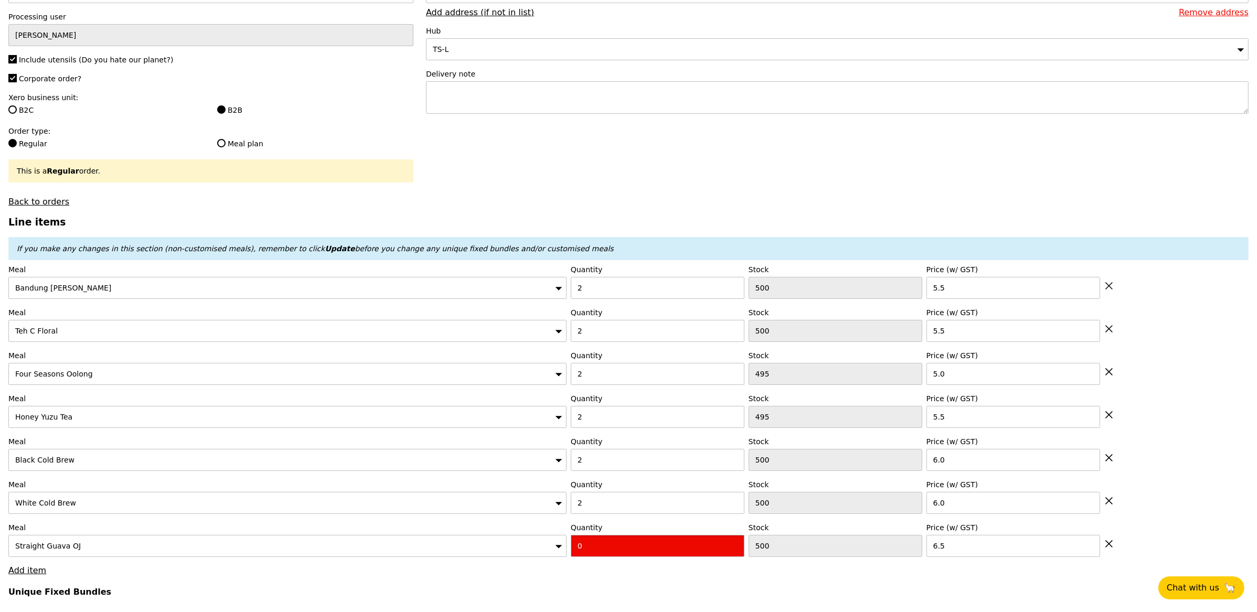
drag, startPoint x: 594, startPoint y: 552, endPoint x: 548, endPoint y: 581, distance: 53.7
click at [593, 552] on input "0" at bounding box center [658, 546] width 174 height 22
type input "Confirm"
type input "2"
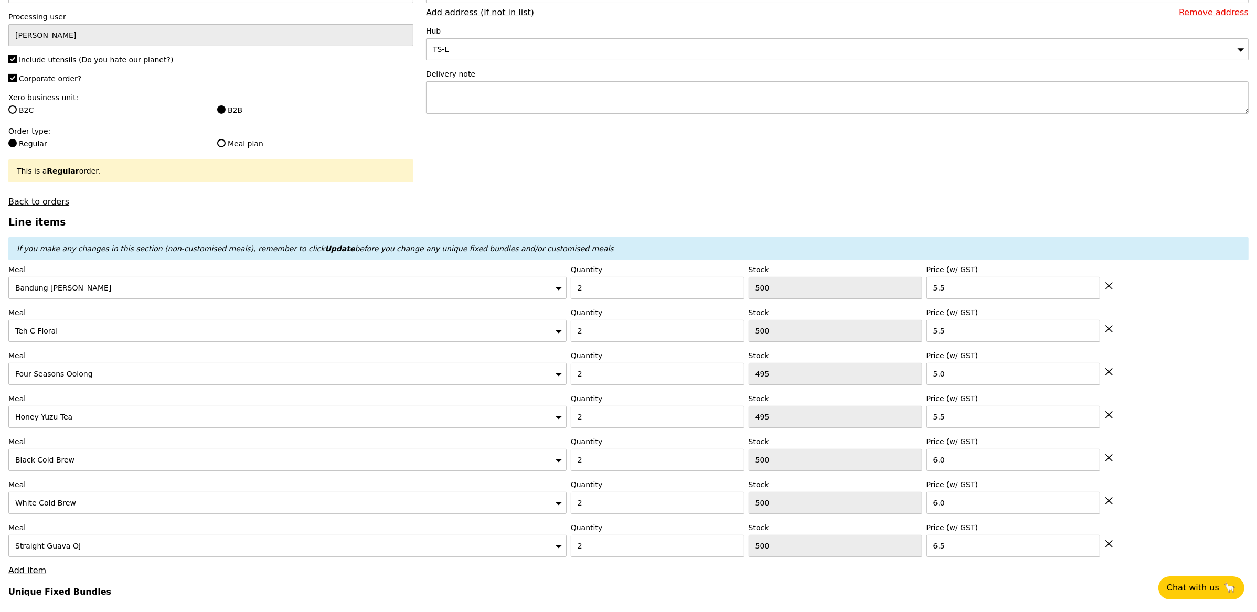
type input "Loading..."
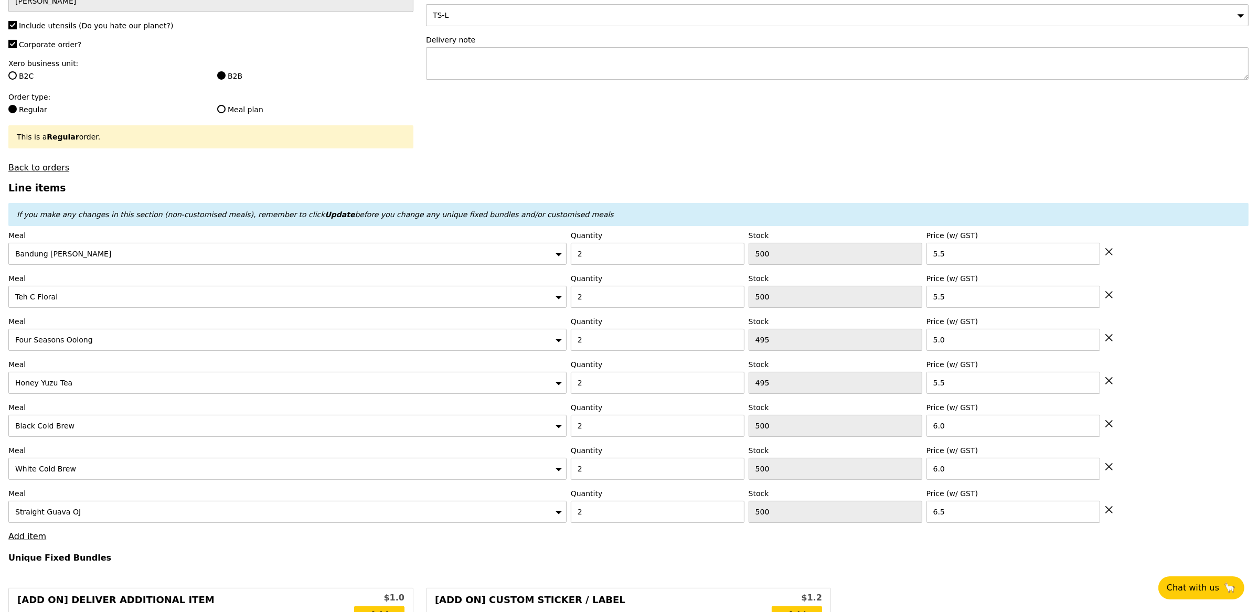
scroll to position [218, 0]
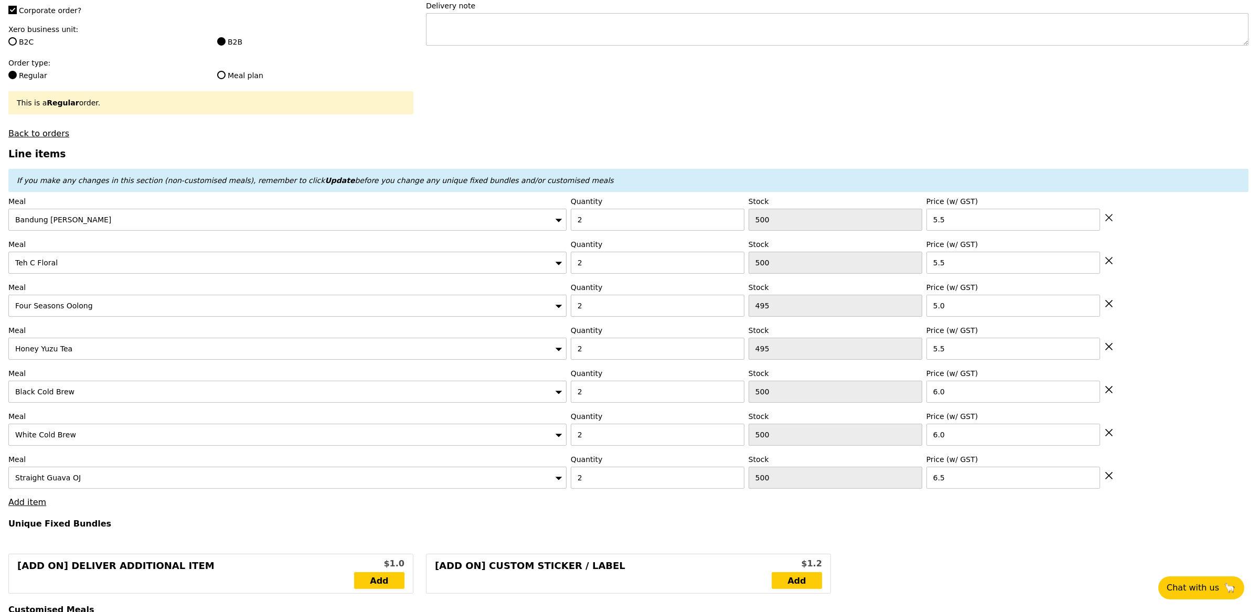
type input "80.00"
type input "3.76"
type input "4.10"
type input "84.10"
type input "Confirm"
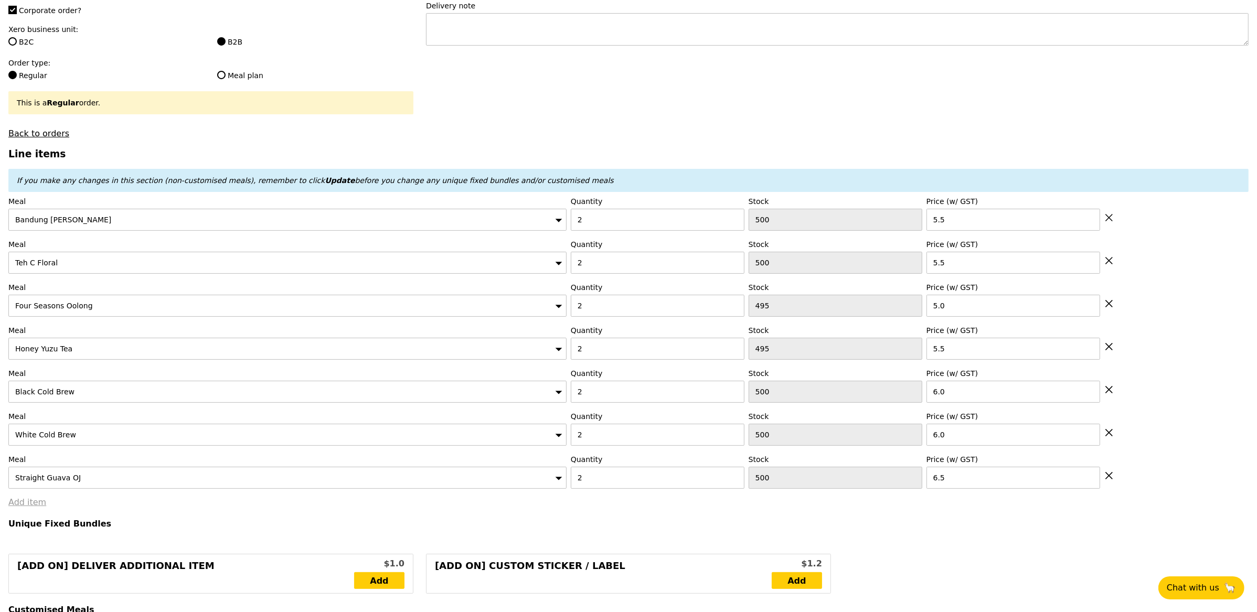
click at [37, 504] on link "Add item" at bounding box center [27, 502] width 38 height 10
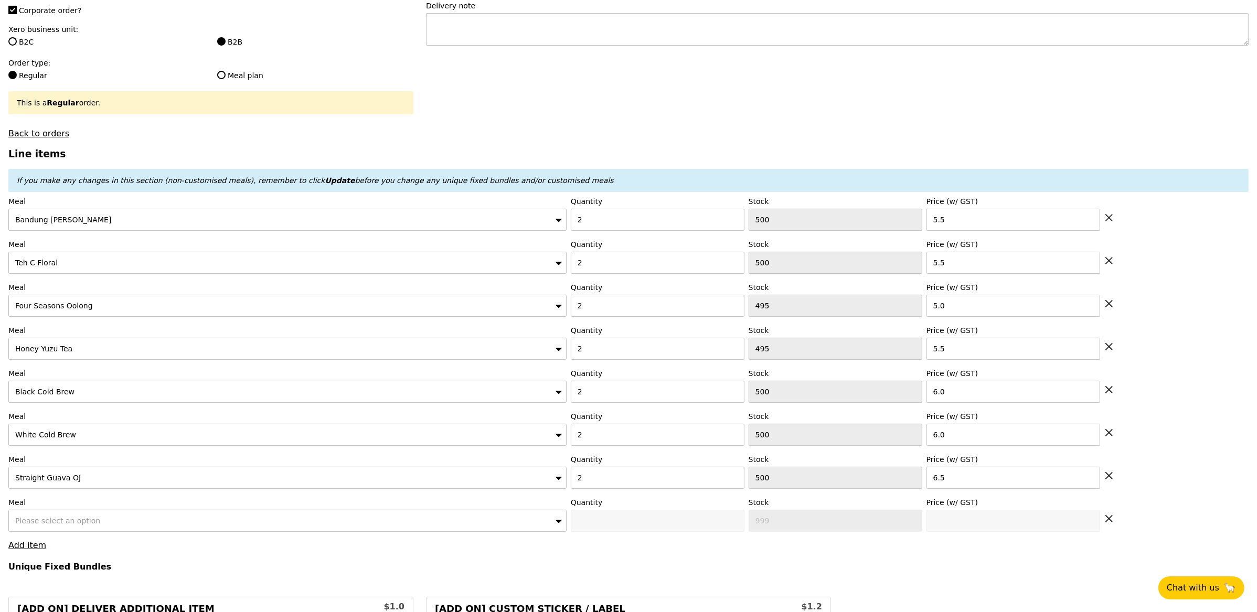
click at [90, 525] on span "Please select an option" at bounding box center [57, 521] width 85 height 8
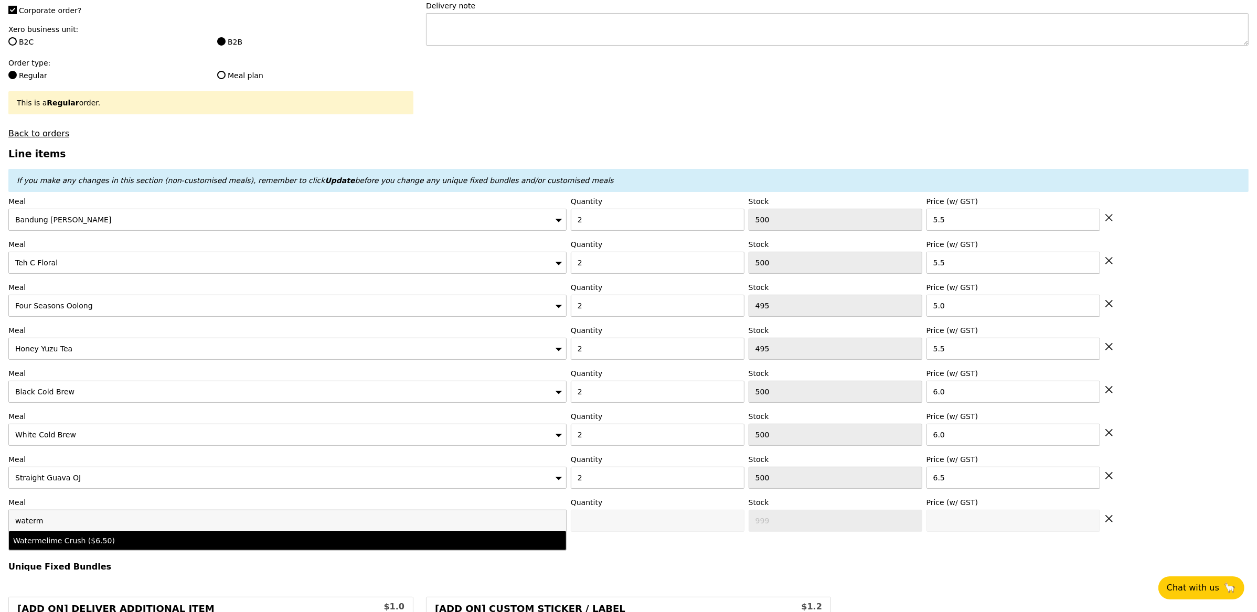
type input "waterm"
click at [91, 550] on li "Watermelime Crush ($6.50)" at bounding box center [287, 541] width 557 height 19
type input "Confirm anyway"
type input "0"
type input "500"
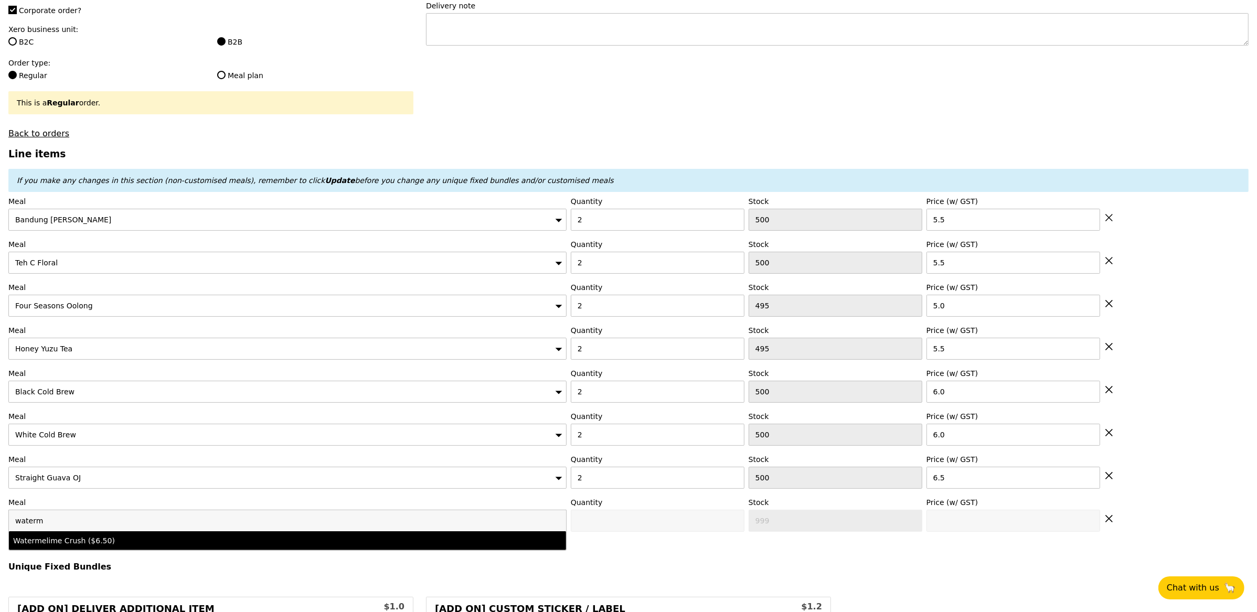
type input "6.5"
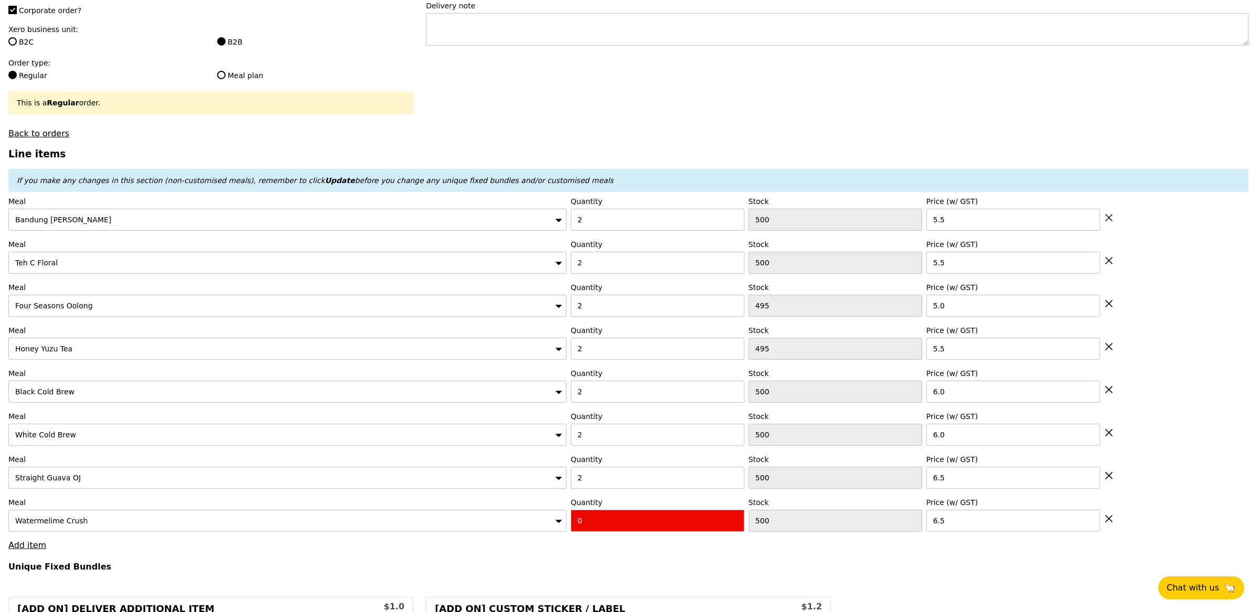
drag, startPoint x: 580, startPoint y: 524, endPoint x: 589, endPoint y: 529, distance: 9.6
click at [581, 524] on input "0" at bounding box center [658, 521] width 174 height 22
type input "Confirm"
type input "2"
drag, startPoint x: 617, startPoint y: 543, endPoint x: 682, endPoint y: 567, distance: 69.1
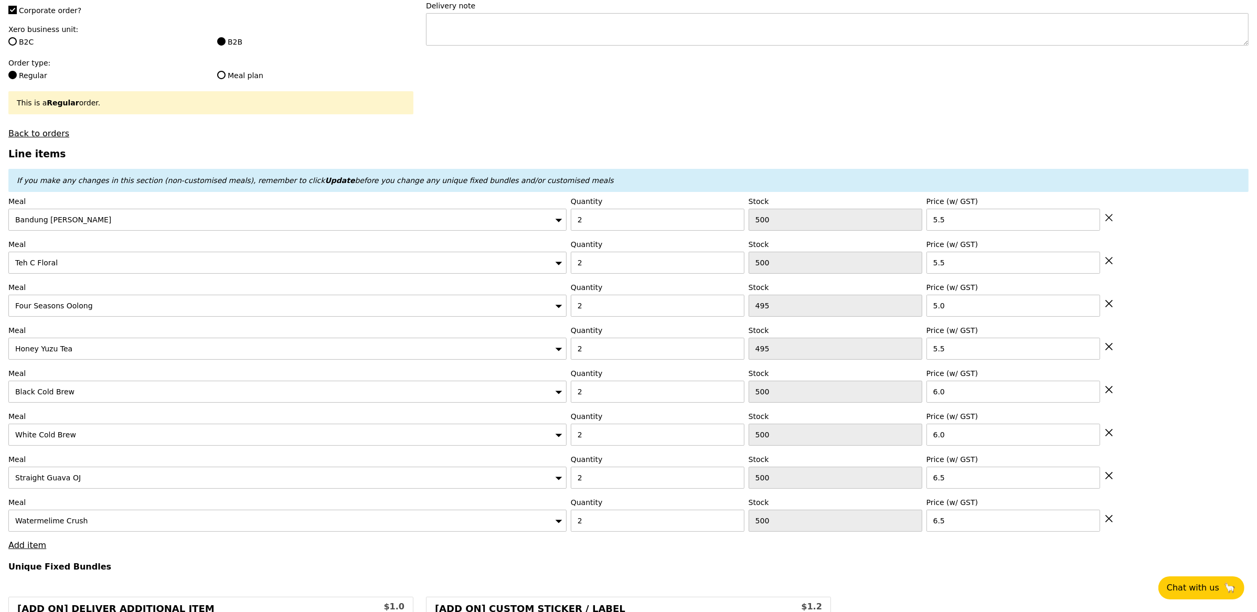
type input "Loading..."
type input "93.00"
type input "3.62"
type input "3.95"
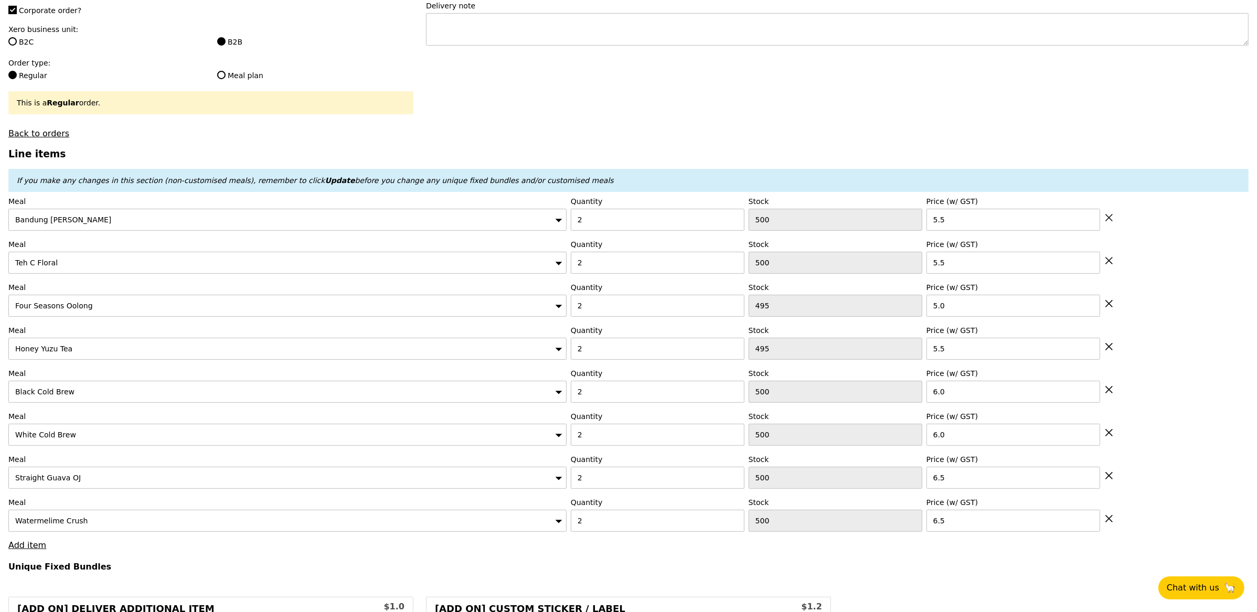
type input "96.95"
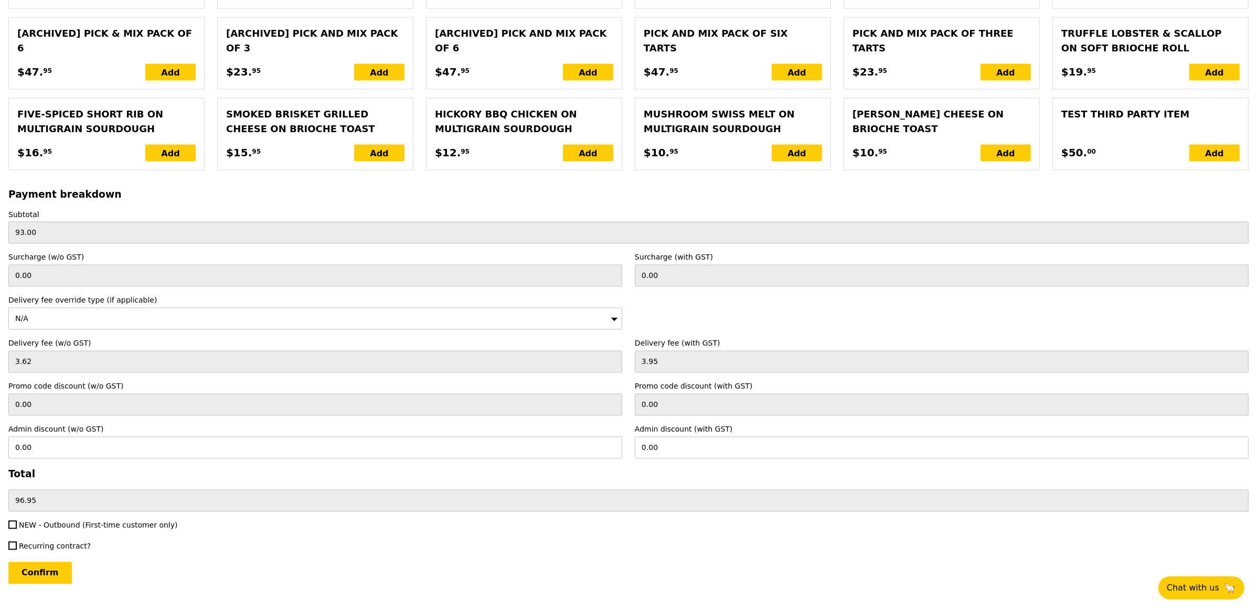
scroll to position [2327, 0]
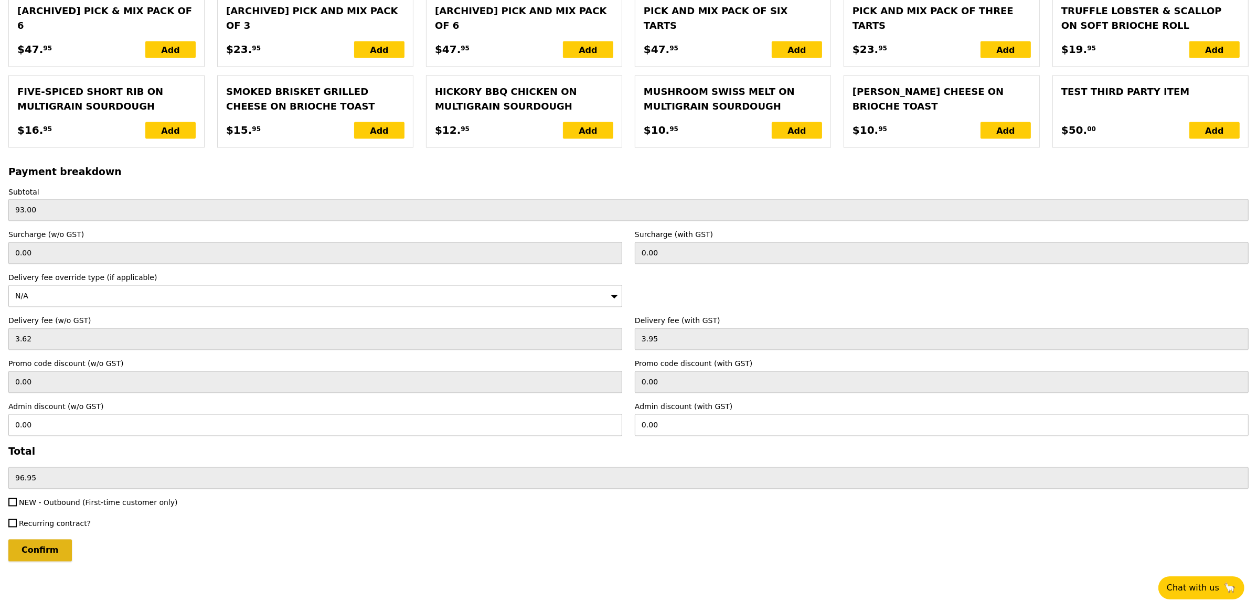
click at [41, 543] on input "Confirm" at bounding box center [39, 551] width 63 height 22
type input "Loading..."
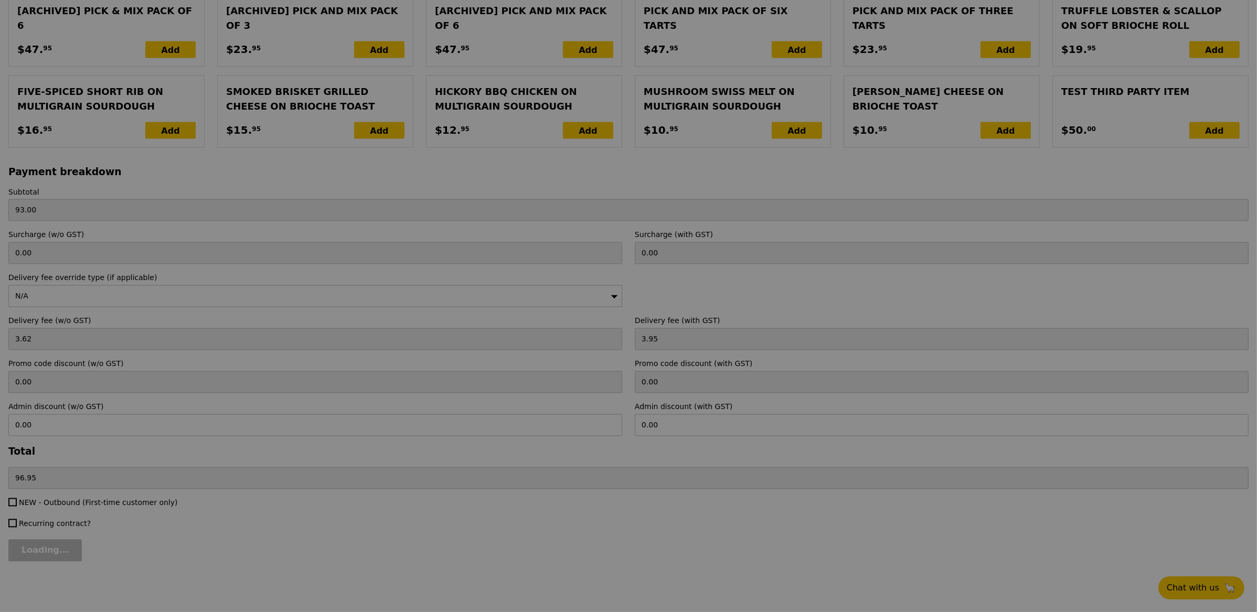
type input "1.79"
type input "1.95"
type input "98.90"
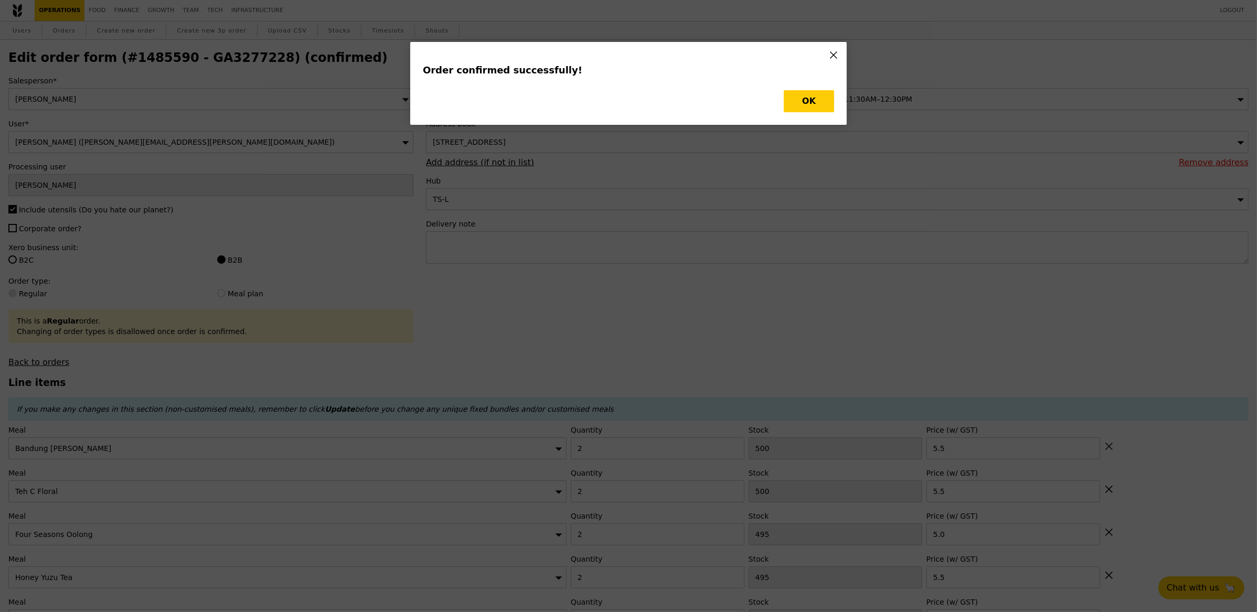
type input "Loading..."
checkbox input "false"
type input "6.50"
type input "500"
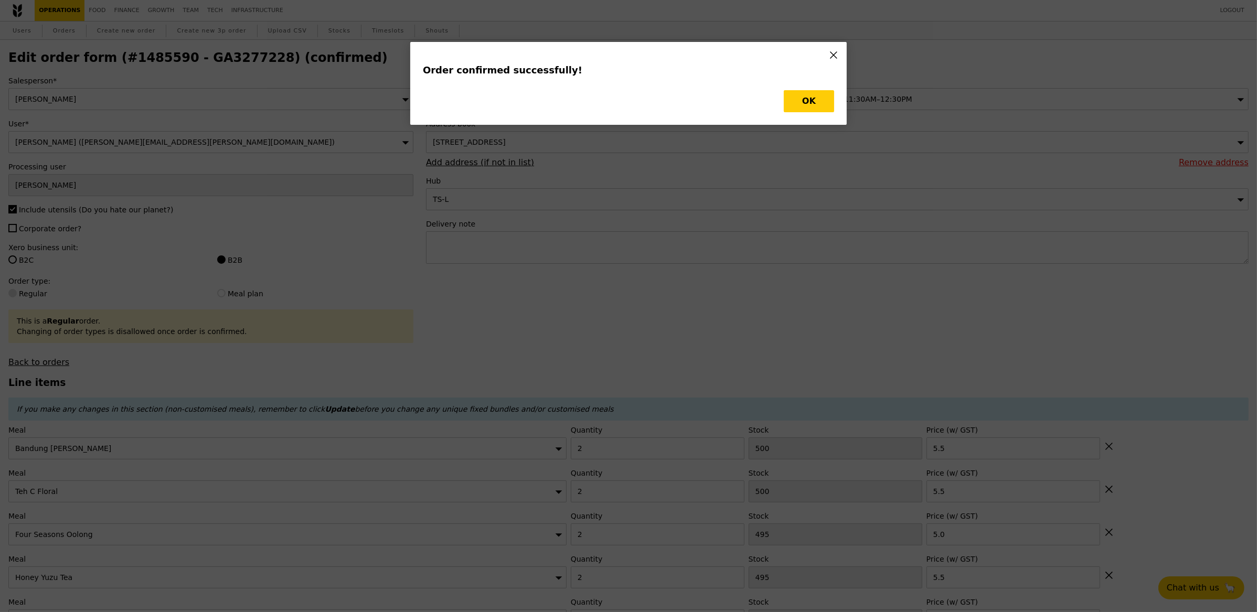
type input "6.00"
type input "500"
type input "6.00"
type input "495"
type input "5.50"
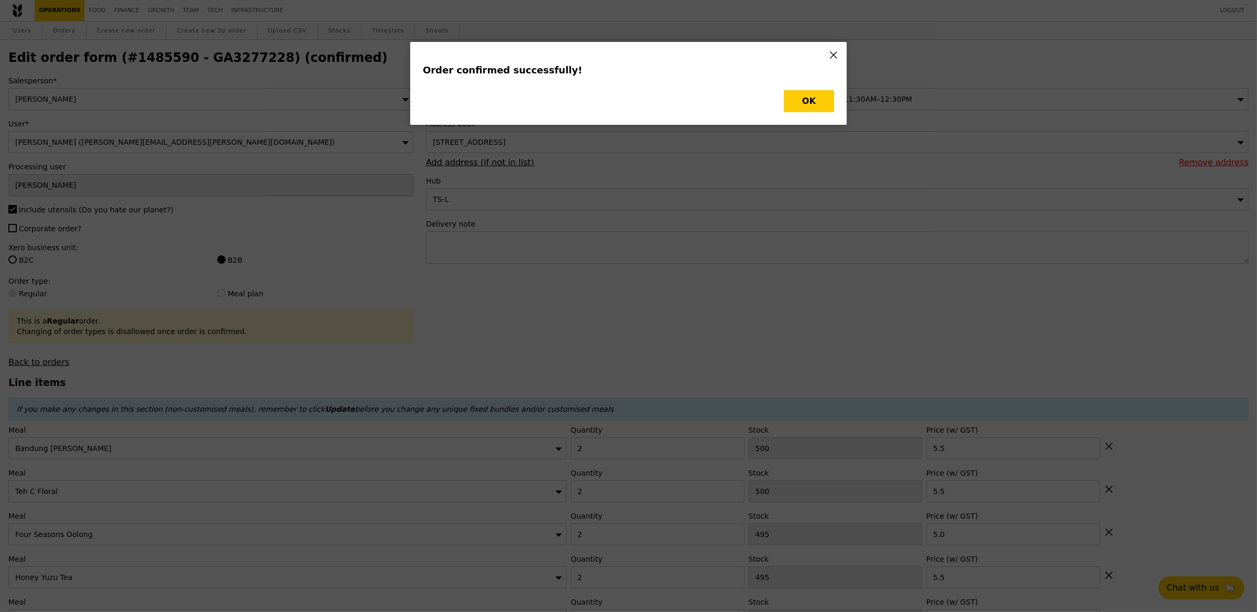
type input "495"
type input "5.00"
type input "5.50"
click at [790, 103] on button "OK" at bounding box center [809, 101] width 50 height 22
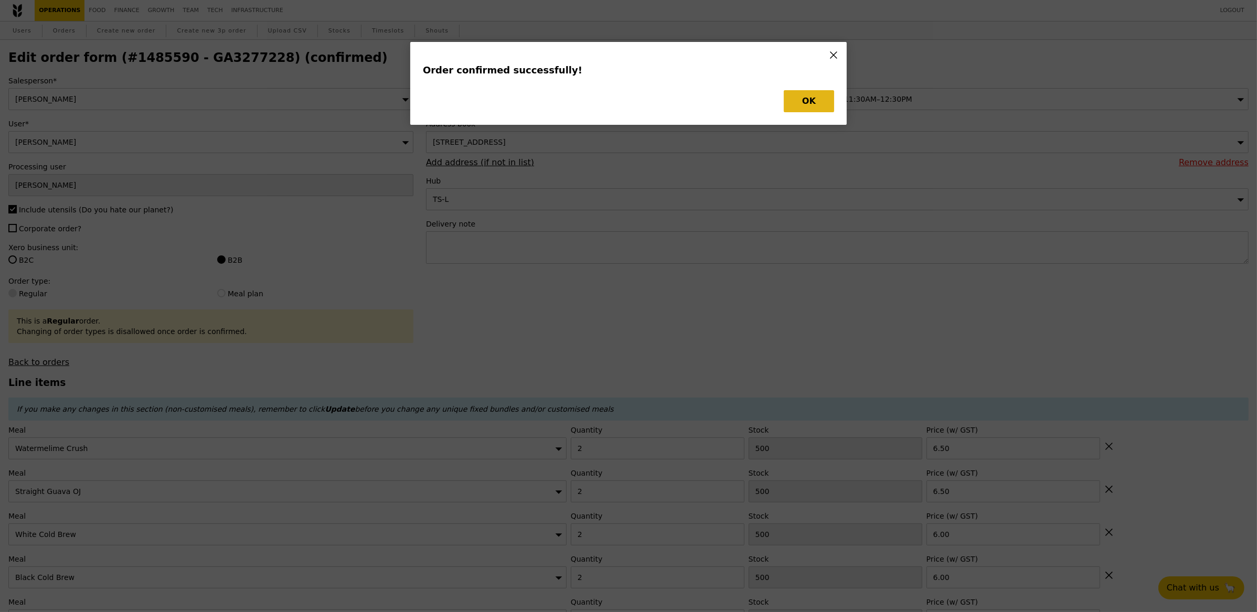
type input "498"
type input "493"
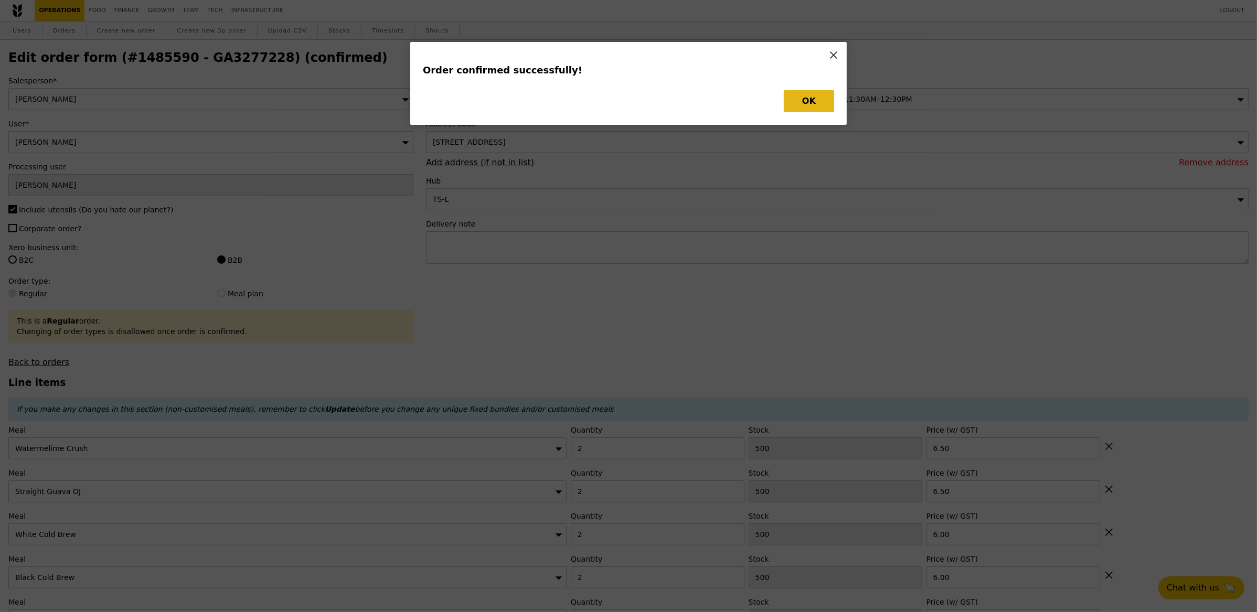
type input "493"
type input "498"
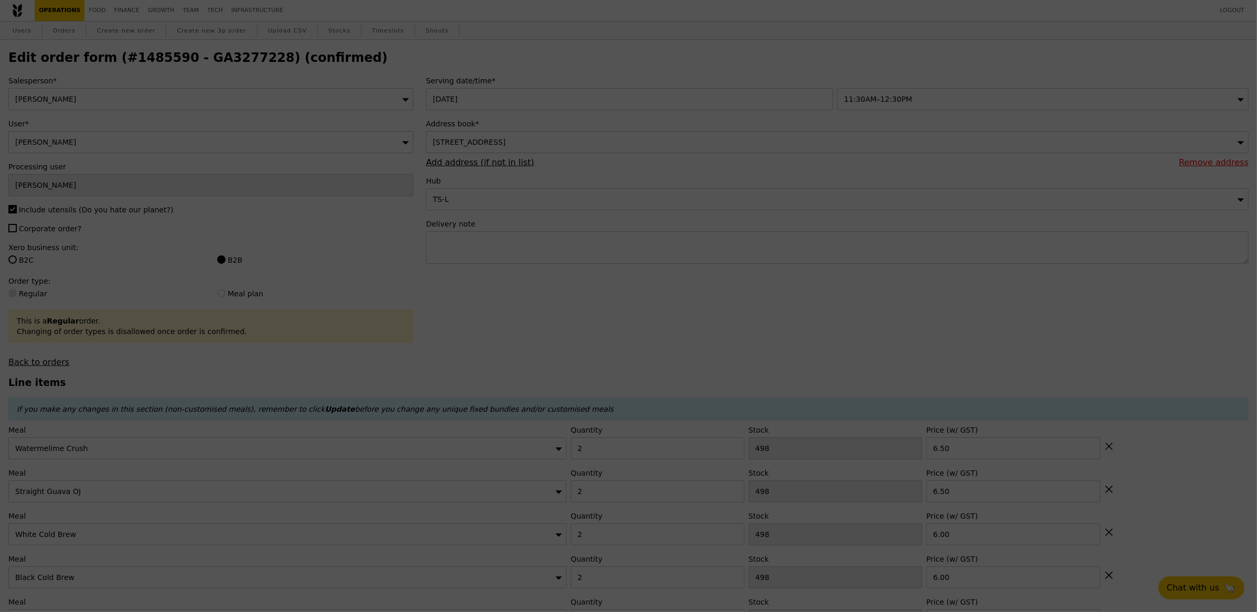
type input "Update"
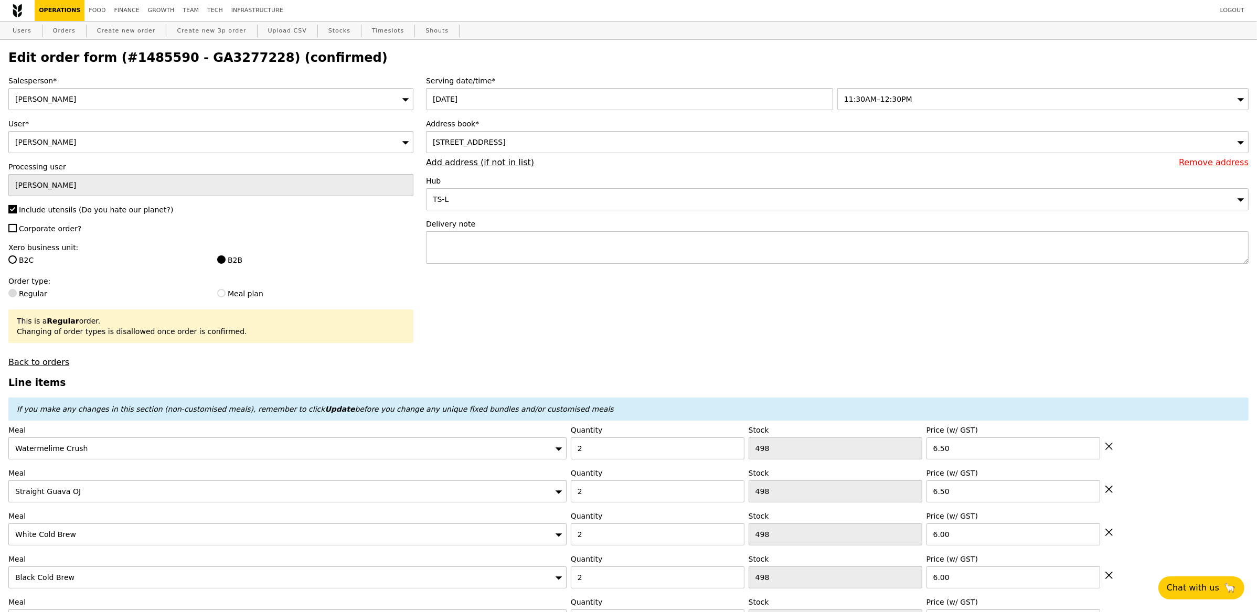
click at [45, 226] on span "Corporate order?" at bounding box center [50, 229] width 62 height 8
click at [17, 226] on input "Corporate order?" at bounding box center [12, 228] width 8 height 8
checkbox input "true"
click at [245, 241] on div "Salesperson* [PERSON_NAME] User* [PERSON_NAME] K Processing user [PERSON_NAME] …" at bounding box center [211, 222] width 418 height 292
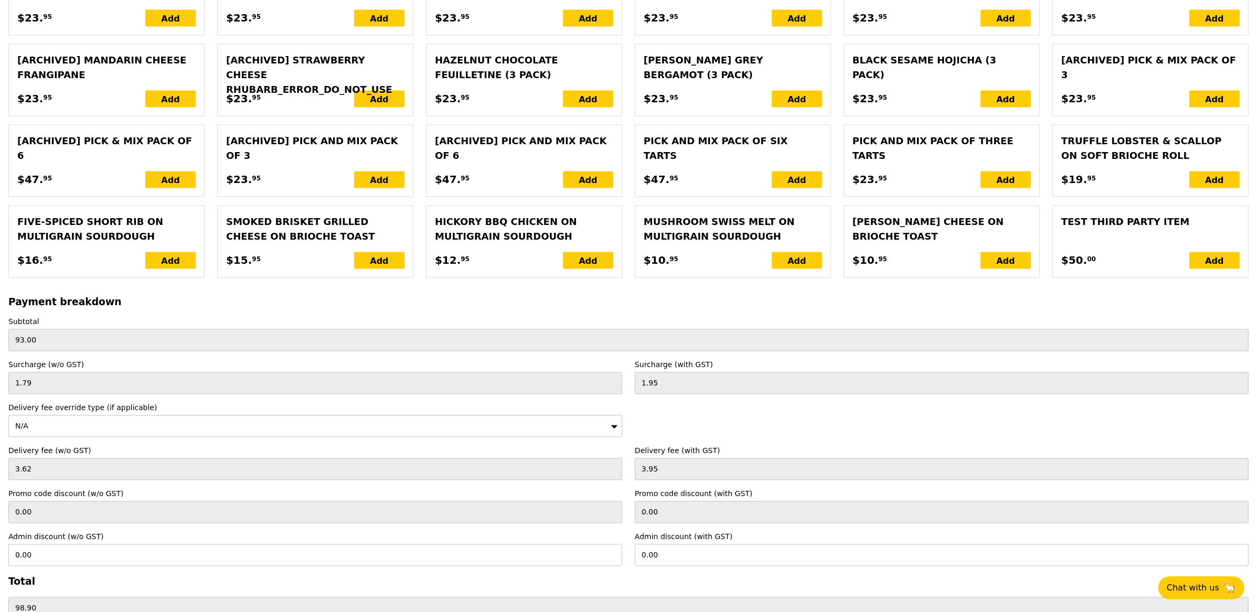
scroll to position [2337, 0]
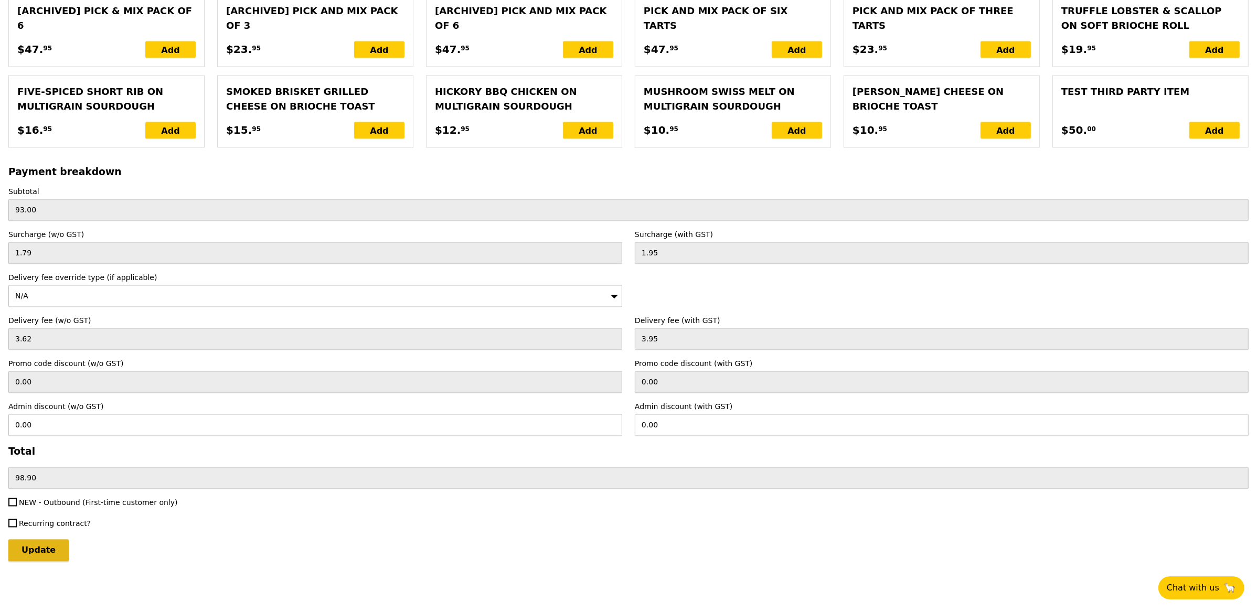
click at [31, 547] on input "Update" at bounding box center [38, 551] width 60 height 22
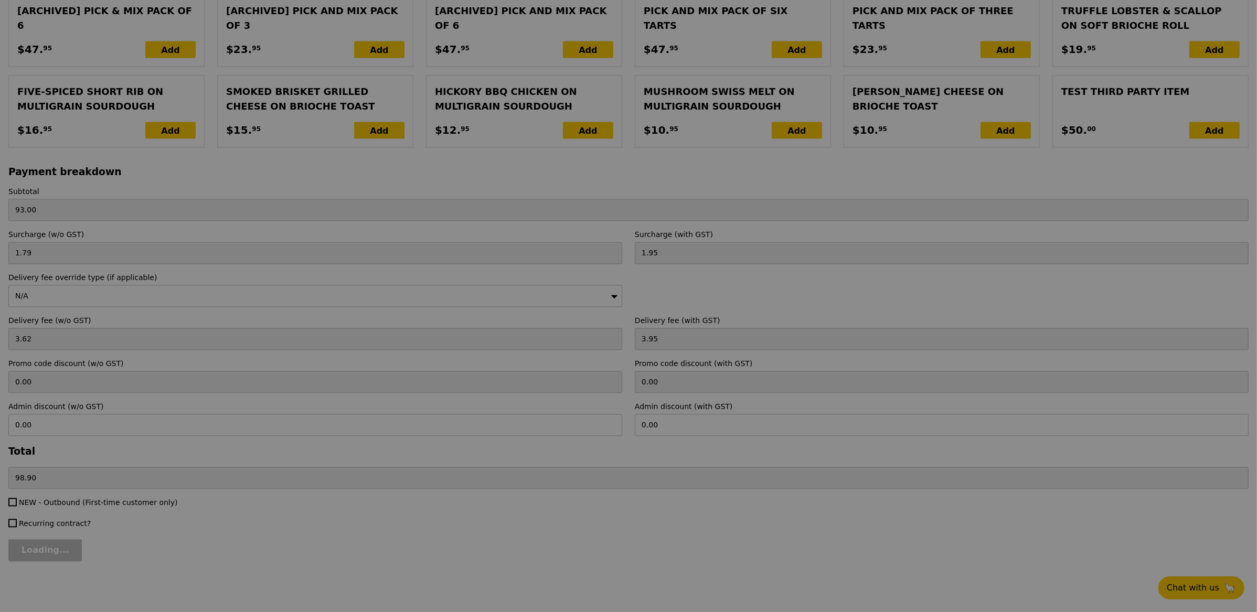
type input "Update"
